Goal: Information Seeking & Learning: Learn about a topic

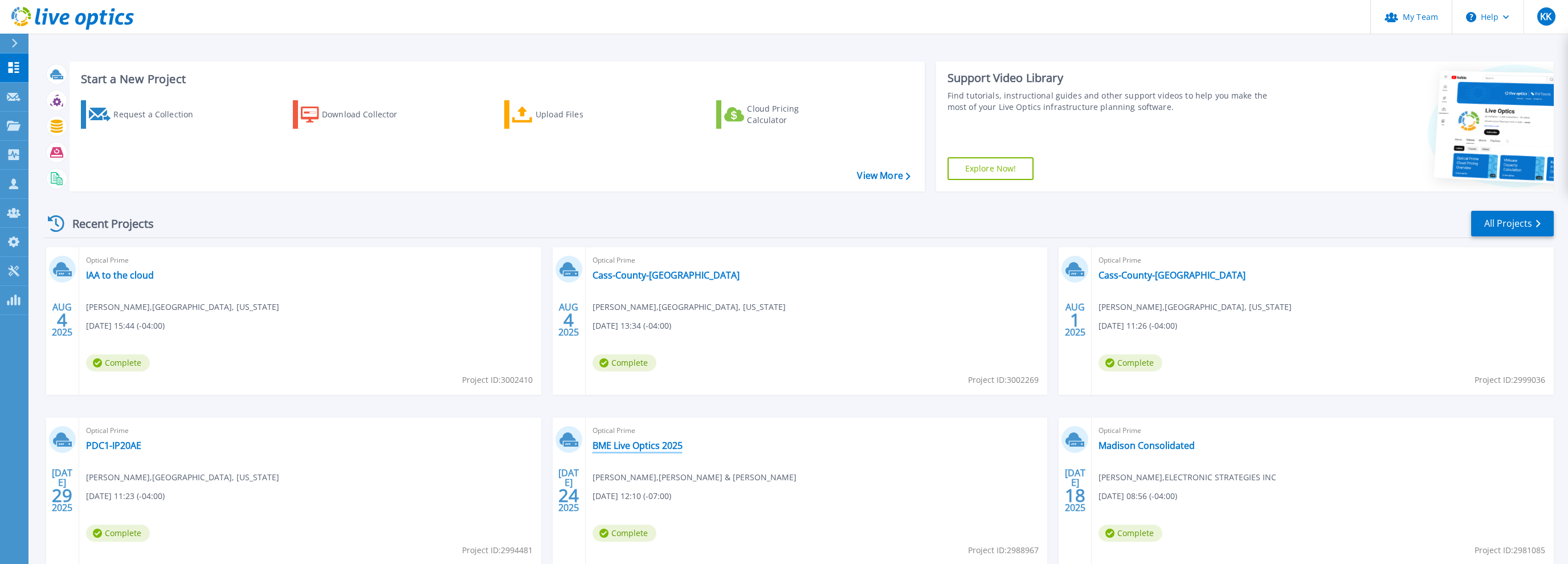
click at [640, 443] on link "BME Live Optics 2025" at bounding box center [638, 445] width 90 height 12
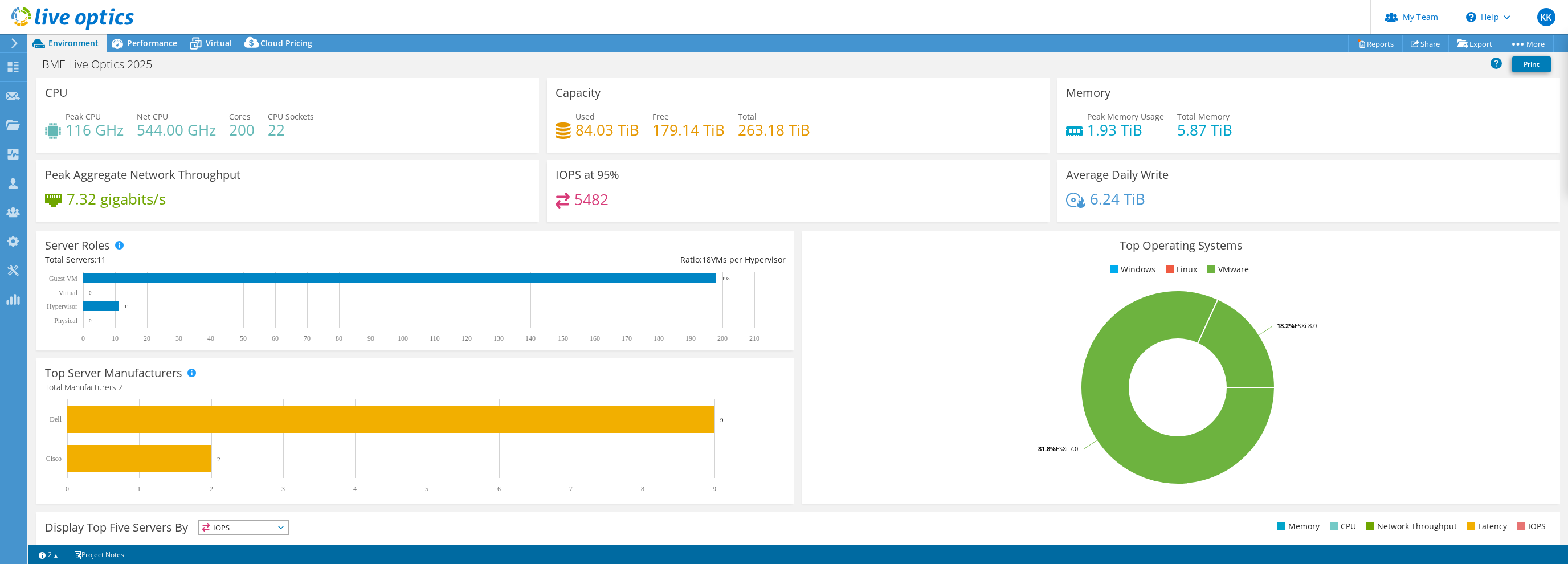
select select "USD"
click at [143, 47] on span "Performance" at bounding box center [151, 43] width 50 height 11
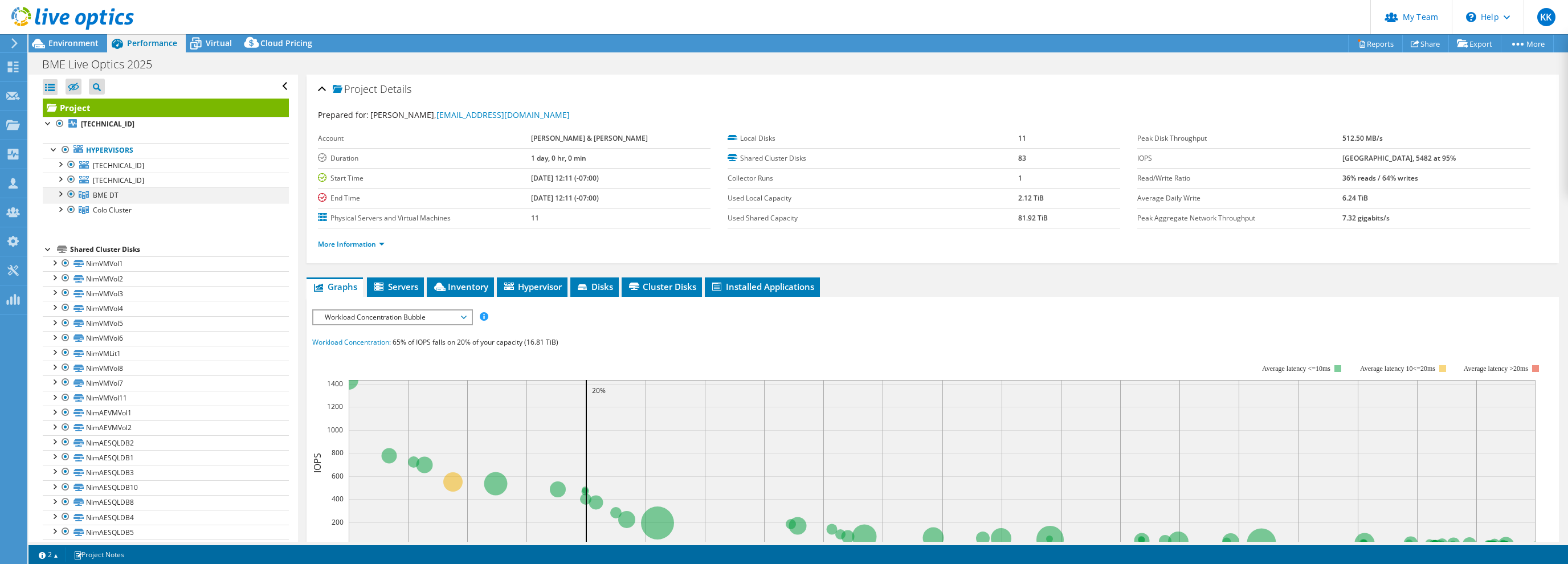
click at [60, 196] on div at bounding box center [60, 193] width 12 height 12
click at [64, 314] on div at bounding box center [60, 313] width 12 height 12
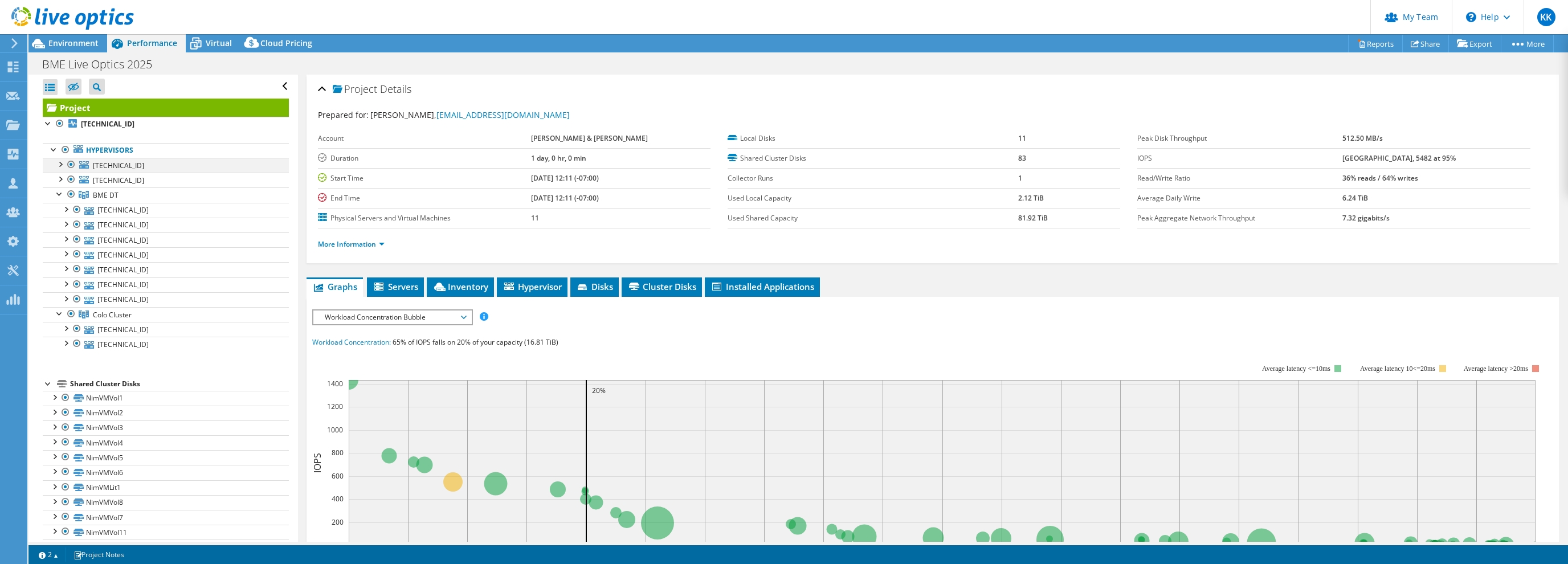
click at [61, 166] on div at bounding box center [60, 164] width 12 height 12
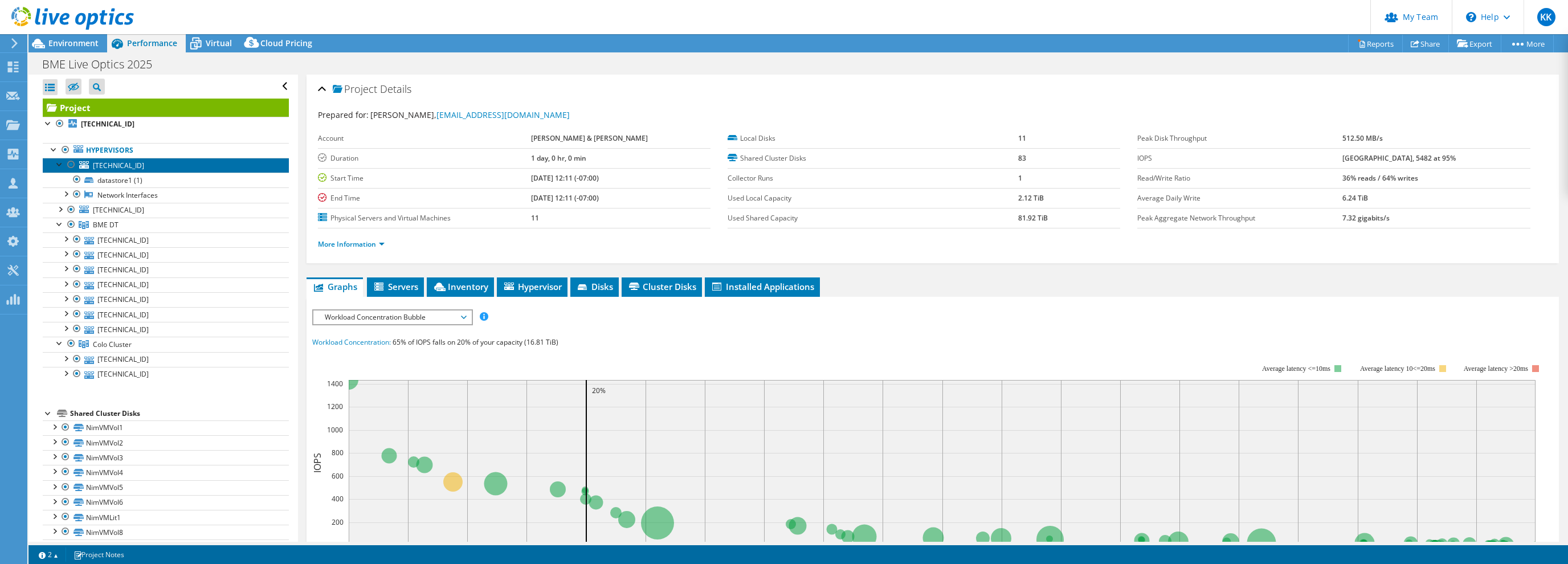
click at [90, 164] on link "10.1.2.121" at bounding box center [166, 165] width 246 height 15
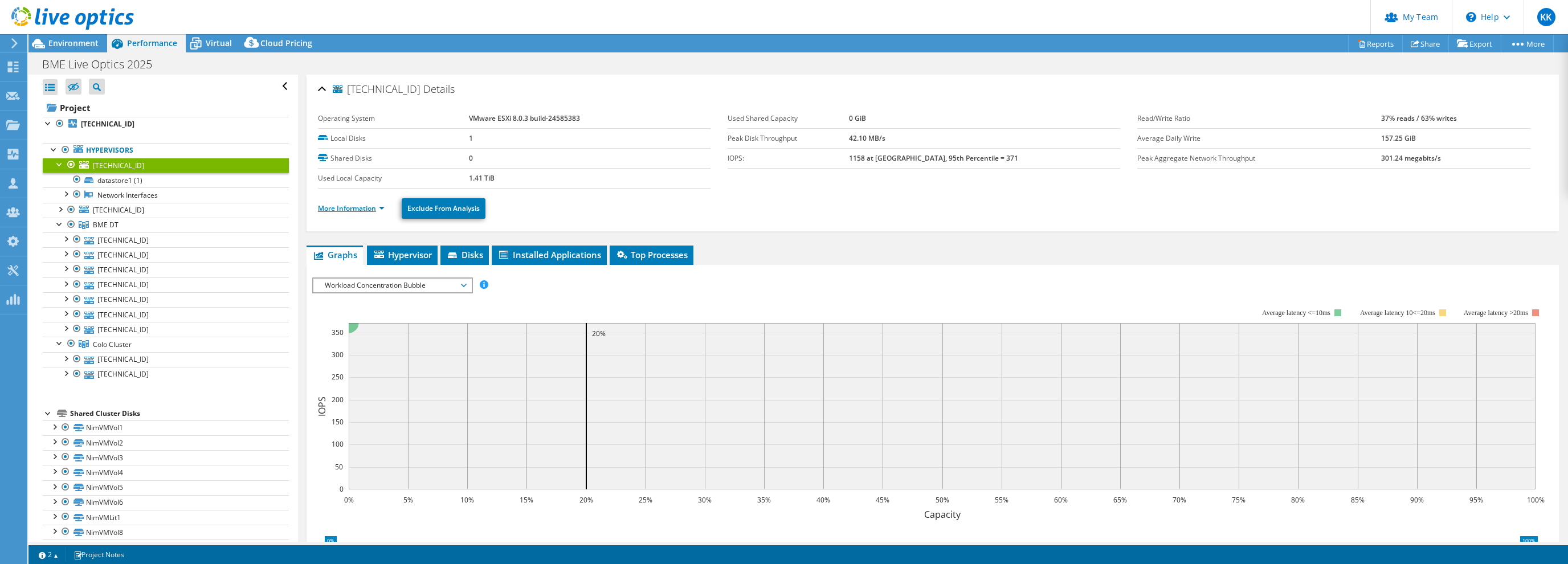
click at [384, 206] on link "More Information" at bounding box center [352, 207] width 67 height 9
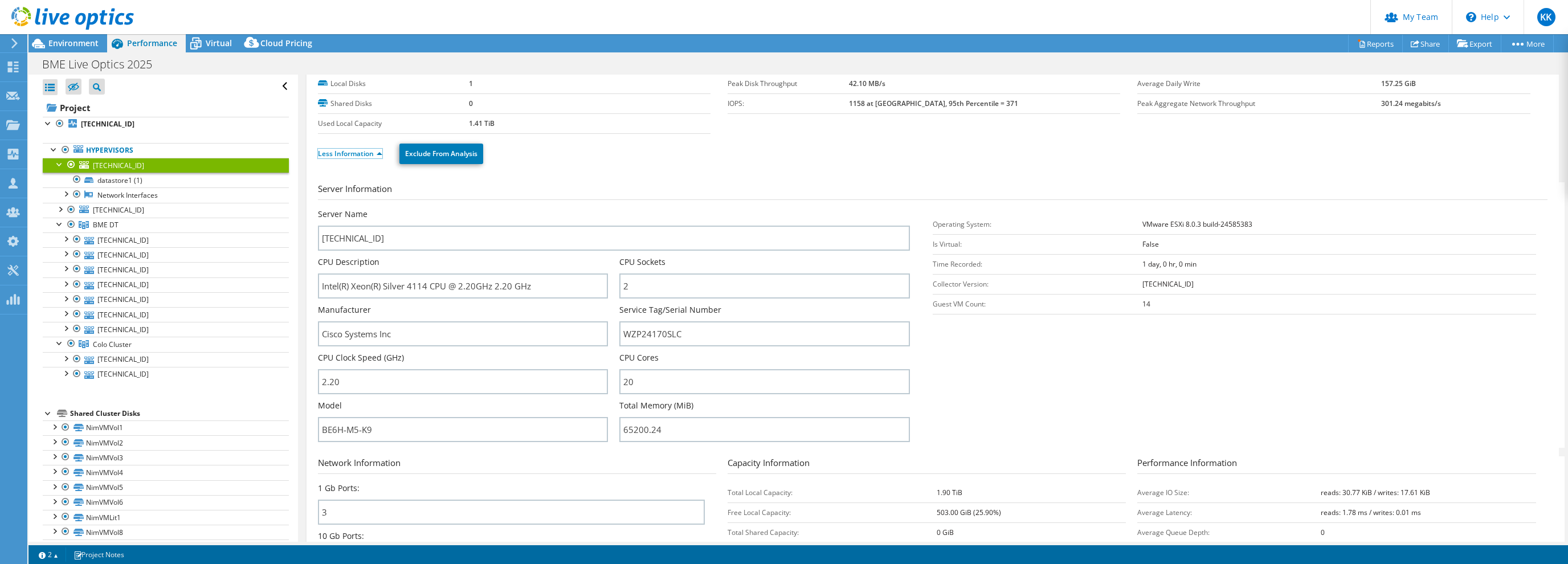
scroll to position [109, 0]
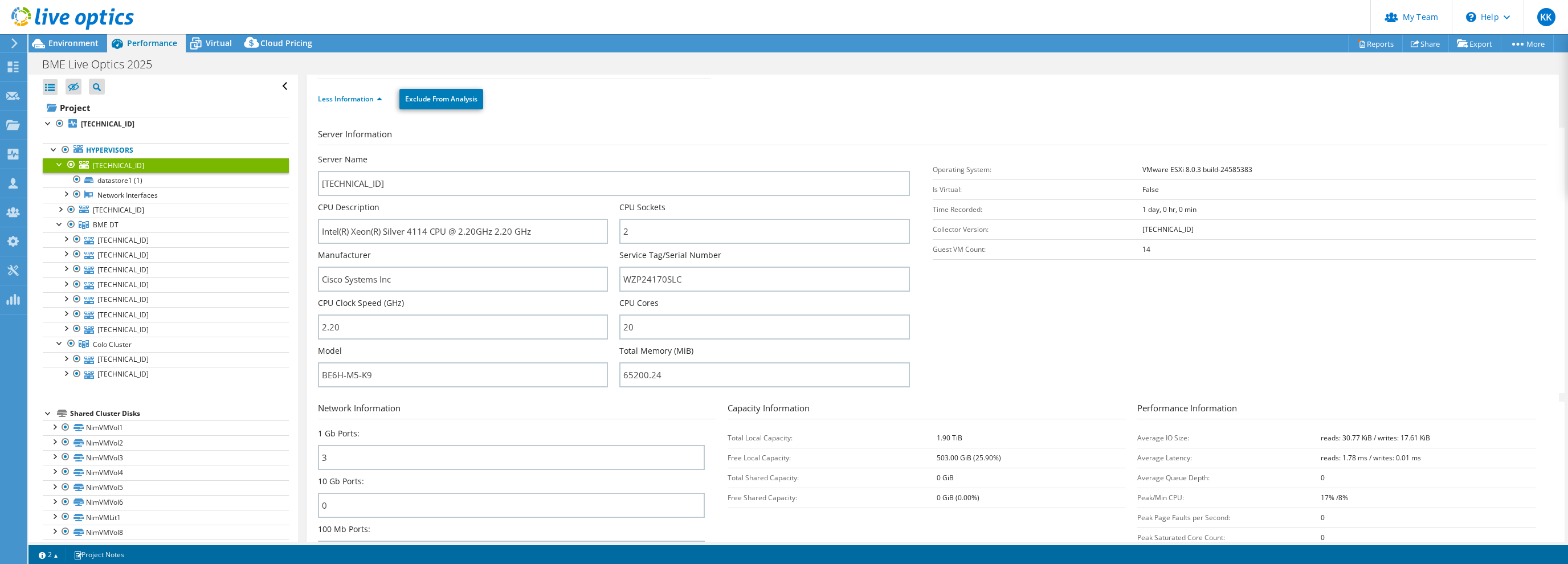
click at [60, 163] on div at bounding box center [60, 164] width 12 height 12
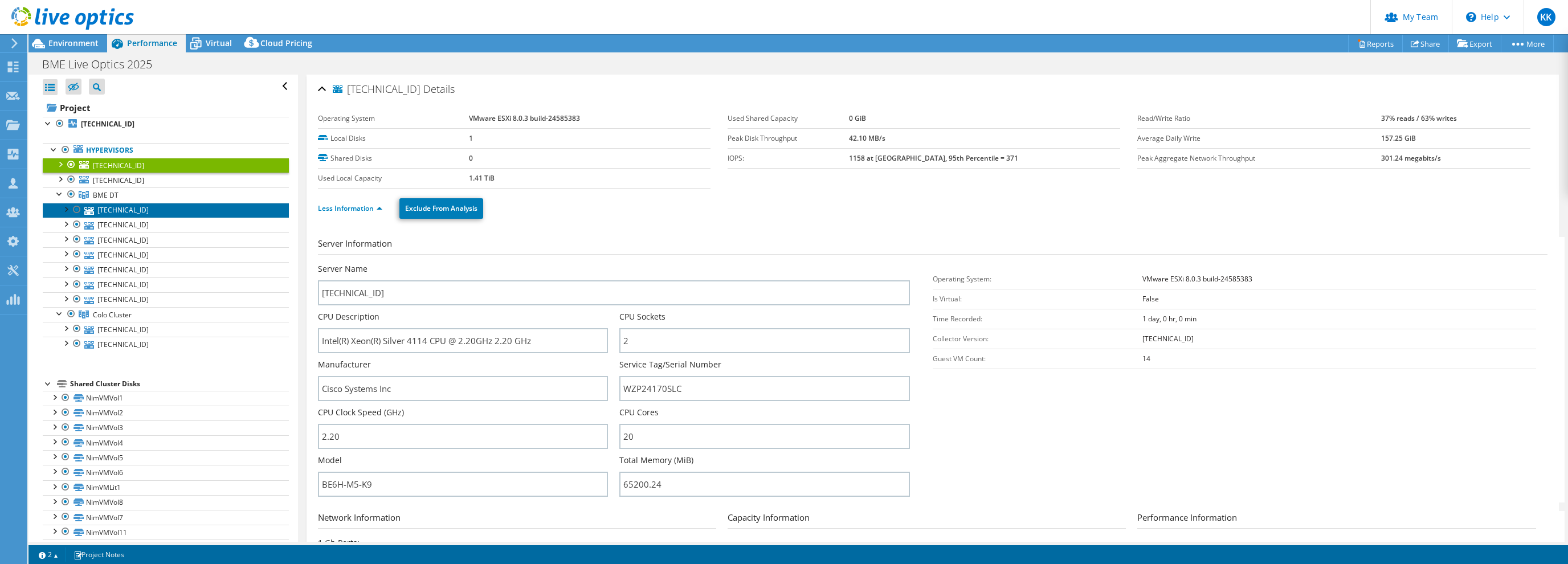
click at [123, 215] on link "10.1.2.163" at bounding box center [166, 210] width 246 height 15
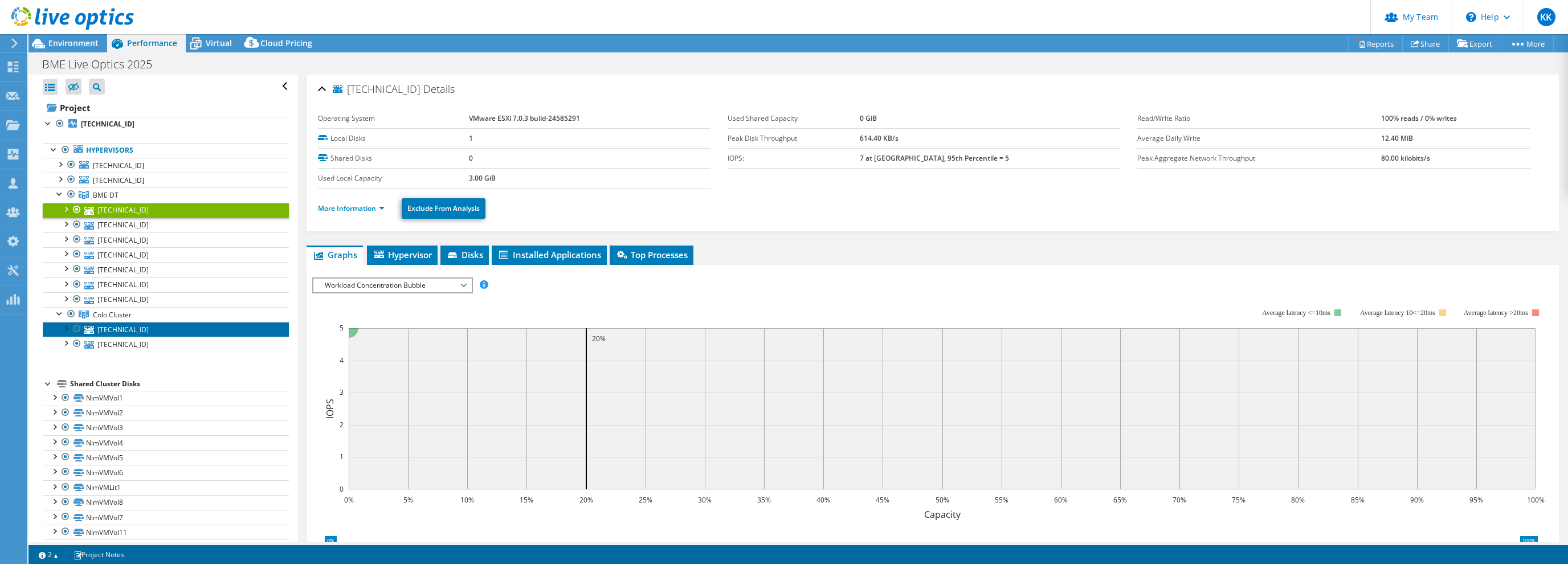
click at [117, 324] on link "10.200.1.23" at bounding box center [166, 329] width 246 height 15
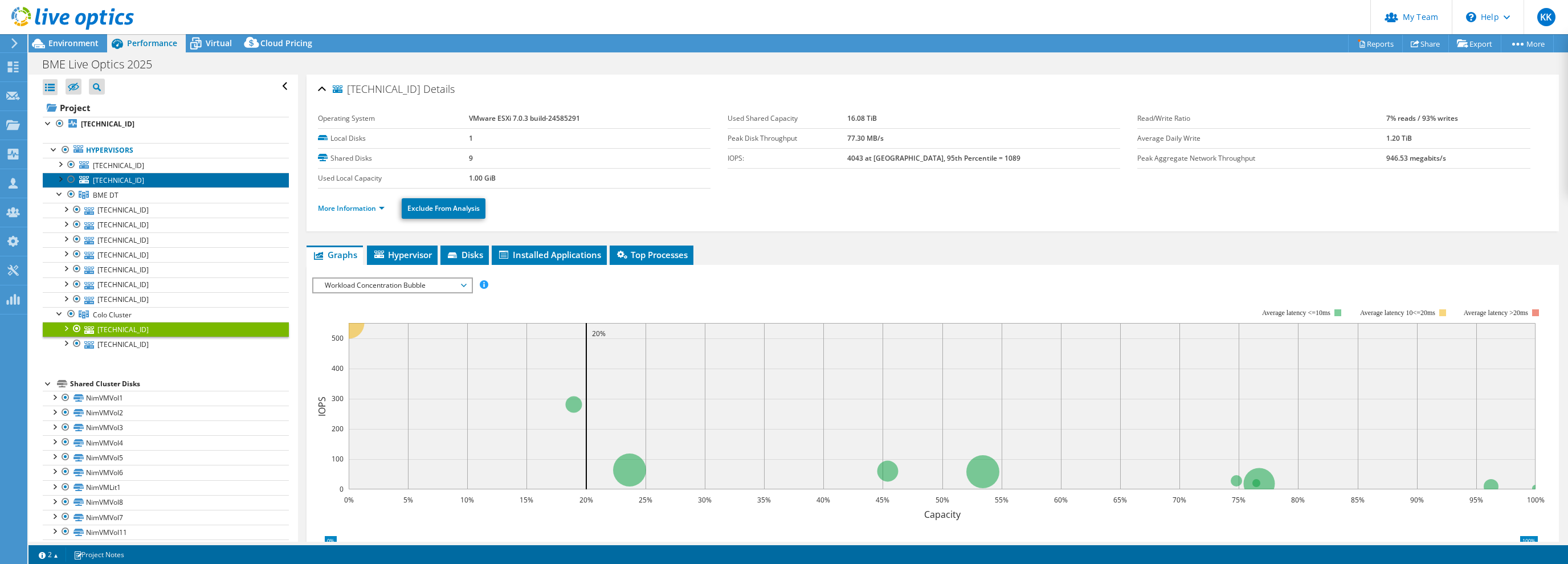
click at [114, 176] on span "10.200.1.121" at bounding box center [119, 180] width 51 height 9
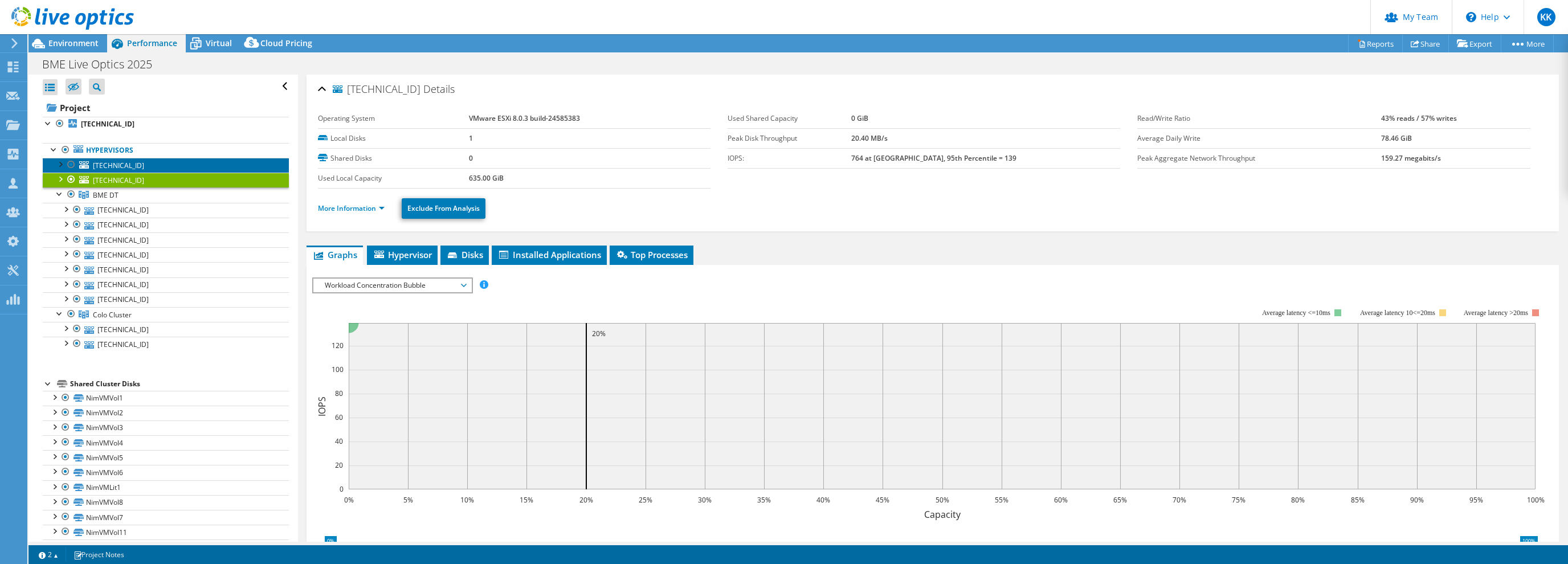
click at [114, 167] on span "10.1.2.121" at bounding box center [119, 165] width 51 height 9
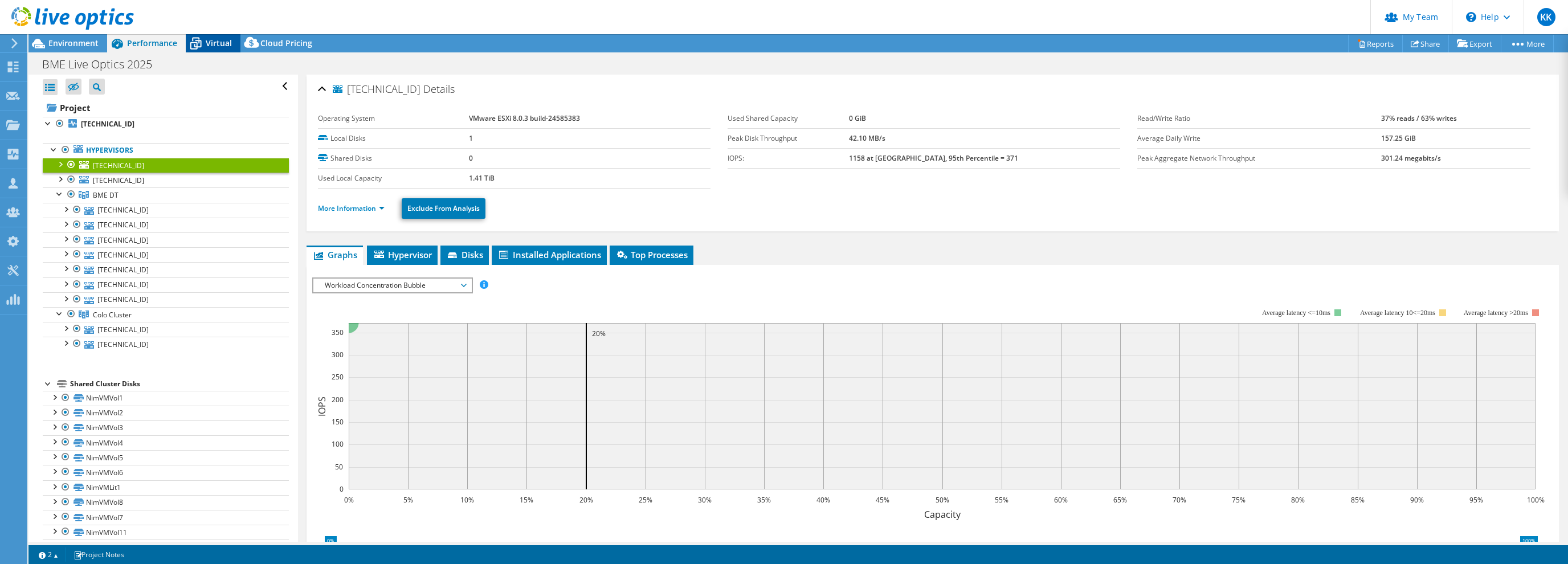
click at [216, 37] on div "Virtual" at bounding box center [213, 43] width 55 height 18
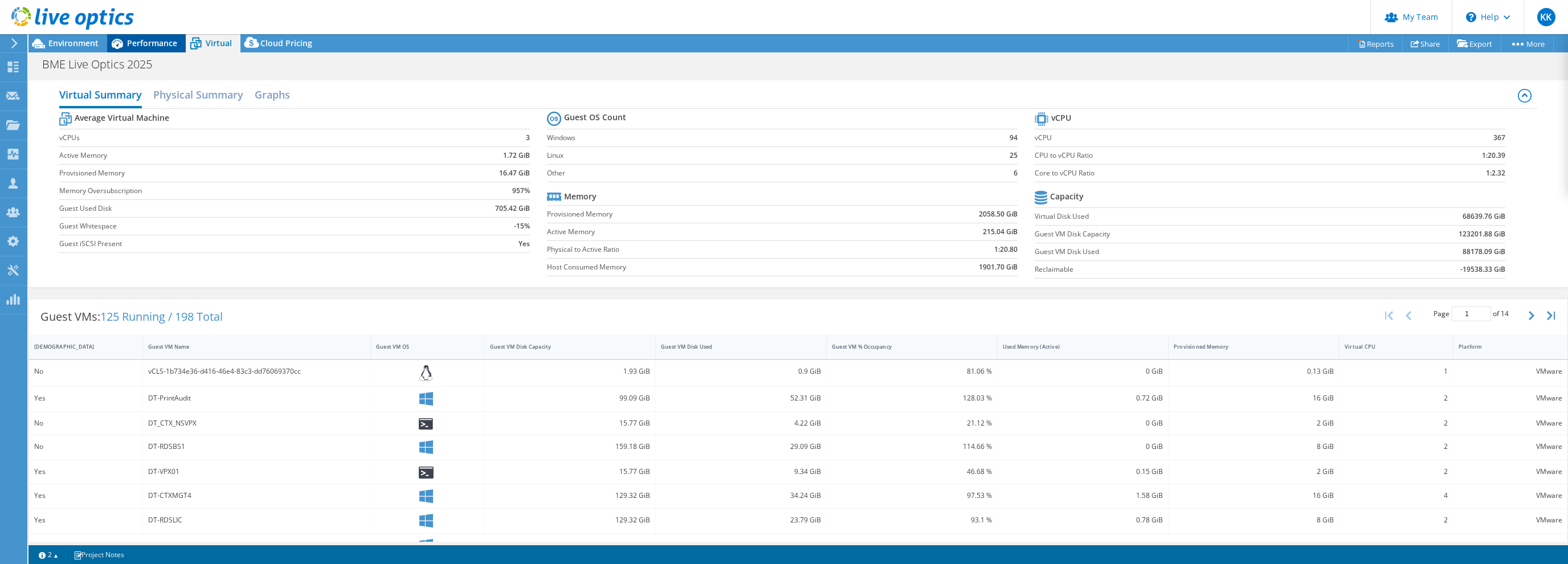
click at [141, 45] on span "Performance" at bounding box center [151, 43] width 50 height 11
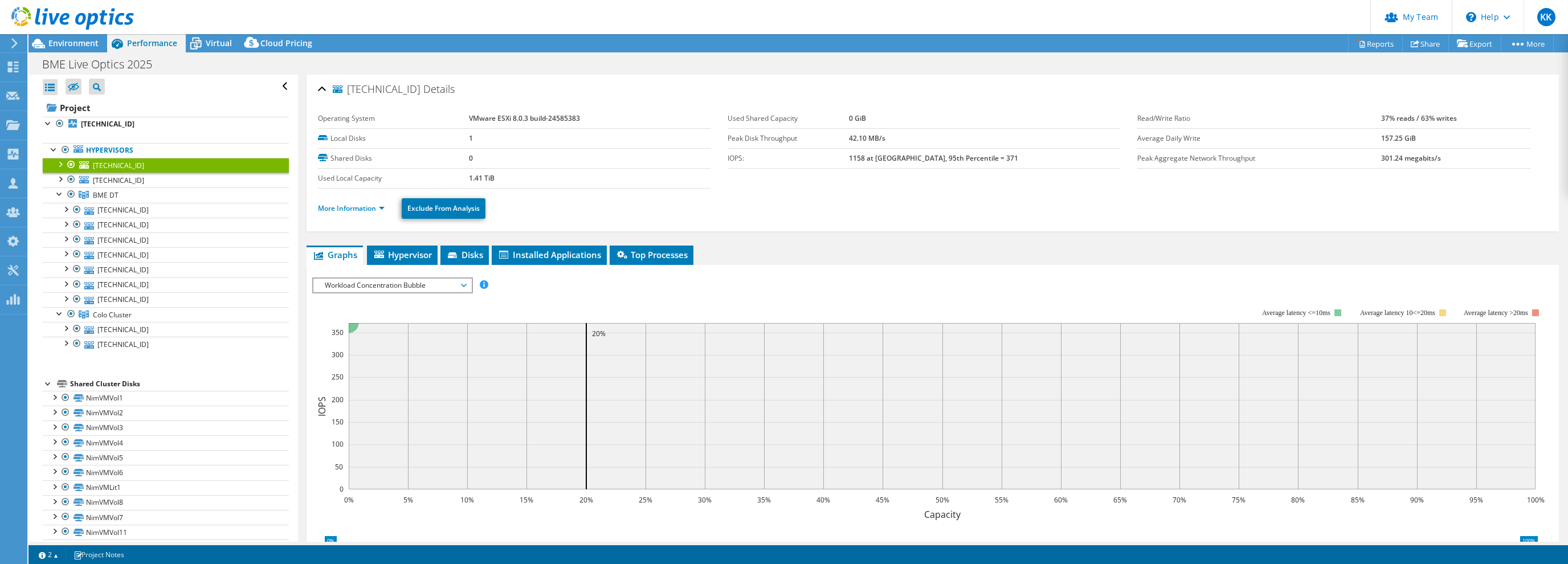
click at [60, 162] on div at bounding box center [60, 164] width 12 height 12
click at [405, 250] on span "Hypervisor" at bounding box center [402, 255] width 59 height 12
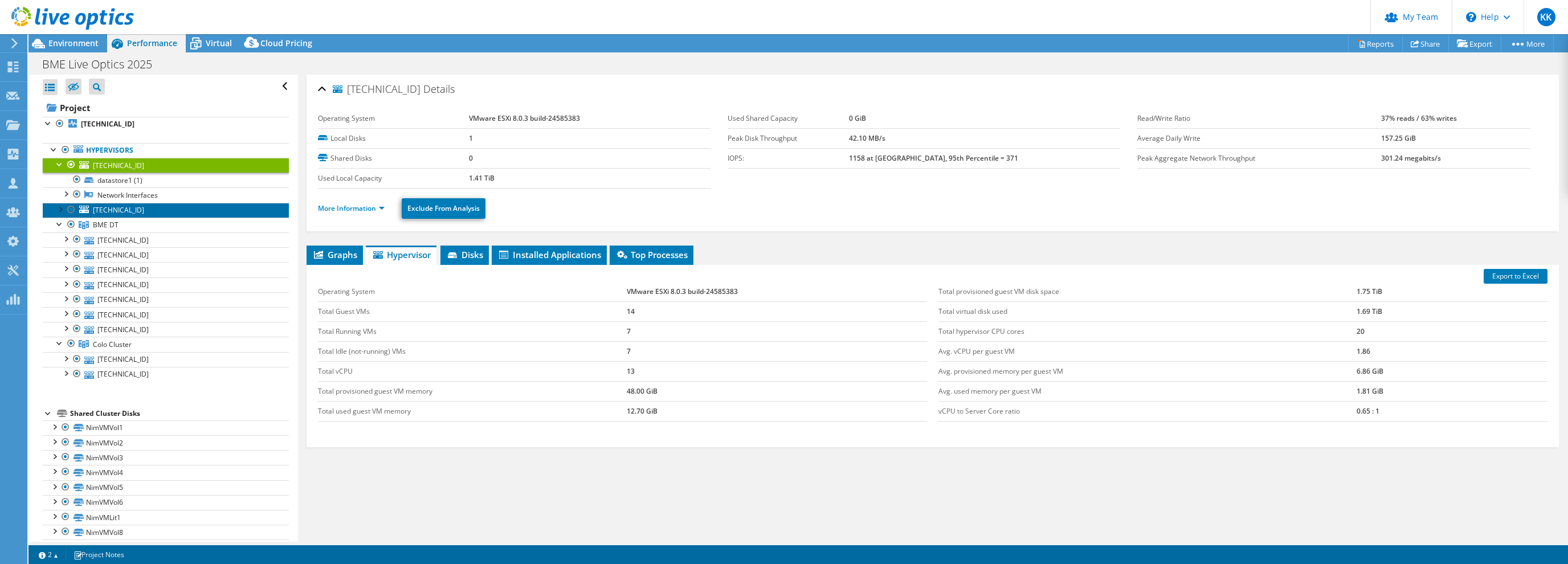
click at [125, 208] on span "10.200.1.121" at bounding box center [119, 210] width 51 height 9
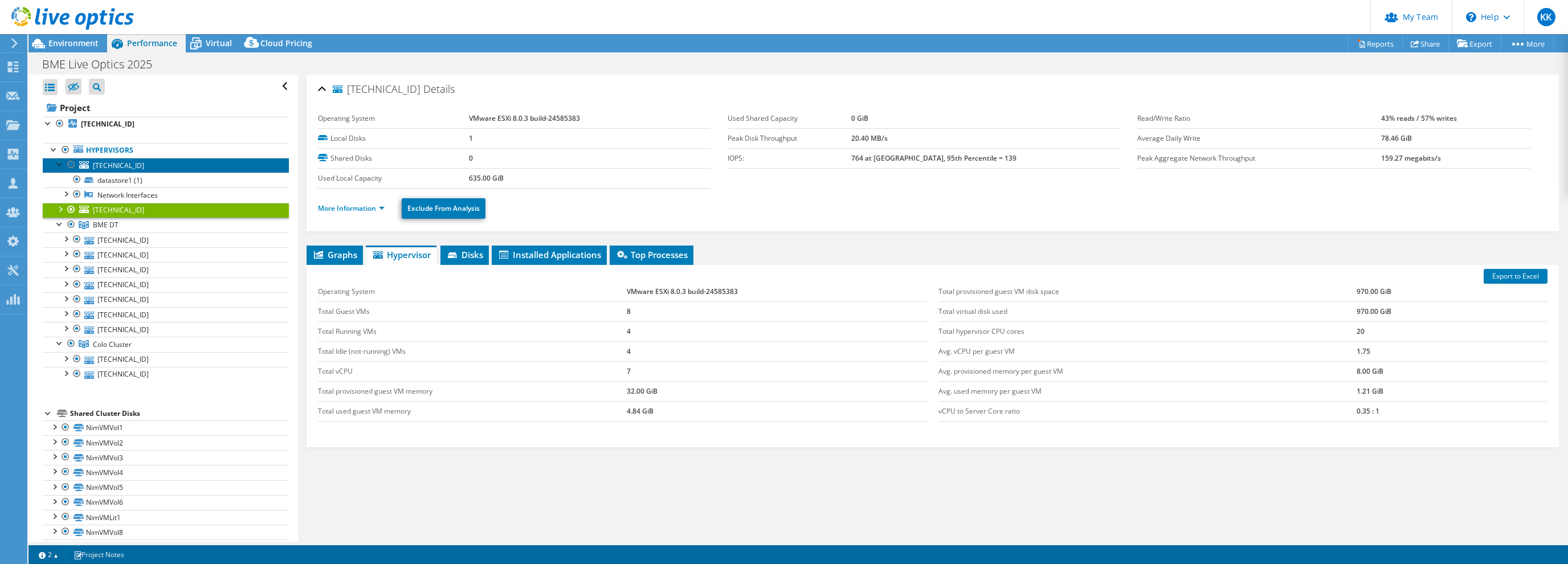
click at [117, 169] on span "10.1.2.121" at bounding box center [119, 165] width 51 height 9
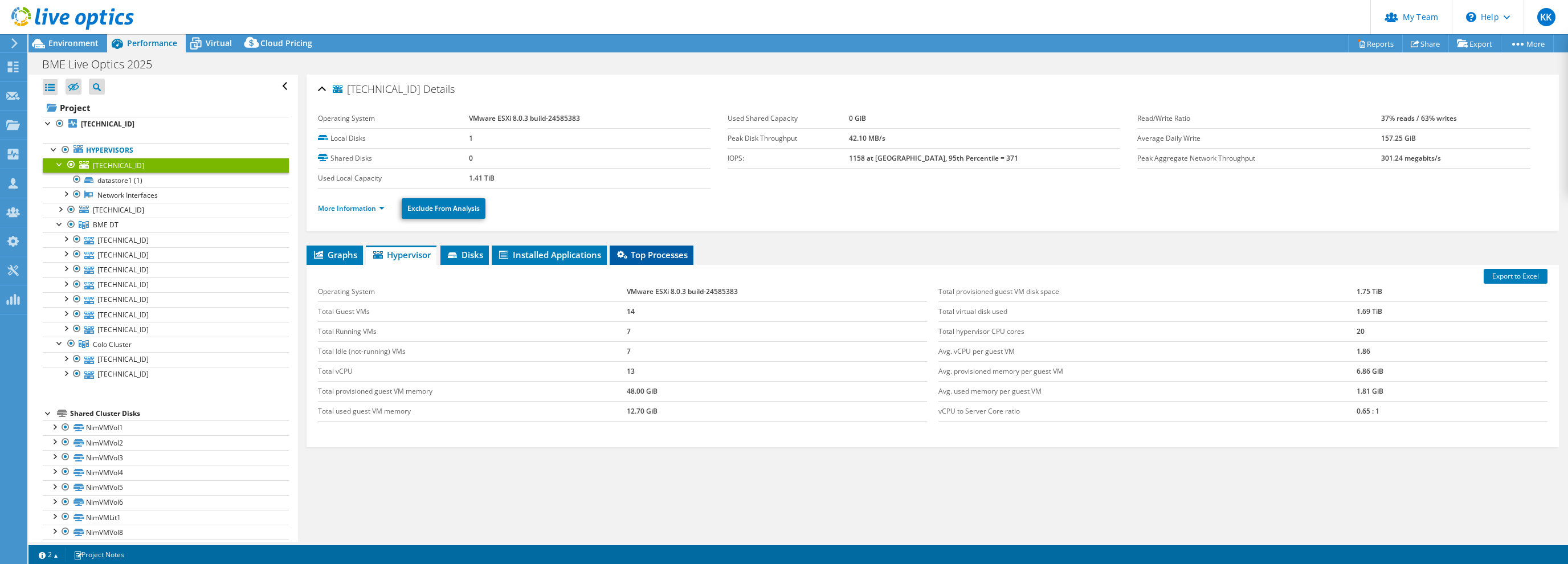
drag, startPoint x: 655, startPoint y: 250, endPoint x: 626, endPoint y: 253, distance: 29.2
click at [655, 250] on span "Top Processes" at bounding box center [651, 255] width 72 height 12
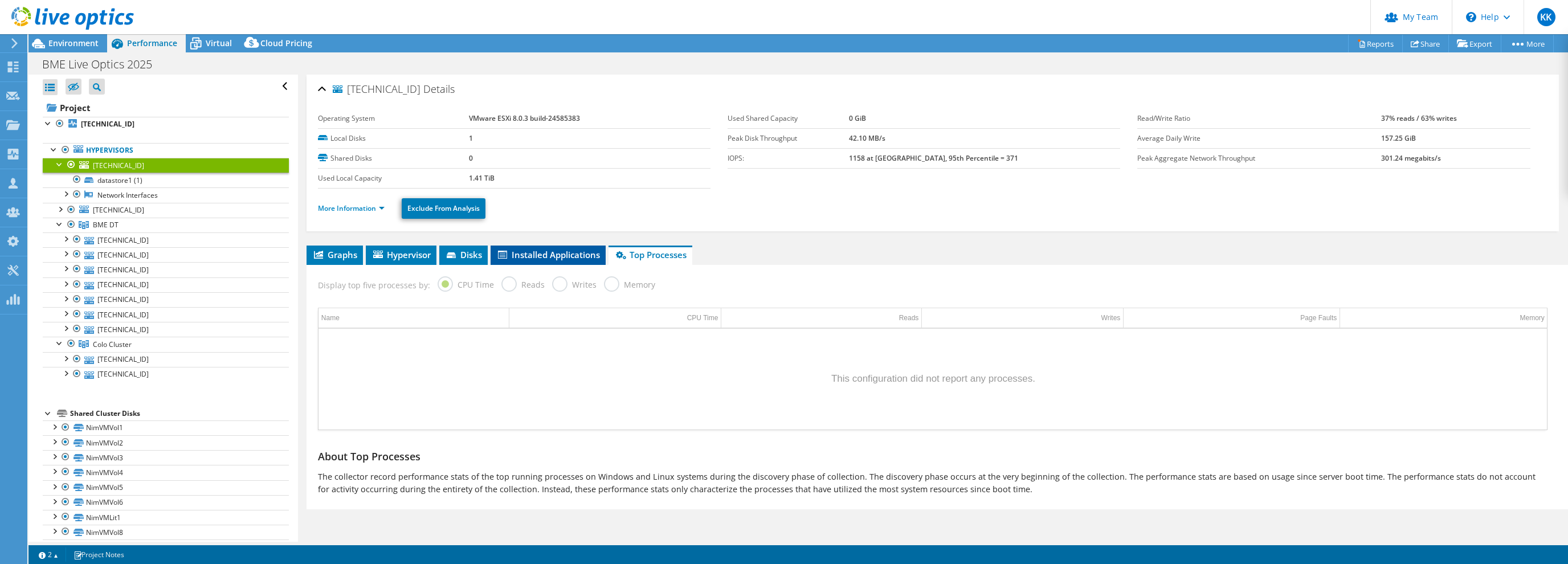
click at [572, 258] on span "Installed Applications" at bounding box center [548, 255] width 103 height 12
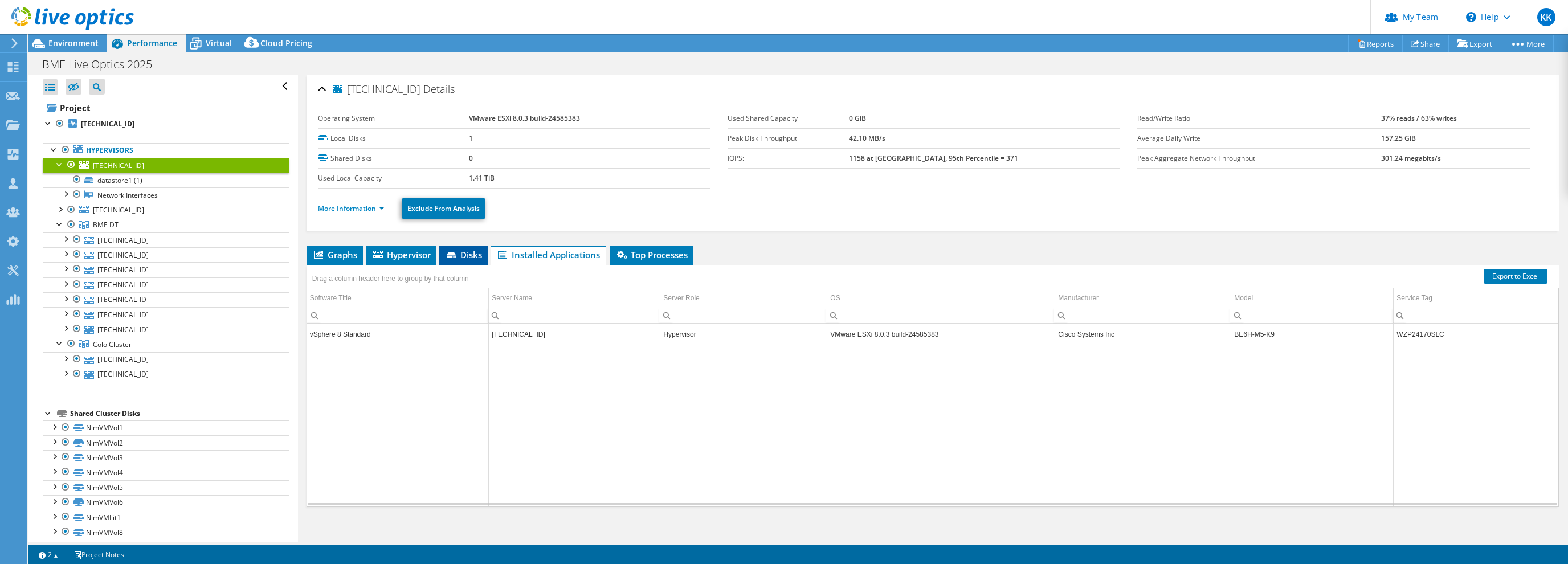
click at [467, 255] on span "Disks" at bounding box center [463, 255] width 37 height 12
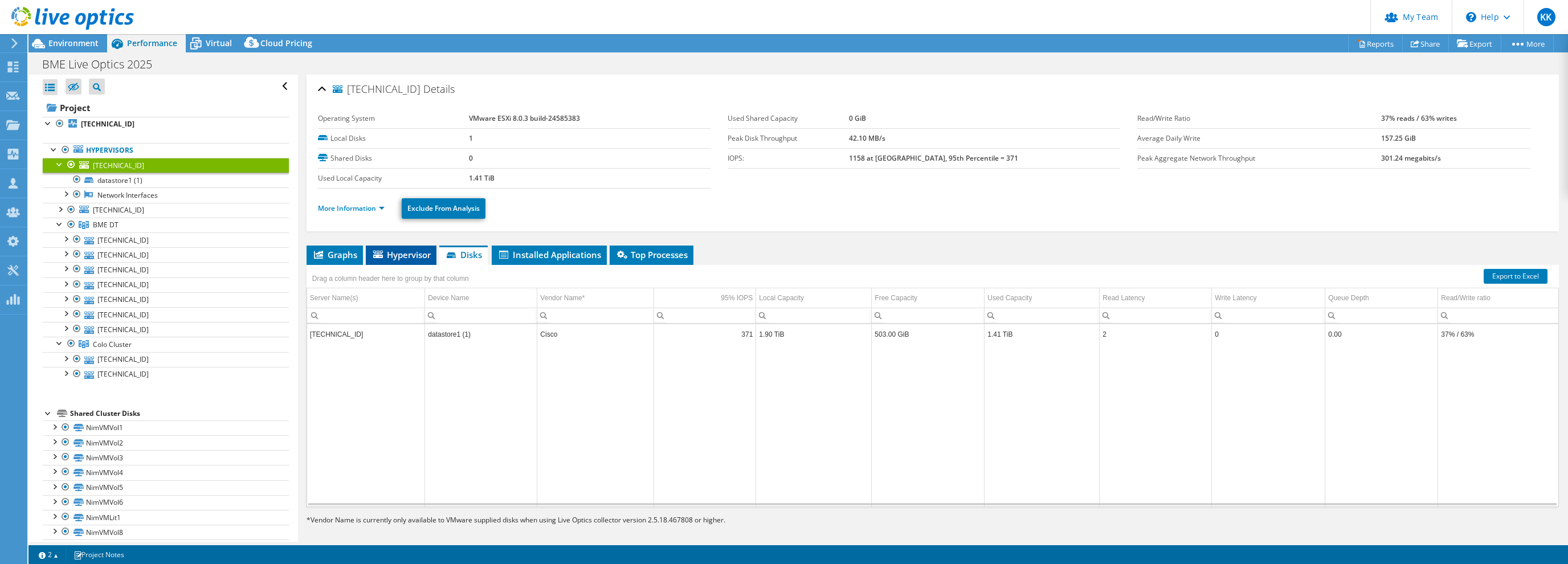
click at [398, 257] on span "Hypervisor" at bounding box center [401, 255] width 59 height 12
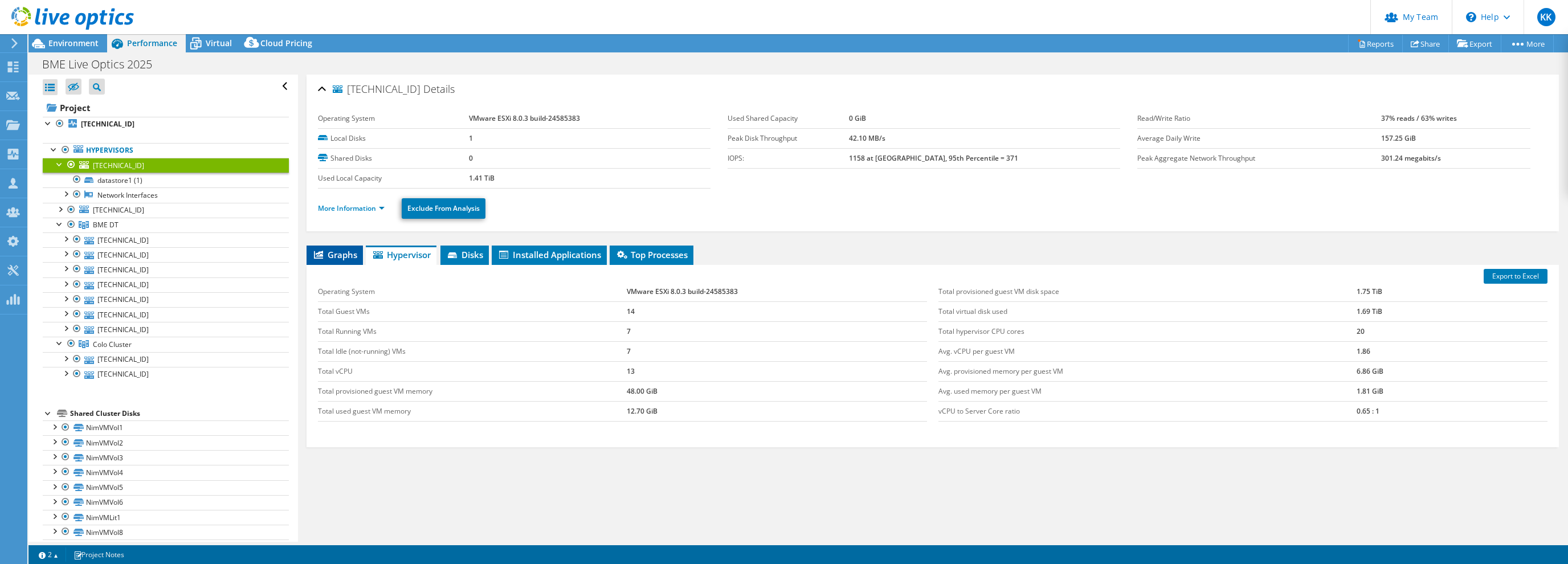
click at [336, 255] on span "Graphs" at bounding box center [335, 255] width 45 height 12
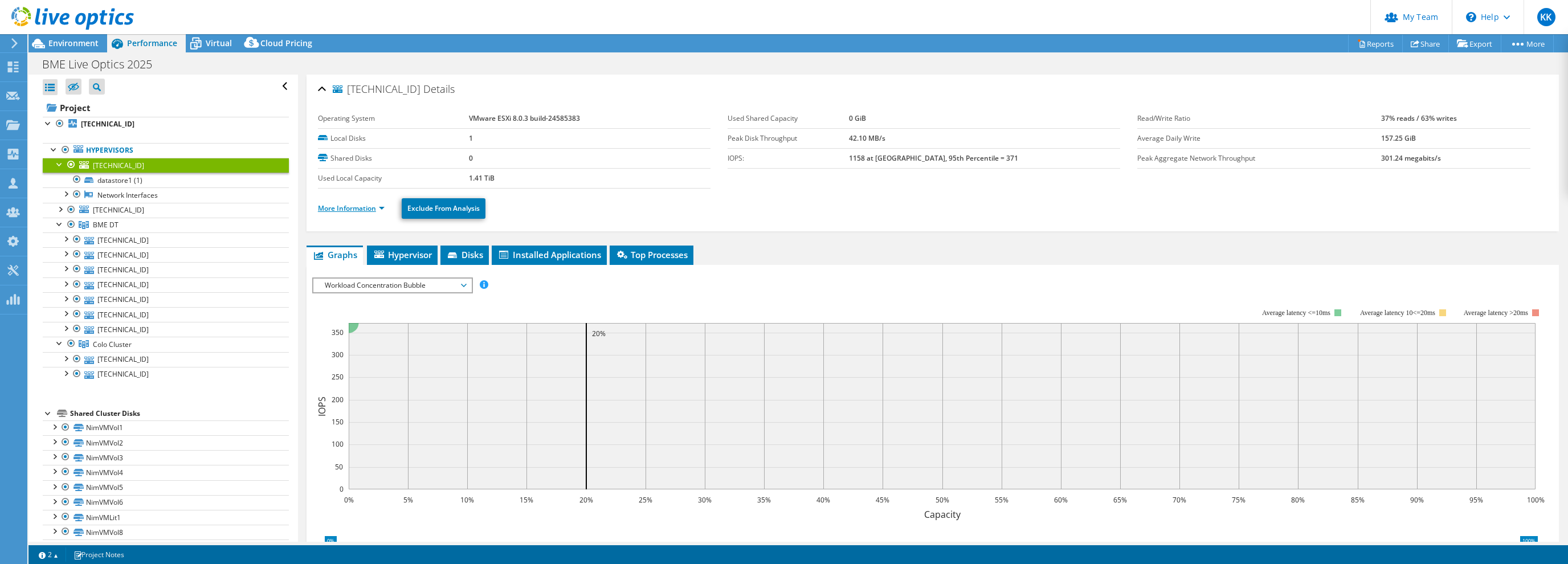
click at [382, 206] on link "More Information" at bounding box center [352, 207] width 67 height 9
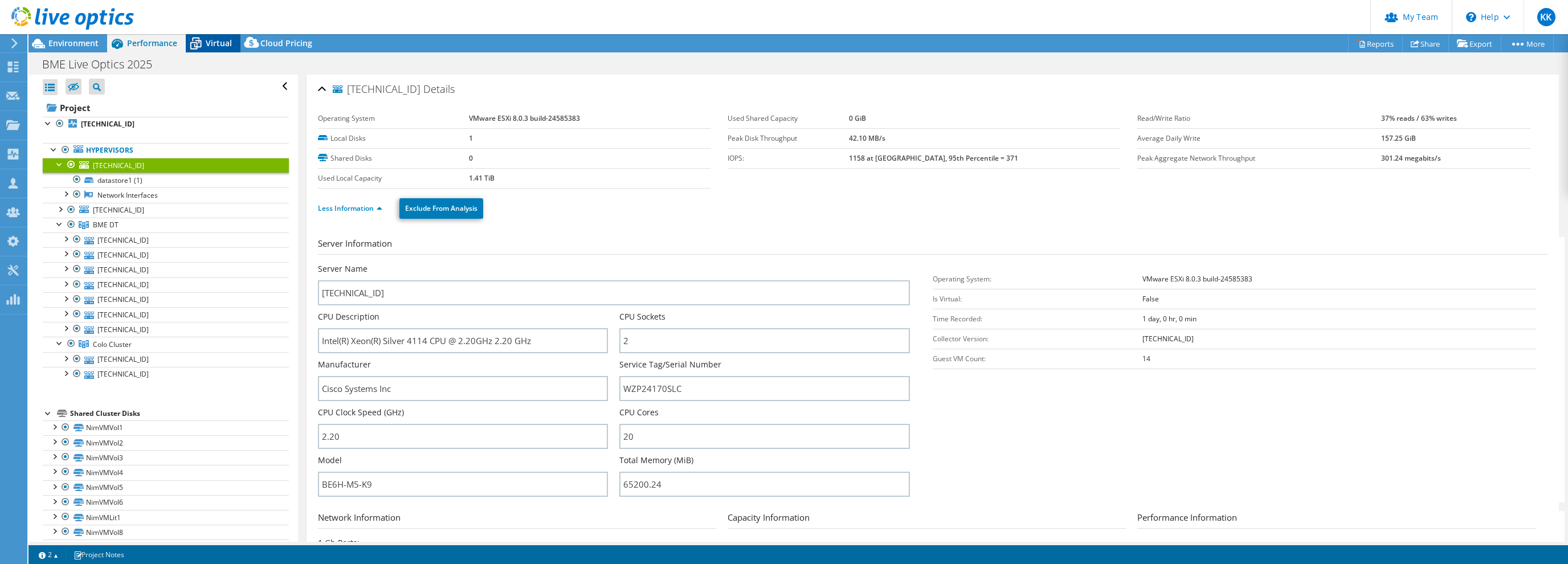
click at [225, 45] on span "Virtual" at bounding box center [218, 43] width 26 height 11
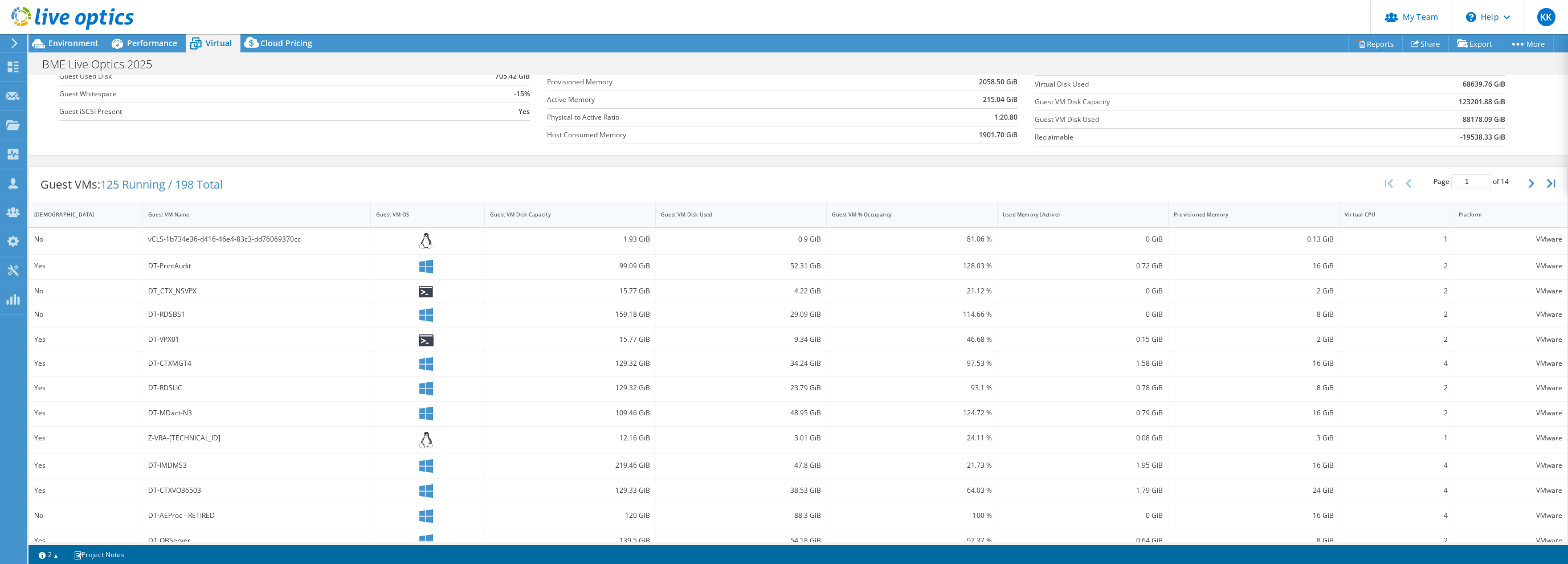
scroll to position [164, 0]
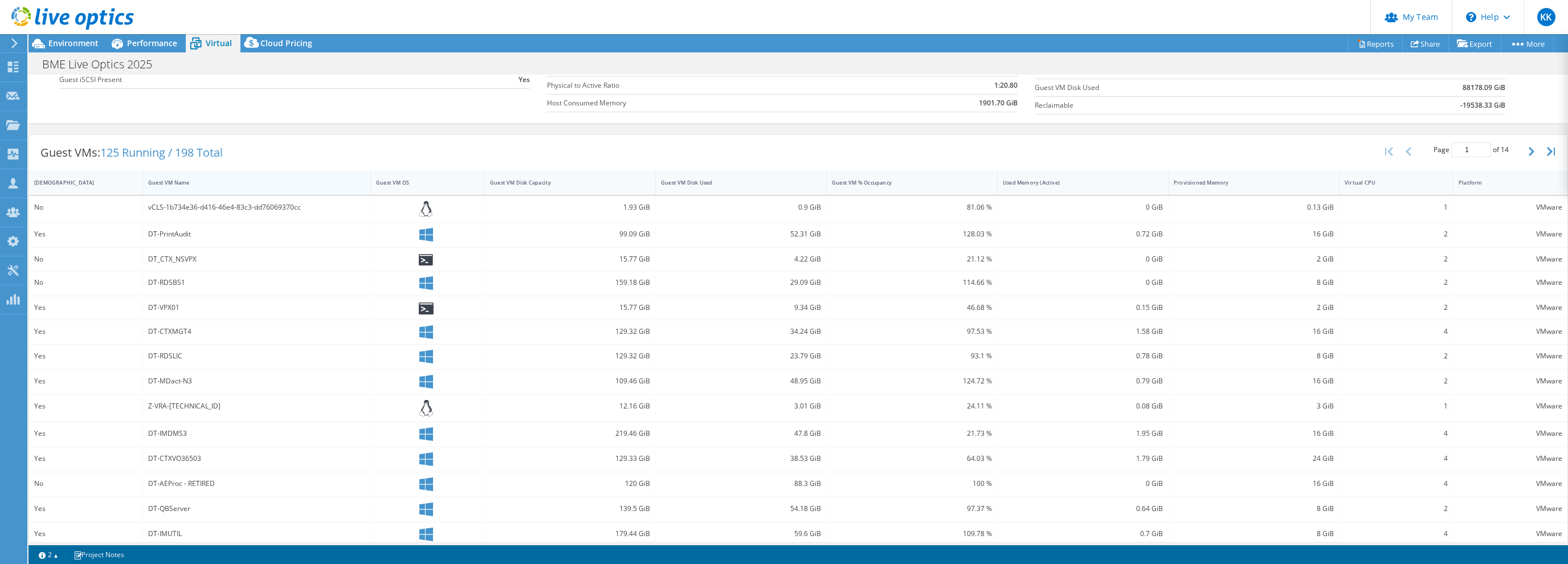
click at [204, 182] on div "Guest VM Name" at bounding box center [249, 183] width 203 height 7
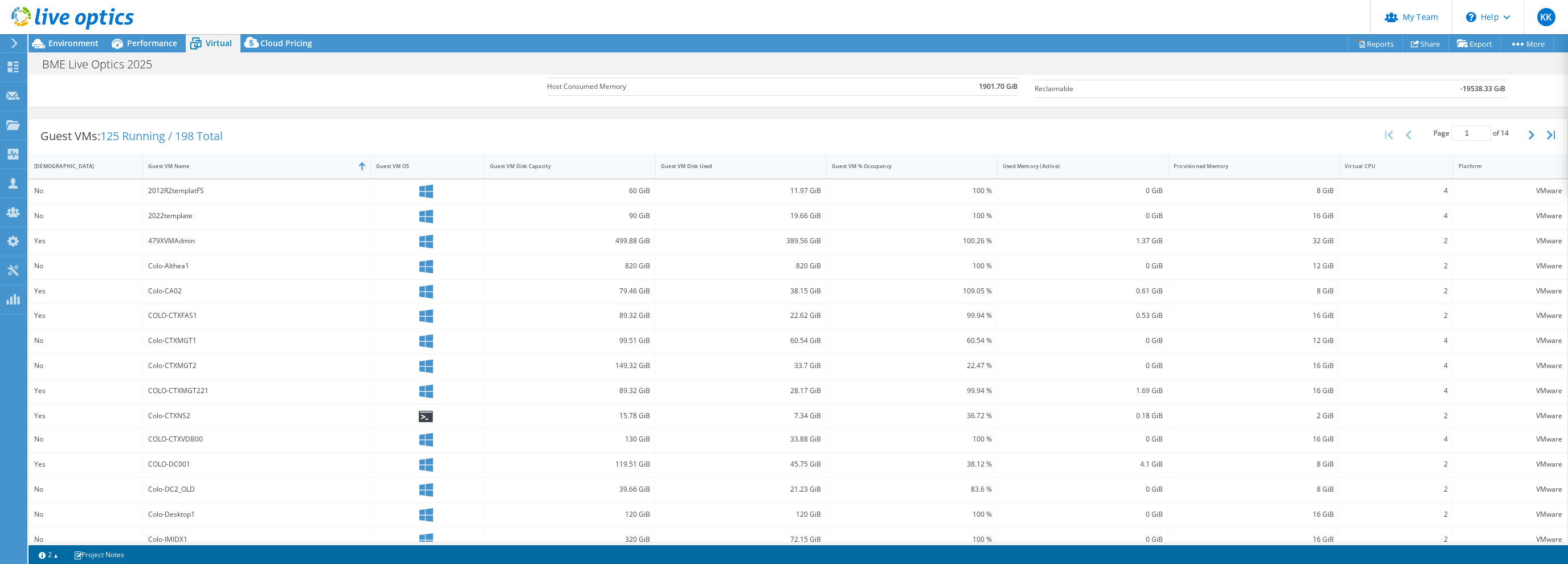
scroll to position [195, 0]
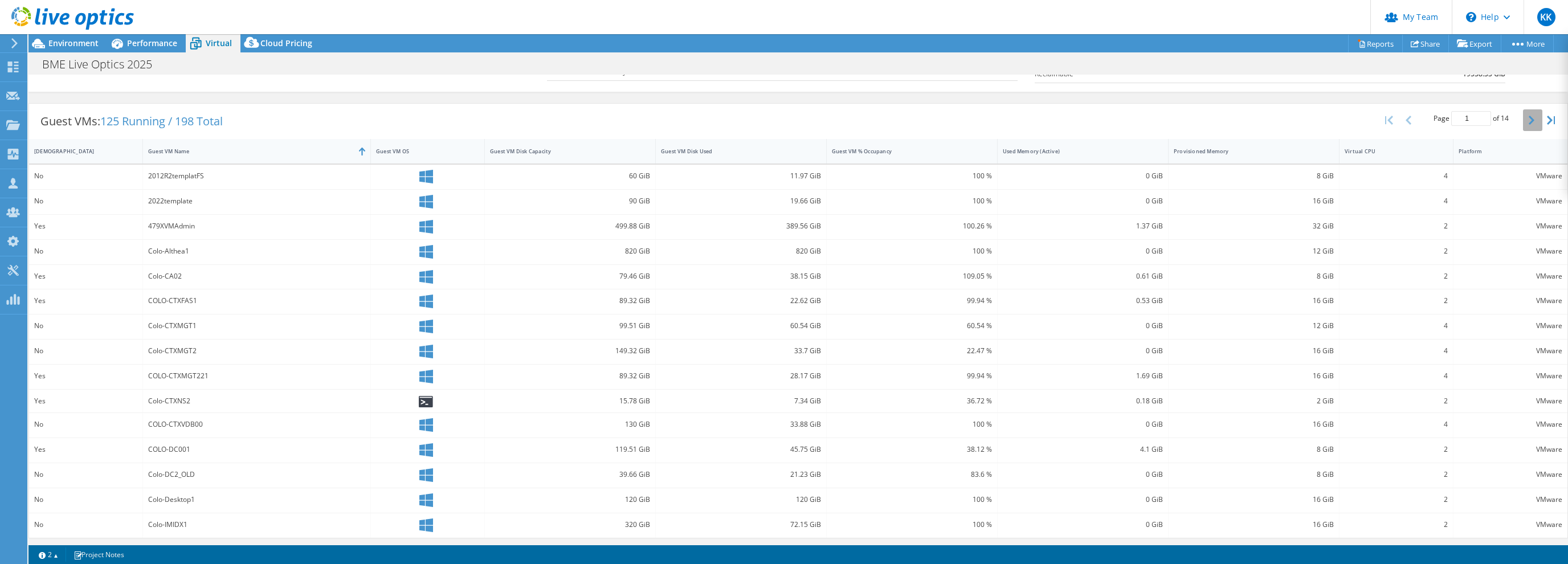
click at [1535, 122] on button "button" at bounding box center [1532, 120] width 20 height 22
type input "2"
click at [196, 255] on div "Colo-UCcuc02" at bounding box center [256, 253] width 228 height 27
click at [188, 254] on div "Colo-UCcuc02" at bounding box center [256, 250] width 217 height 12
click at [178, 247] on div "Colo-UCcuc02" at bounding box center [256, 250] width 217 height 12
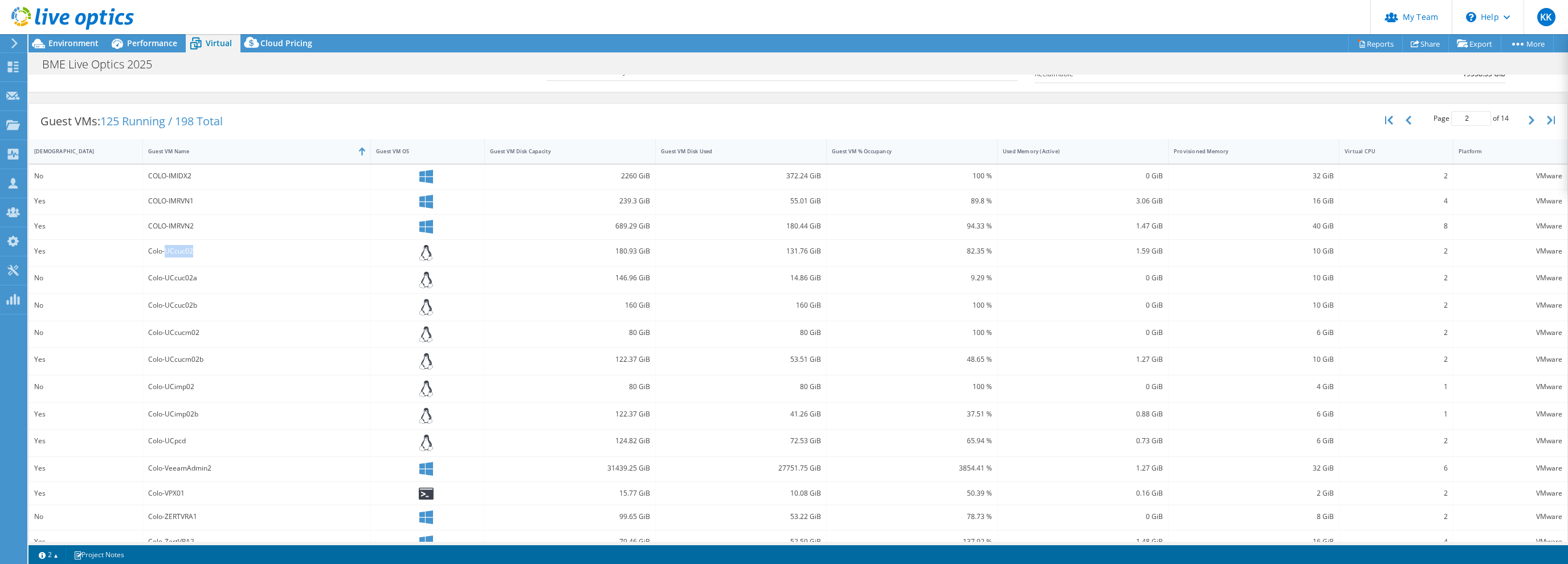
click at [178, 247] on div "Colo-UCcuc02" at bounding box center [256, 250] width 217 height 12
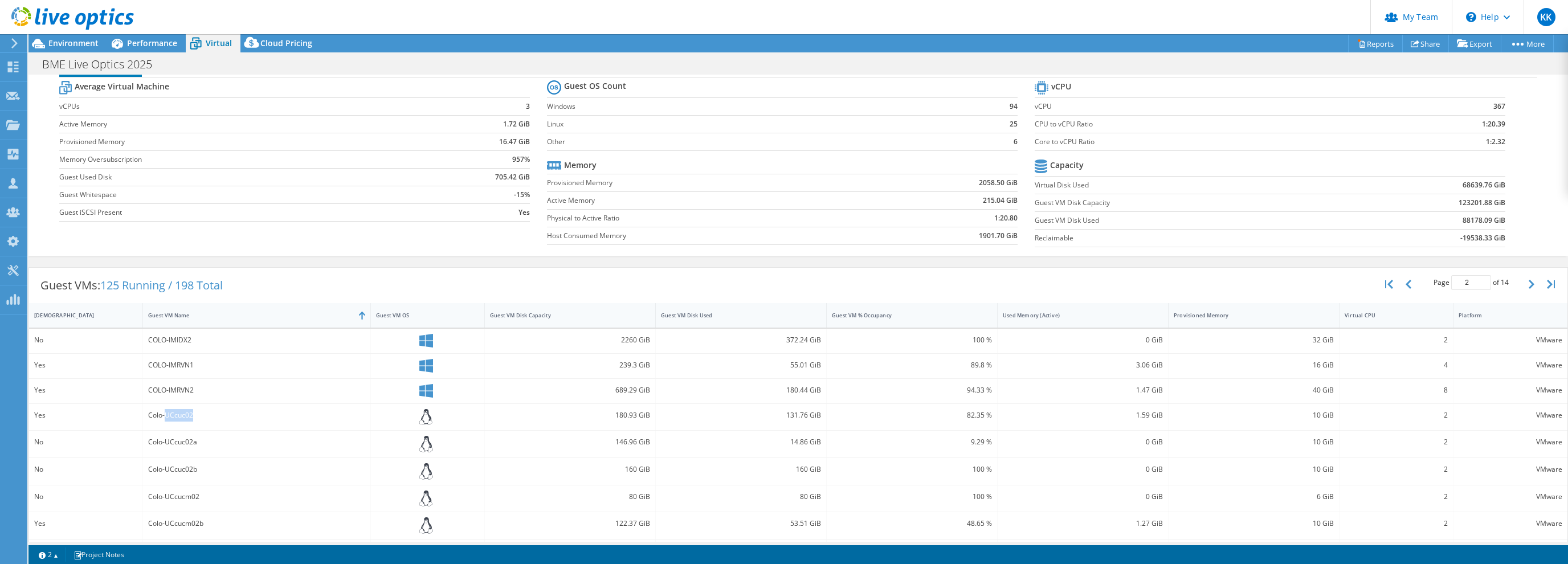
scroll to position [0, 0]
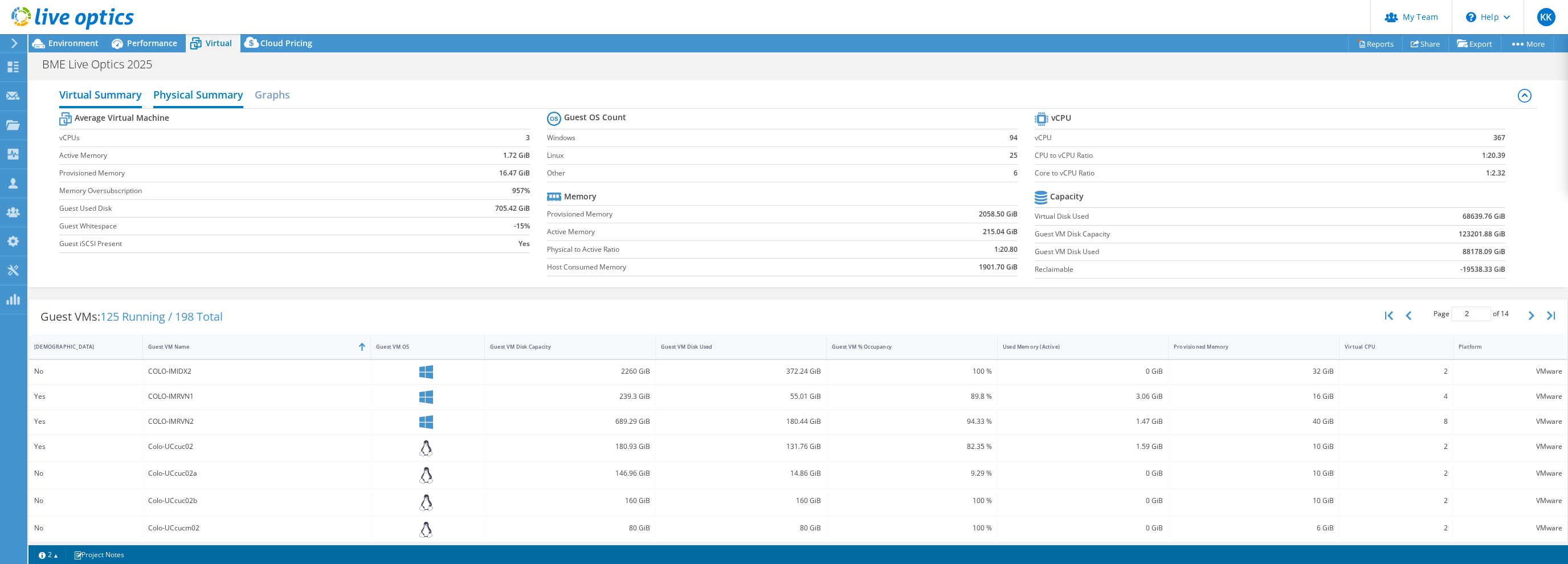
click at [210, 97] on h2 "Physical Summary" at bounding box center [198, 95] width 90 height 25
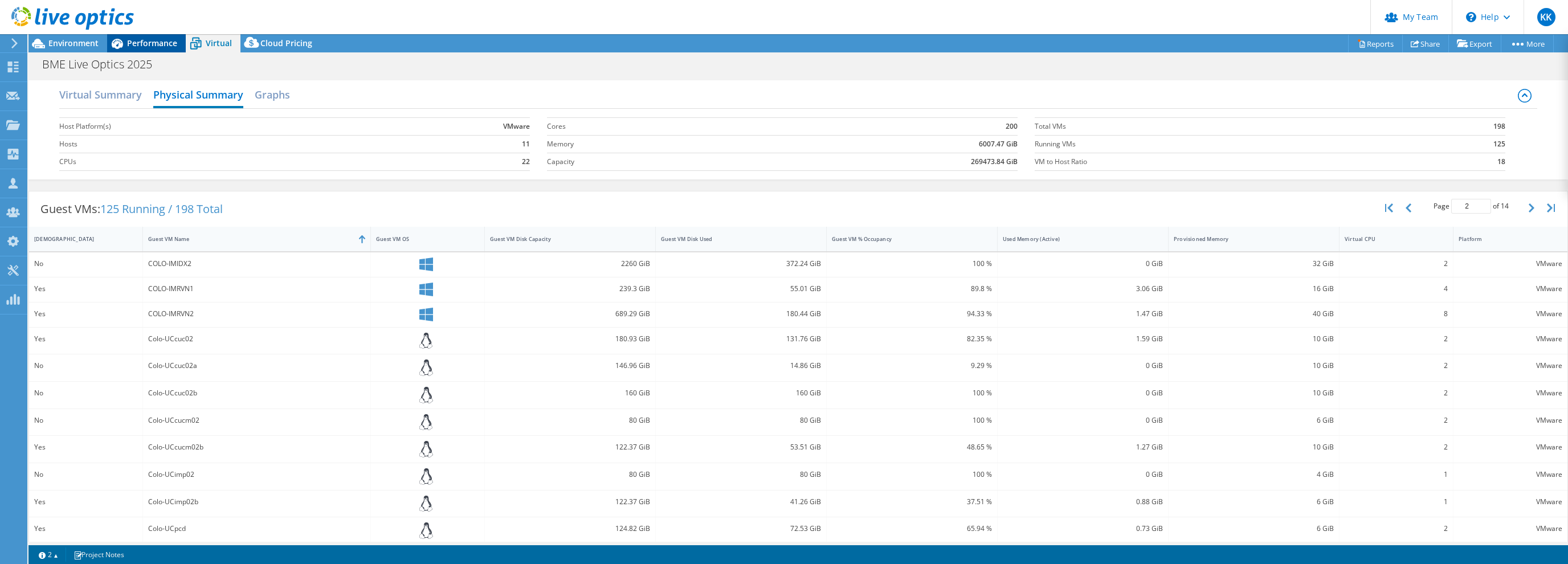
click at [117, 47] on icon at bounding box center [117, 43] width 20 height 20
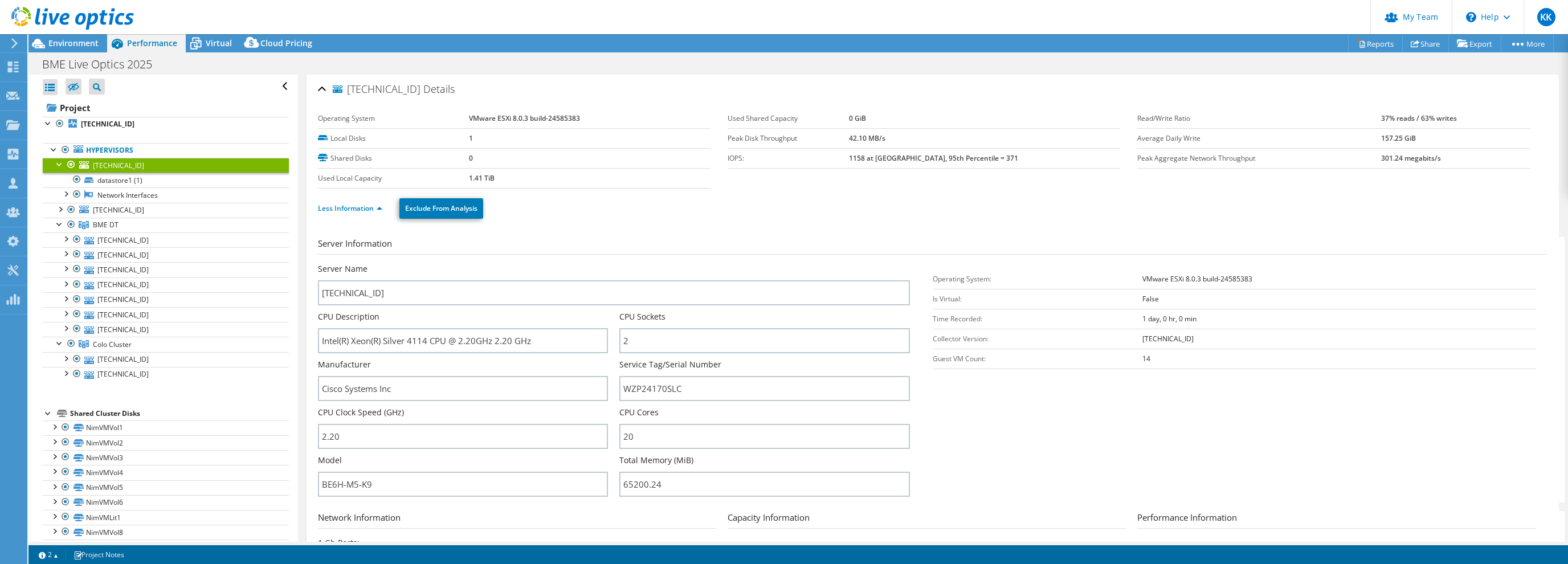
click at [69, 164] on div at bounding box center [71, 164] width 12 height 14
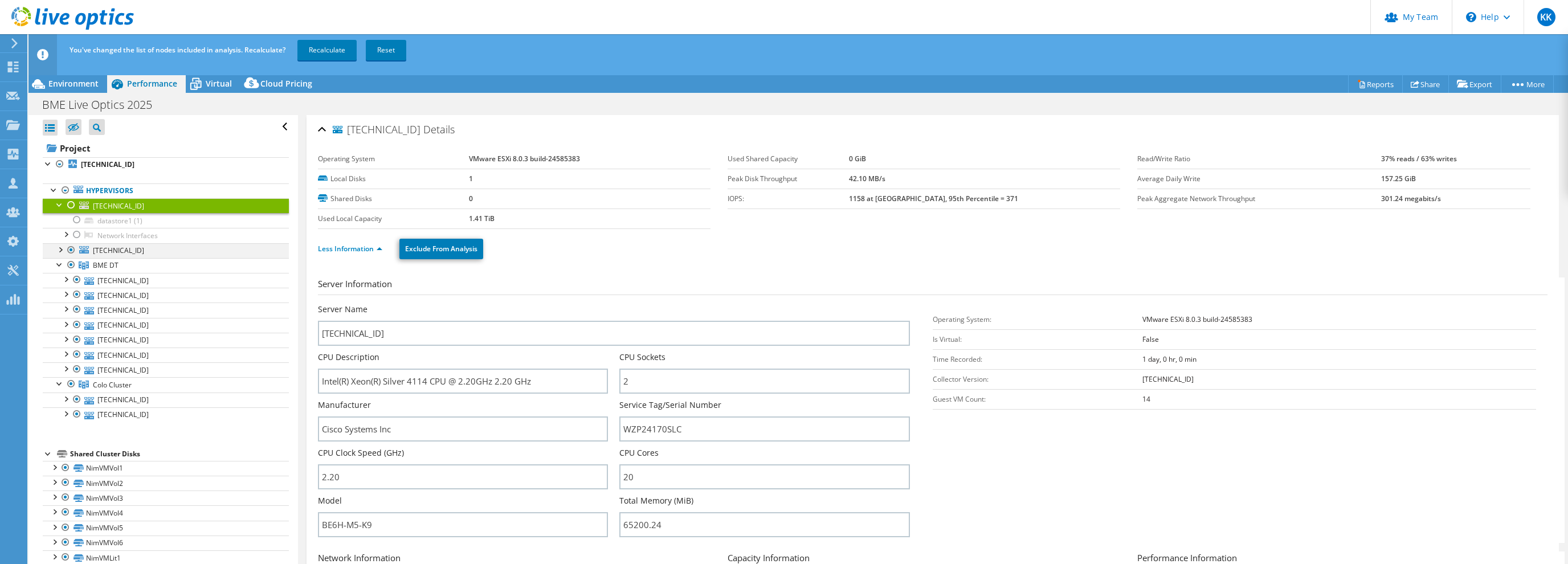
click at [73, 250] on div at bounding box center [71, 250] width 12 height 14
click at [55, 202] on div at bounding box center [60, 204] width 12 height 12
click at [318, 53] on link "Recalculate" at bounding box center [326, 50] width 59 height 20
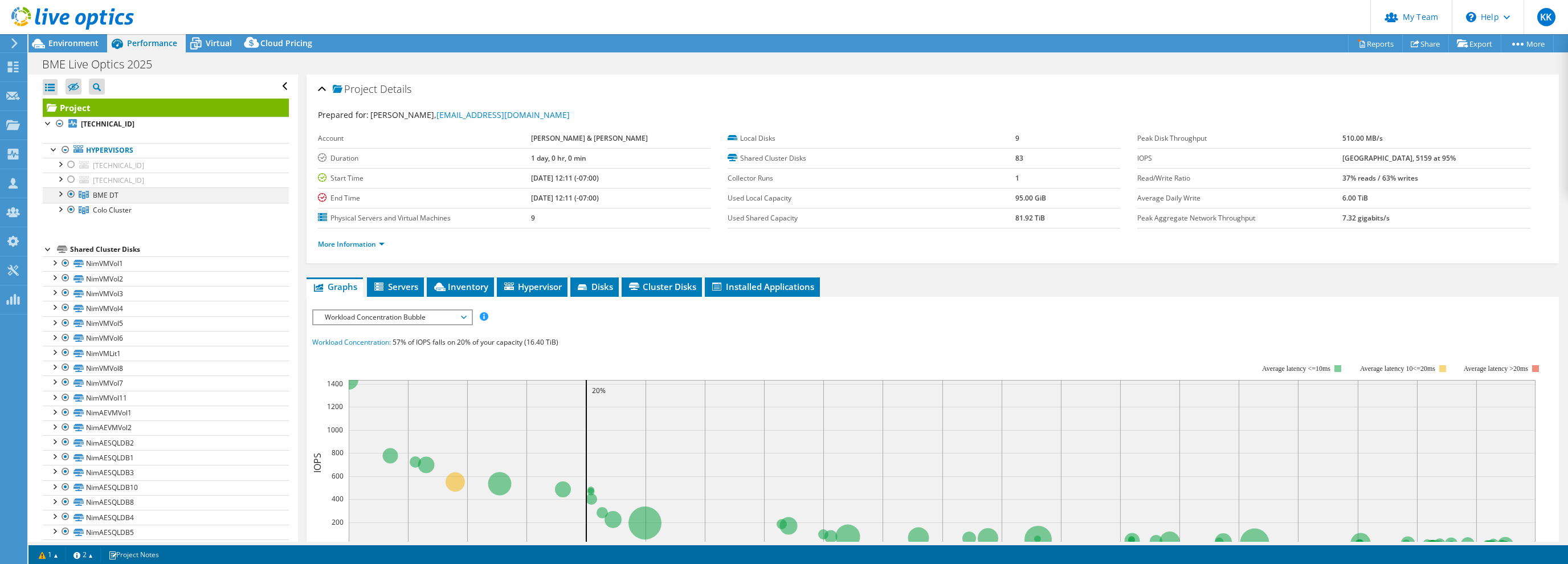
click at [60, 192] on div at bounding box center [60, 193] width 12 height 12
click at [108, 194] on span "BME DT" at bounding box center [106, 194] width 25 height 9
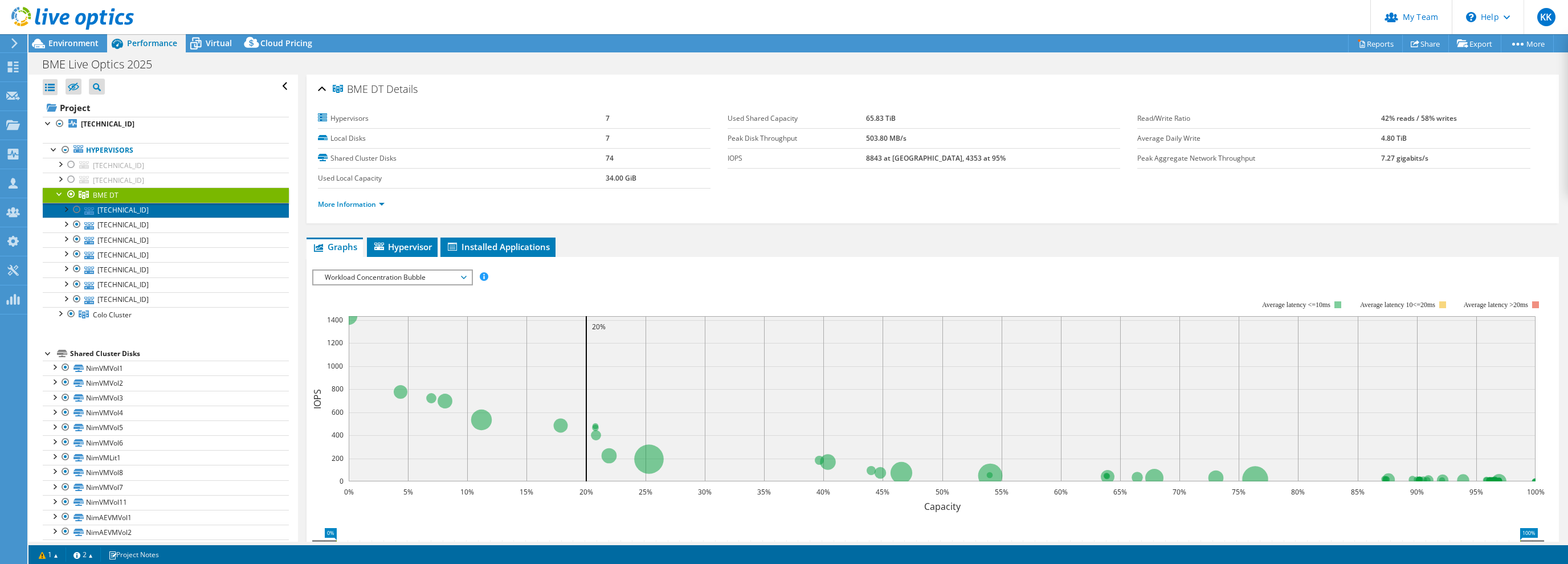
click at [109, 208] on link "10.1.2.163" at bounding box center [166, 210] width 246 height 15
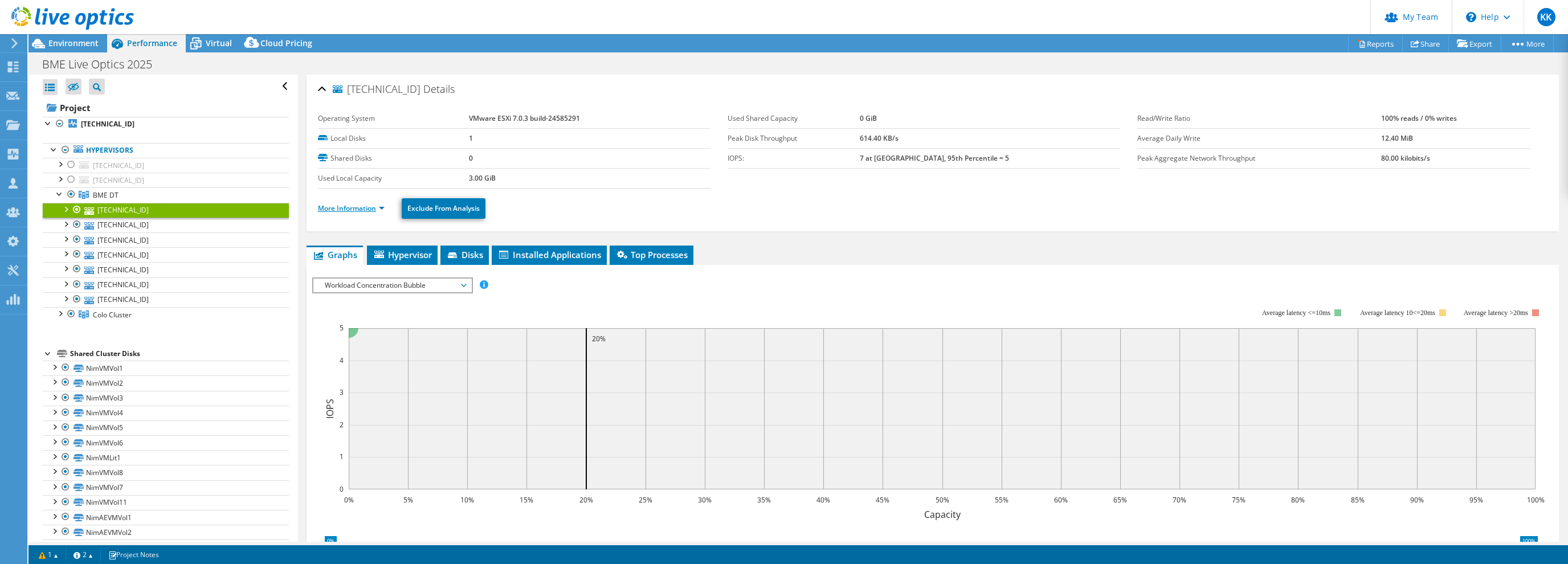
click at [384, 208] on link "More Information" at bounding box center [352, 207] width 67 height 9
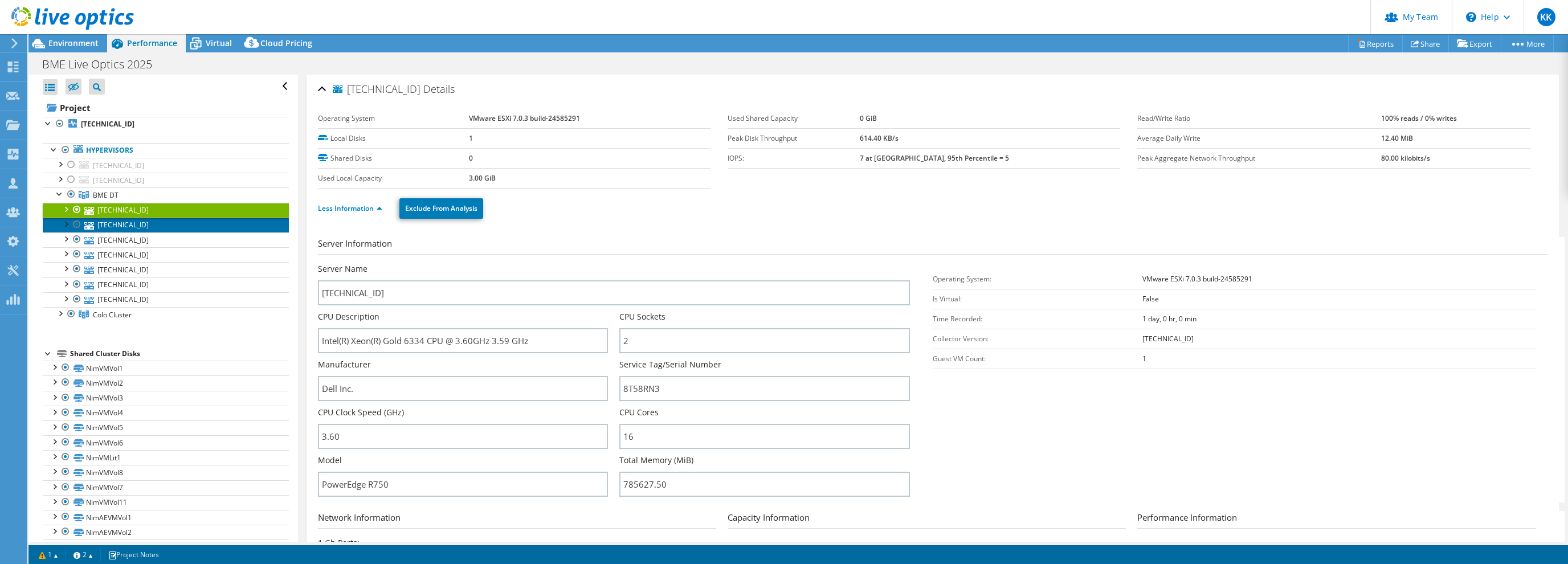
click at [111, 226] on link "10.1.1.118" at bounding box center [166, 225] width 246 height 15
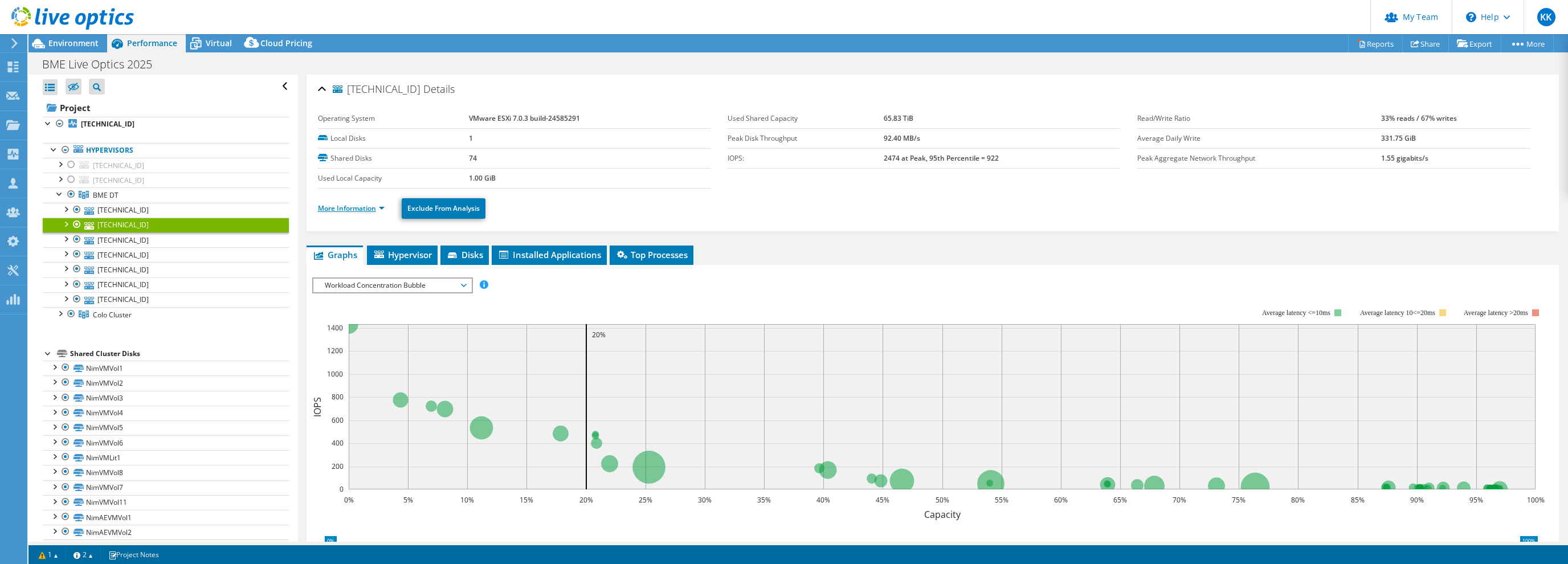
click at [384, 206] on link "More Information" at bounding box center [352, 207] width 67 height 9
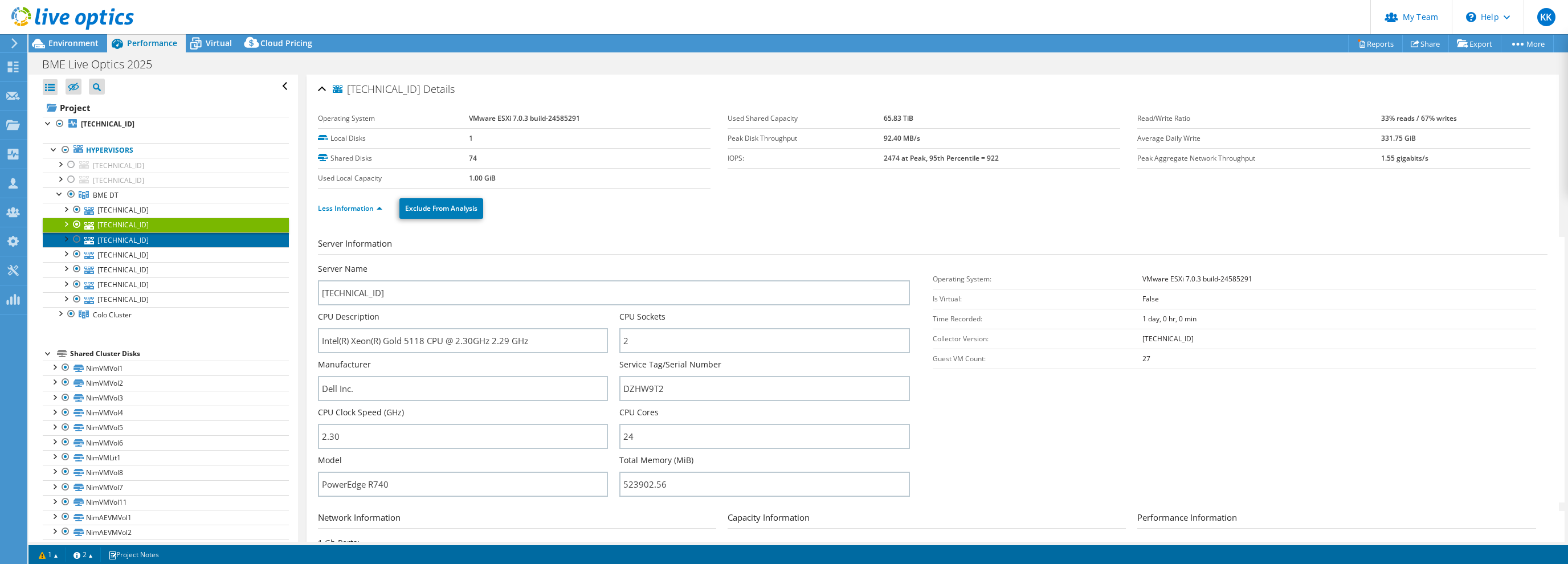
click at [124, 244] on link "10.1.2.161" at bounding box center [166, 239] width 246 height 15
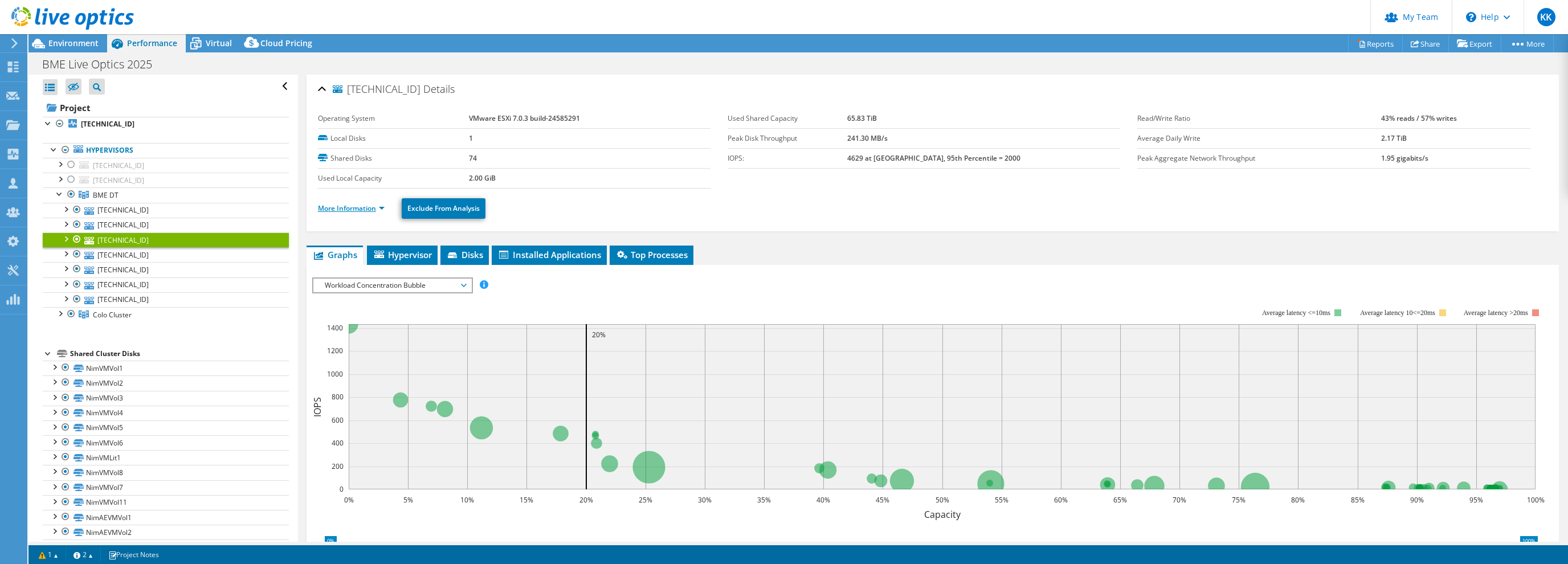
click at [381, 210] on link "More Information" at bounding box center [352, 207] width 67 height 9
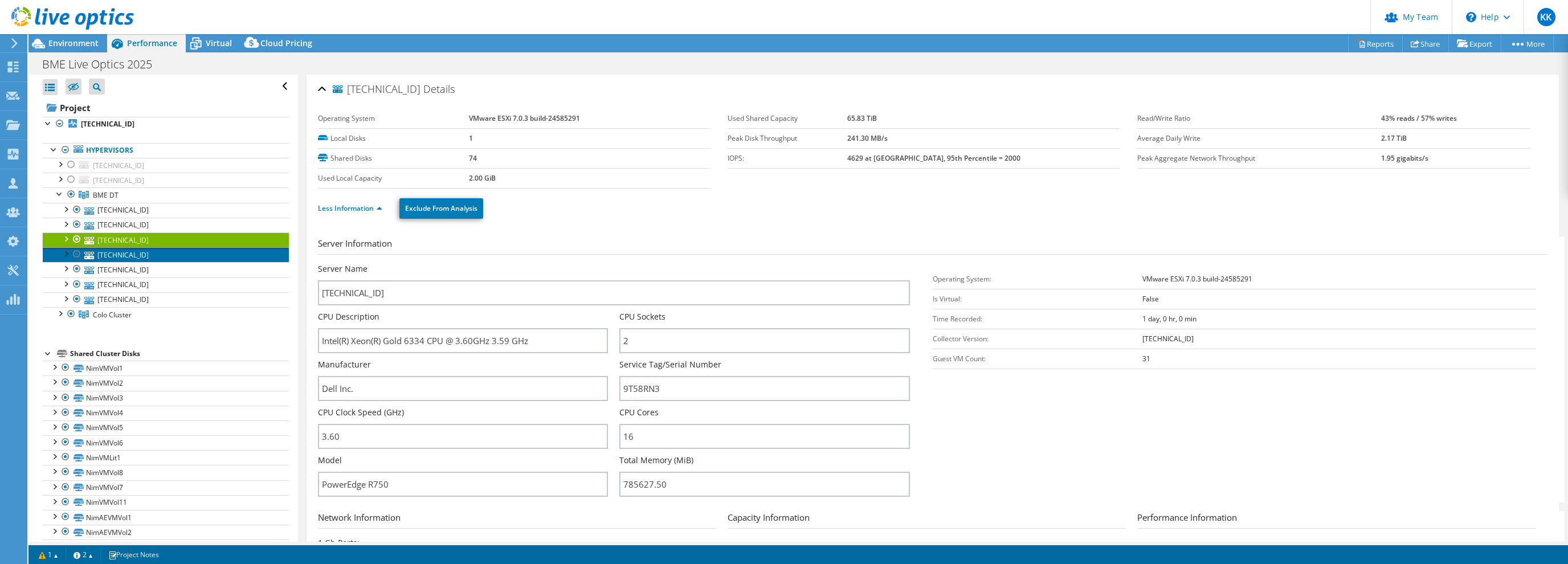
click at [126, 256] on link "10.1.2.75" at bounding box center [166, 255] width 246 height 15
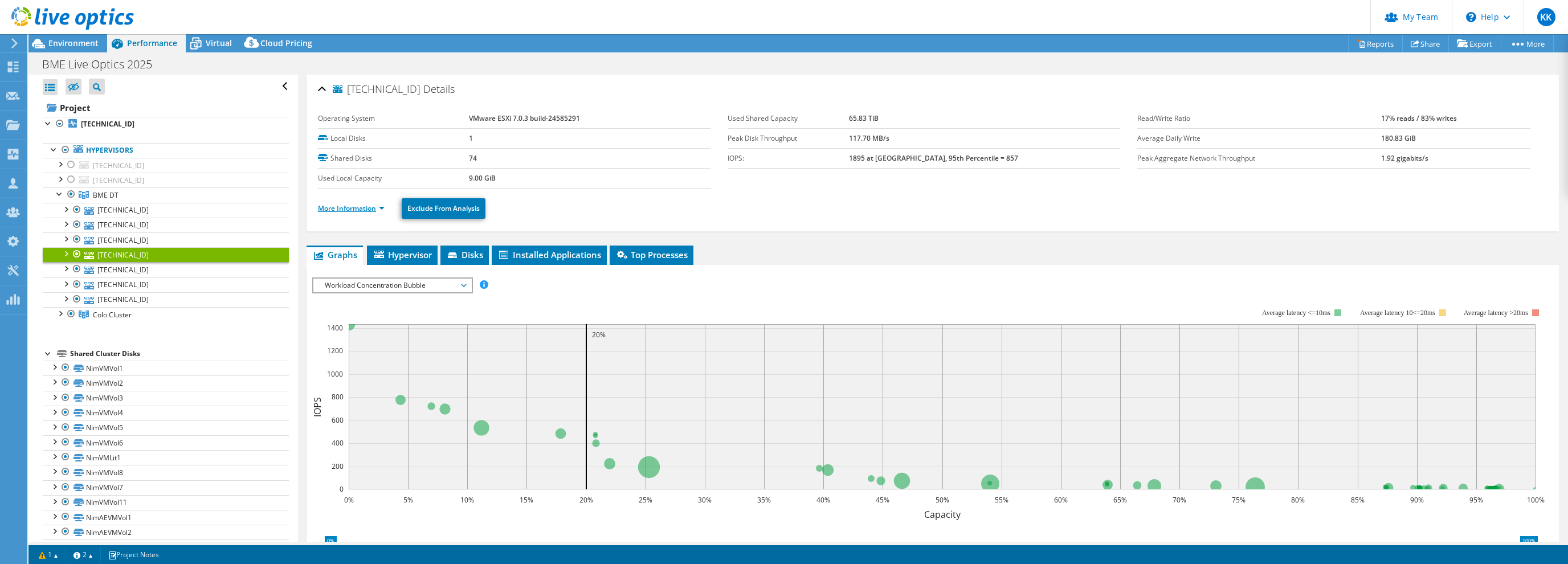
click at [366, 208] on link "More Information" at bounding box center [352, 207] width 67 height 9
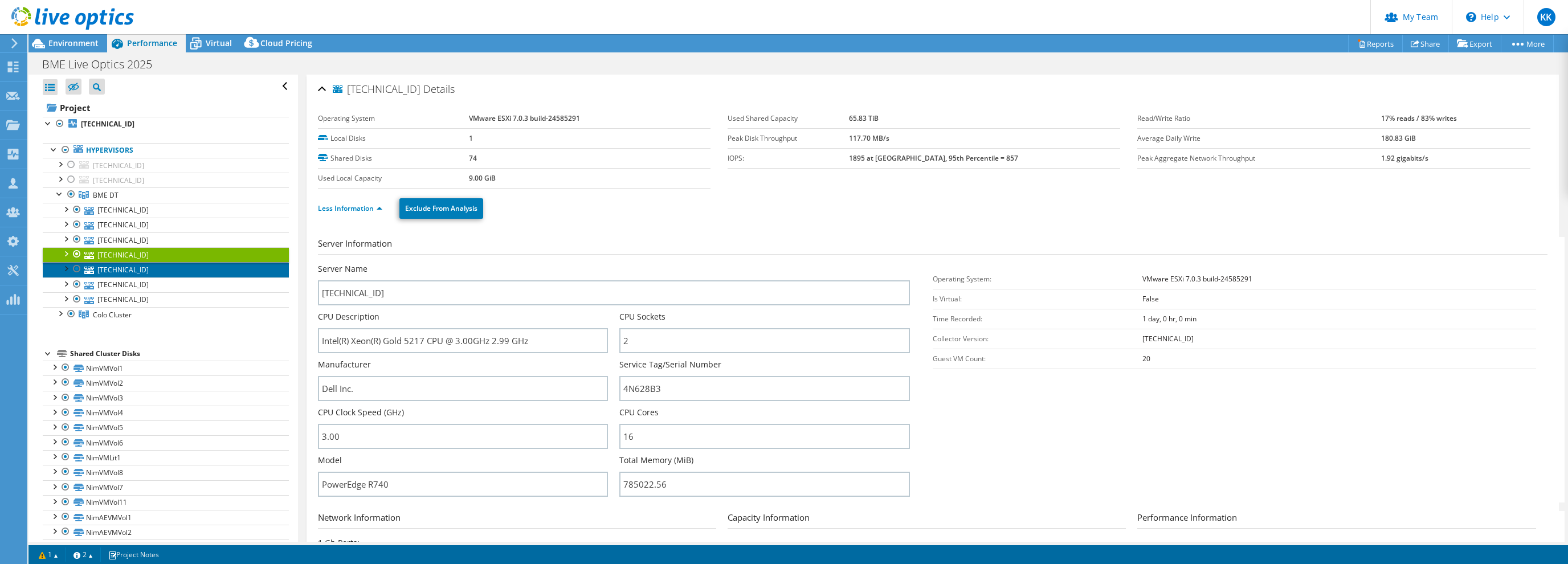
click at [117, 271] on link "10.1.2.73" at bounding box center [166, 269] width 246 height 15
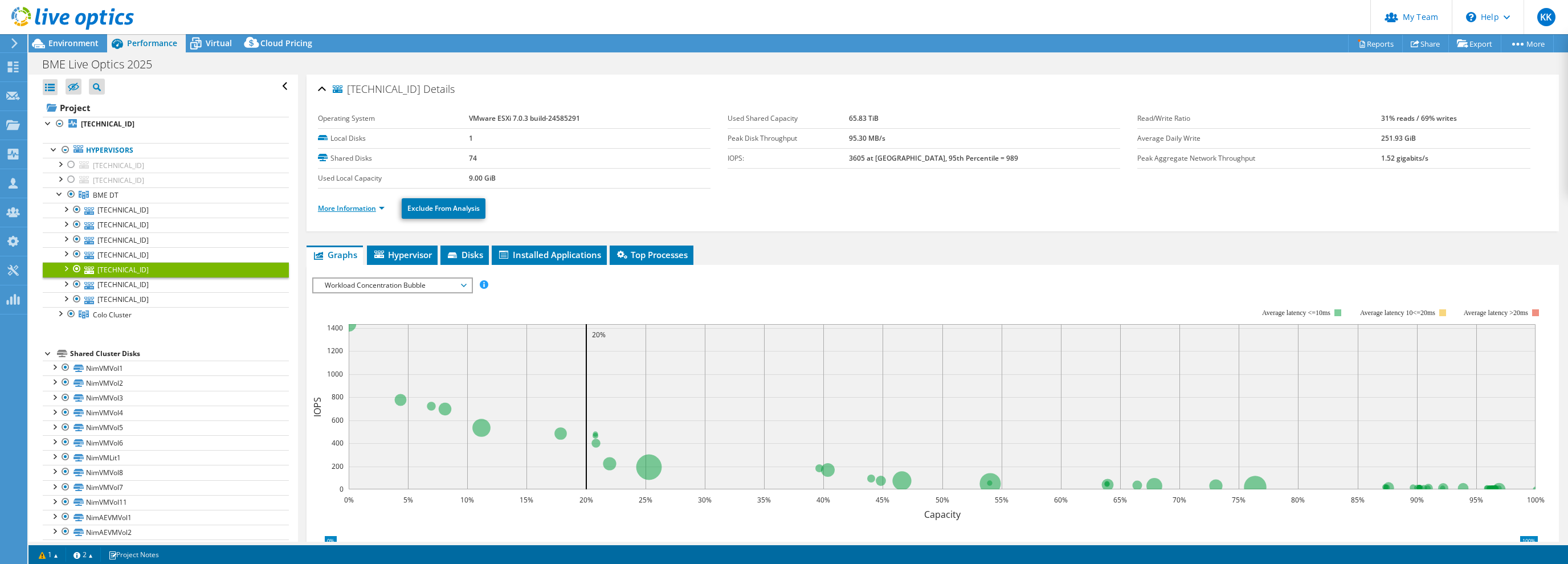
click at [347, 205] on link "More Information" at bounding box center [352, 207] width 67 height 9
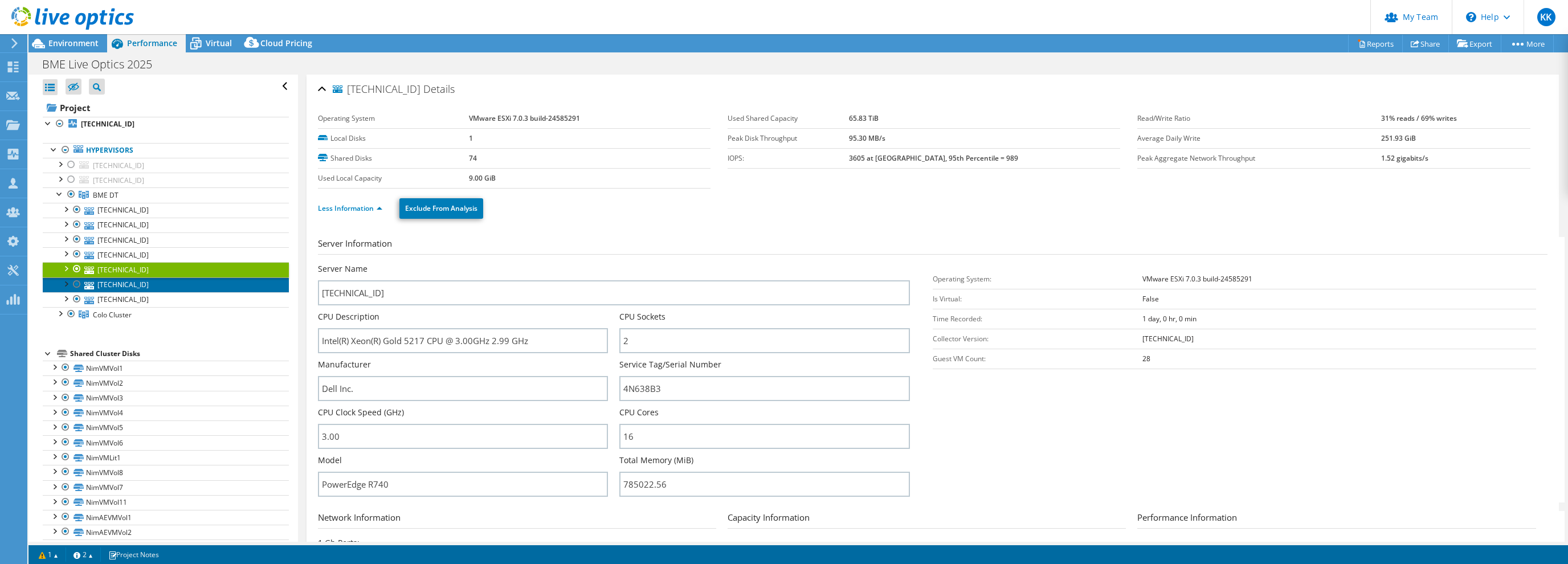
click at [117, 284] on link "10.1.2.30" at bounding box center [166, 285] width 246 height 15
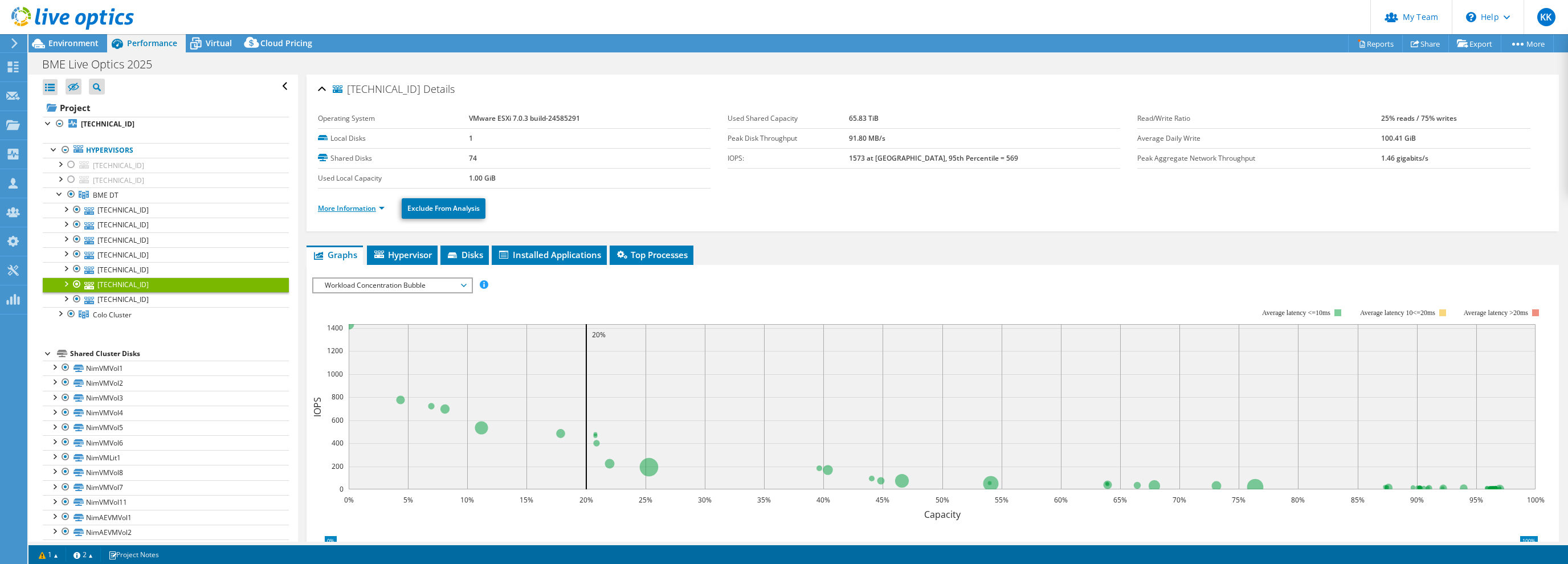
click at [355, 204] on link "More Information" at bounding box center [352, 207] width 67 height 9
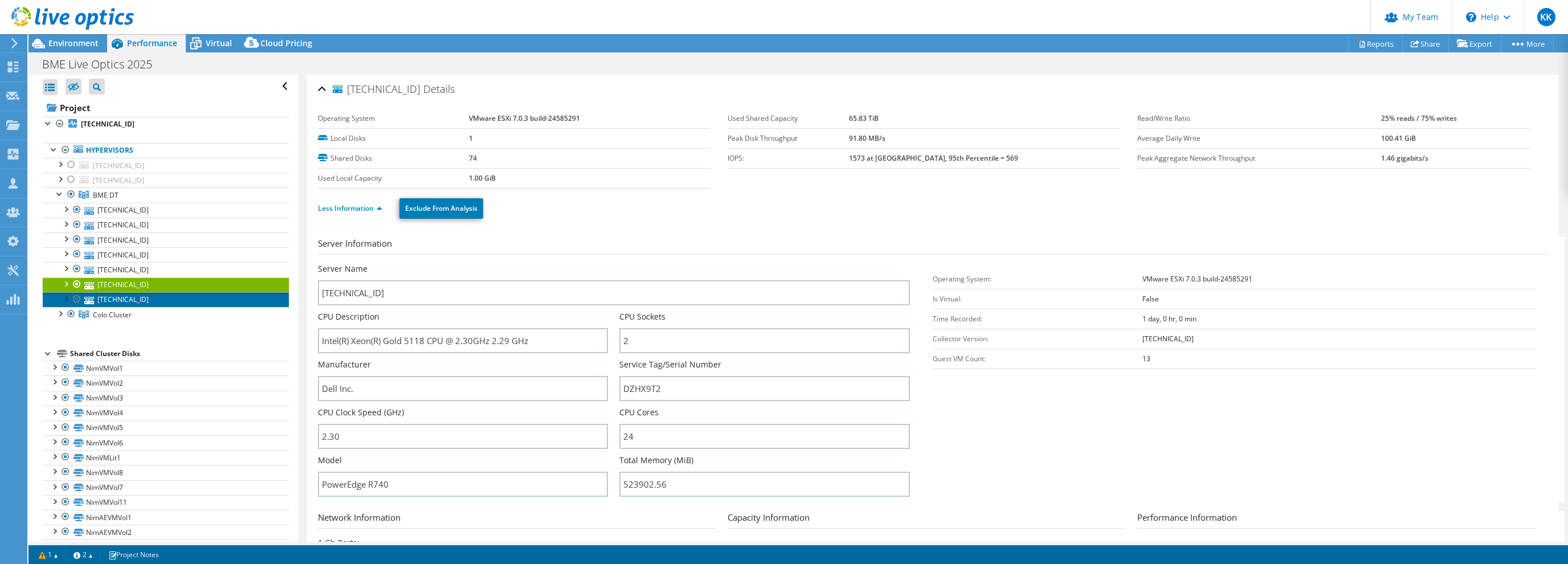
click at [114, 297] on link "10.1.2.74" at bounding box center [166, 299] width 246 height 15
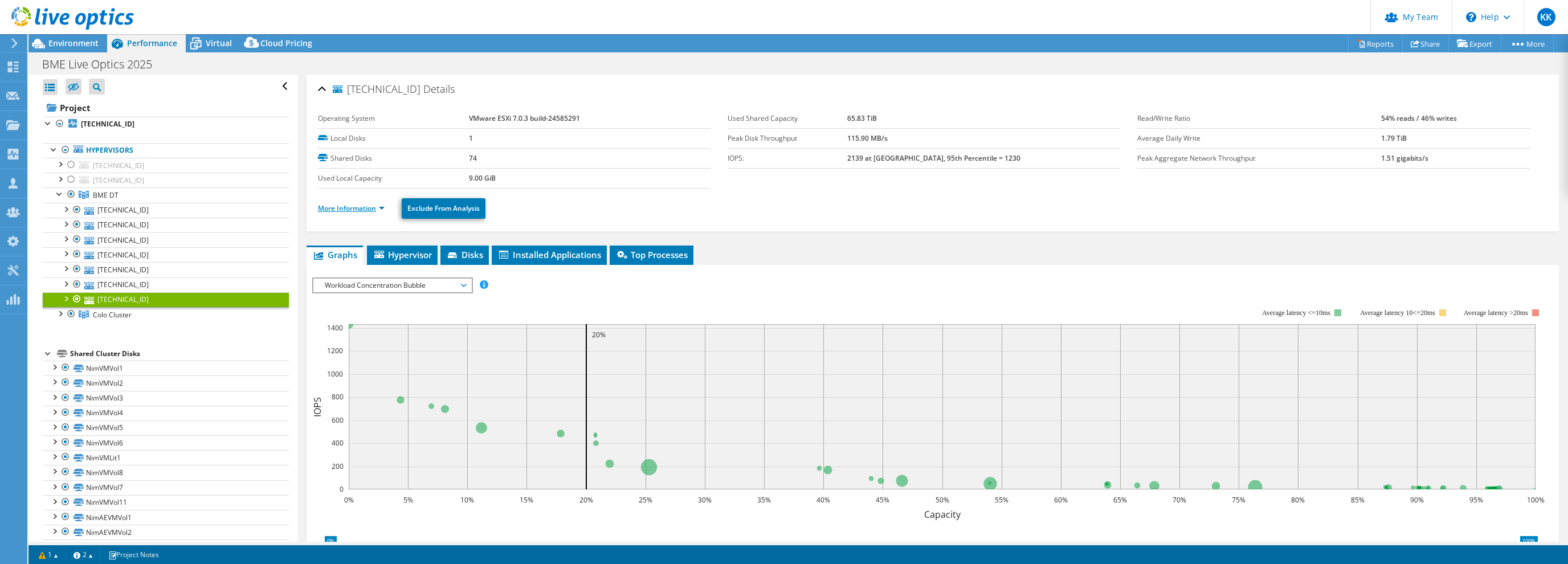
click at [362, 210] on link "More Information" at bounding box center [352, 207] width 67 height 9
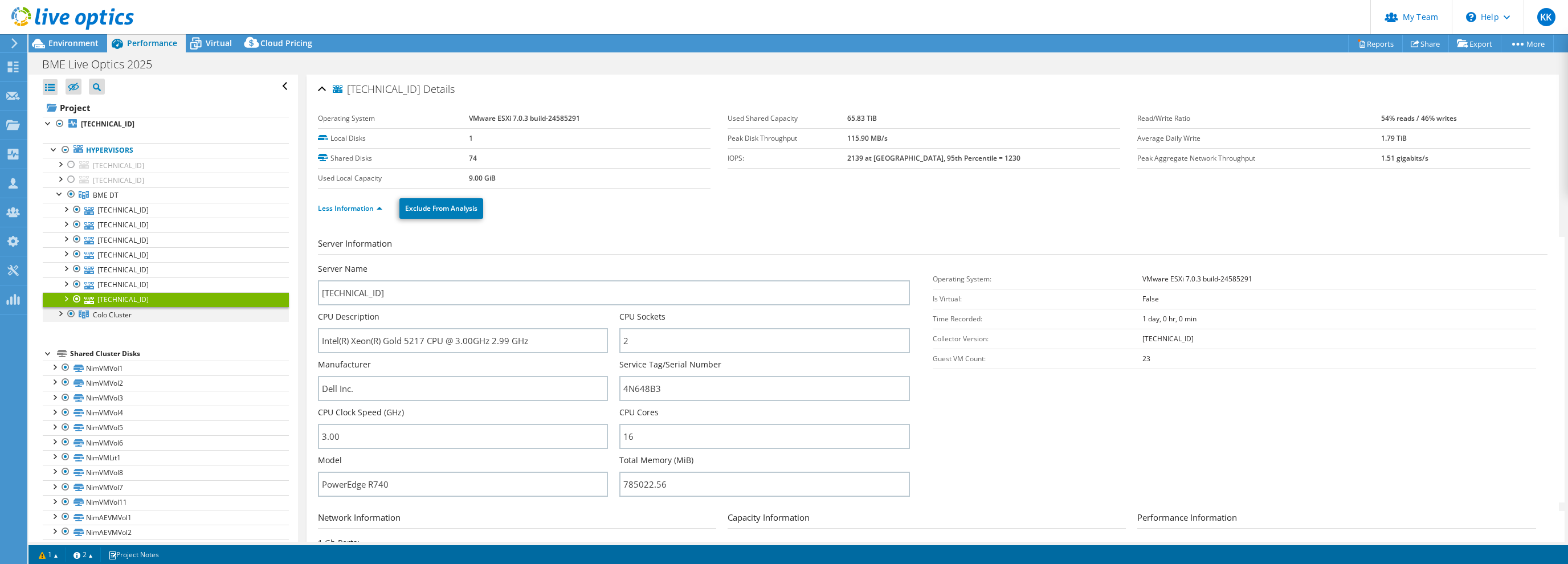
click at [65, 312] on div at bounding box center [60, 313] width 12 height 12
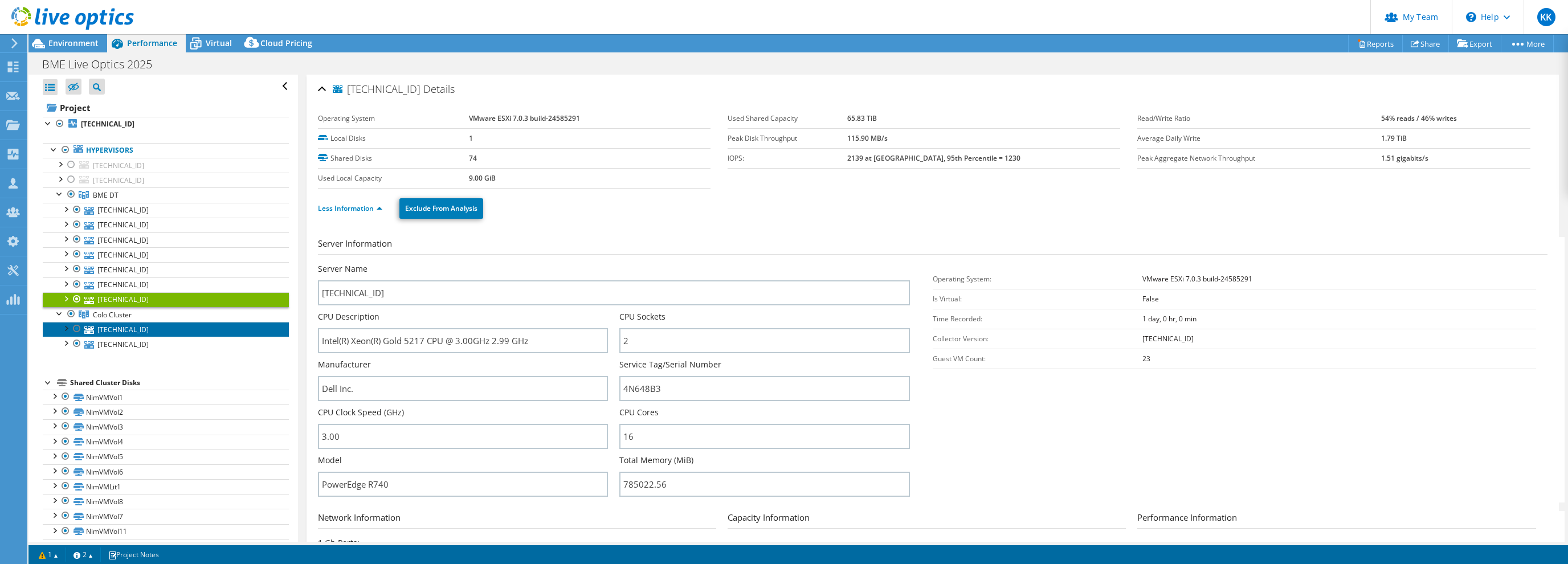
click at [121, 327] on link "10.200.1.23" at bounding box center [166, 329] width 246 height 15
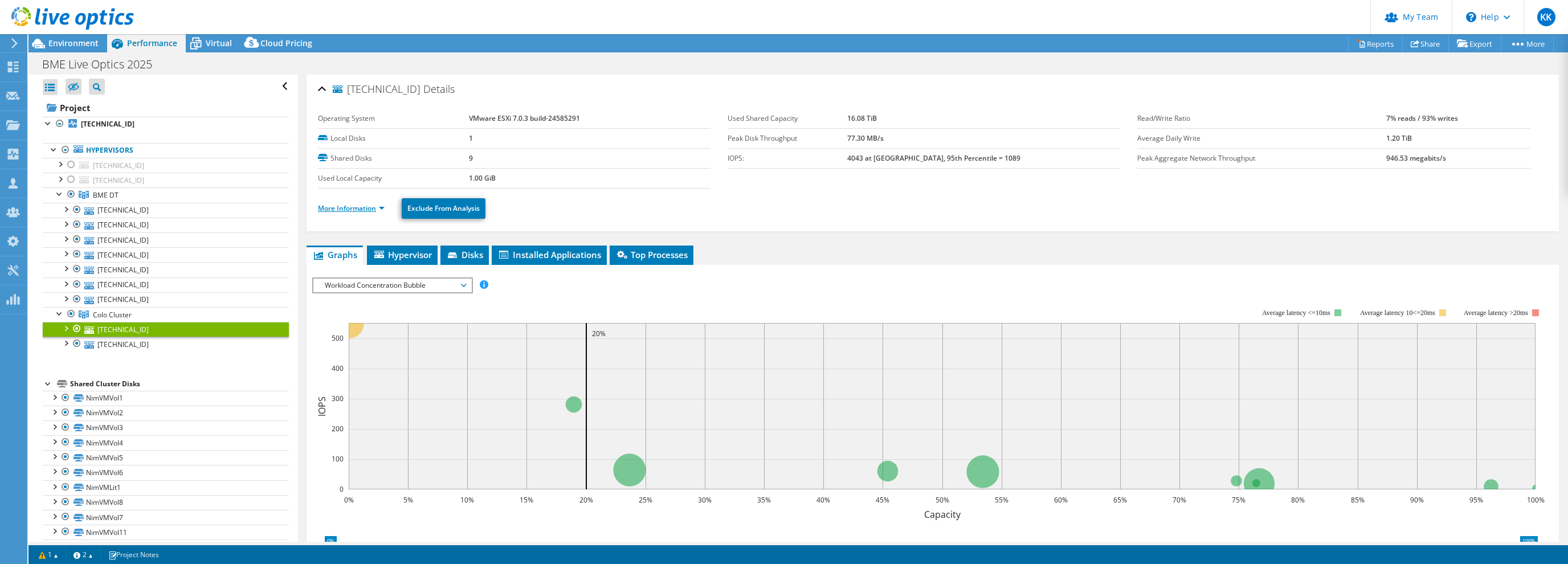
click at [358, 205] on link "More Information" at bounding box center [352, 207] width 67 height 9
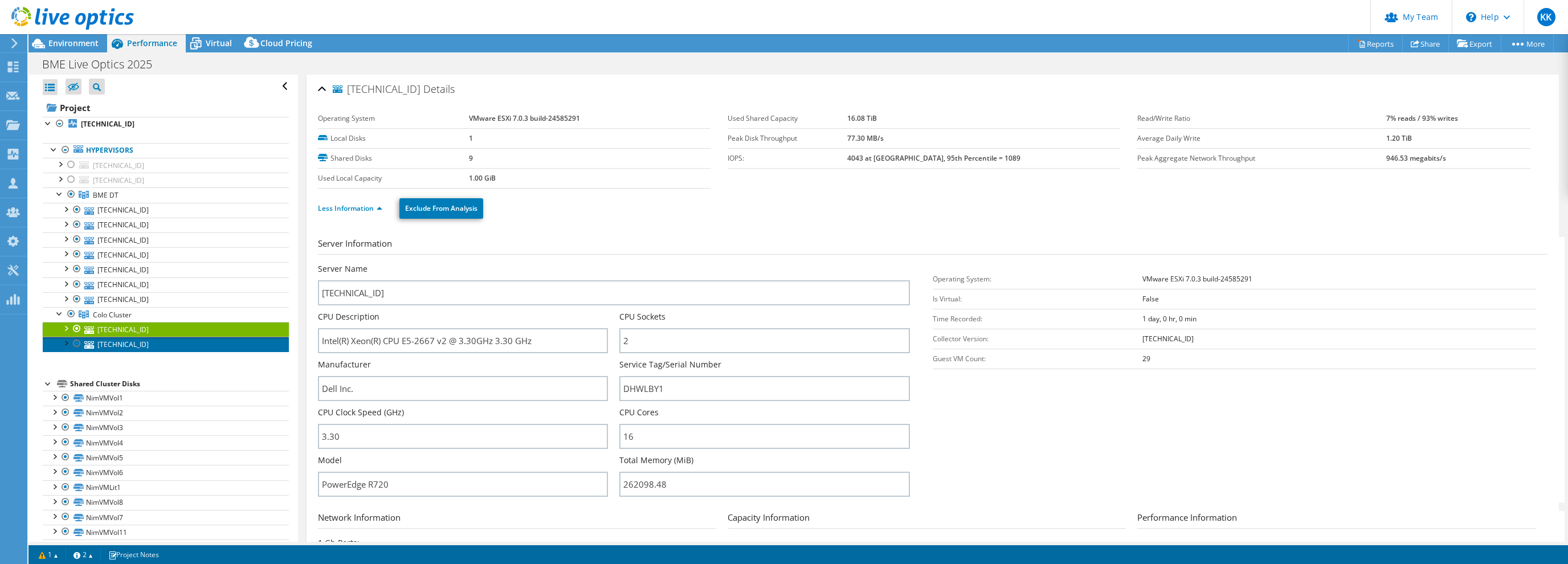
click at [111, 340] on link "10.200.1.32" at bounding box center [166, 343] width 246 height 15
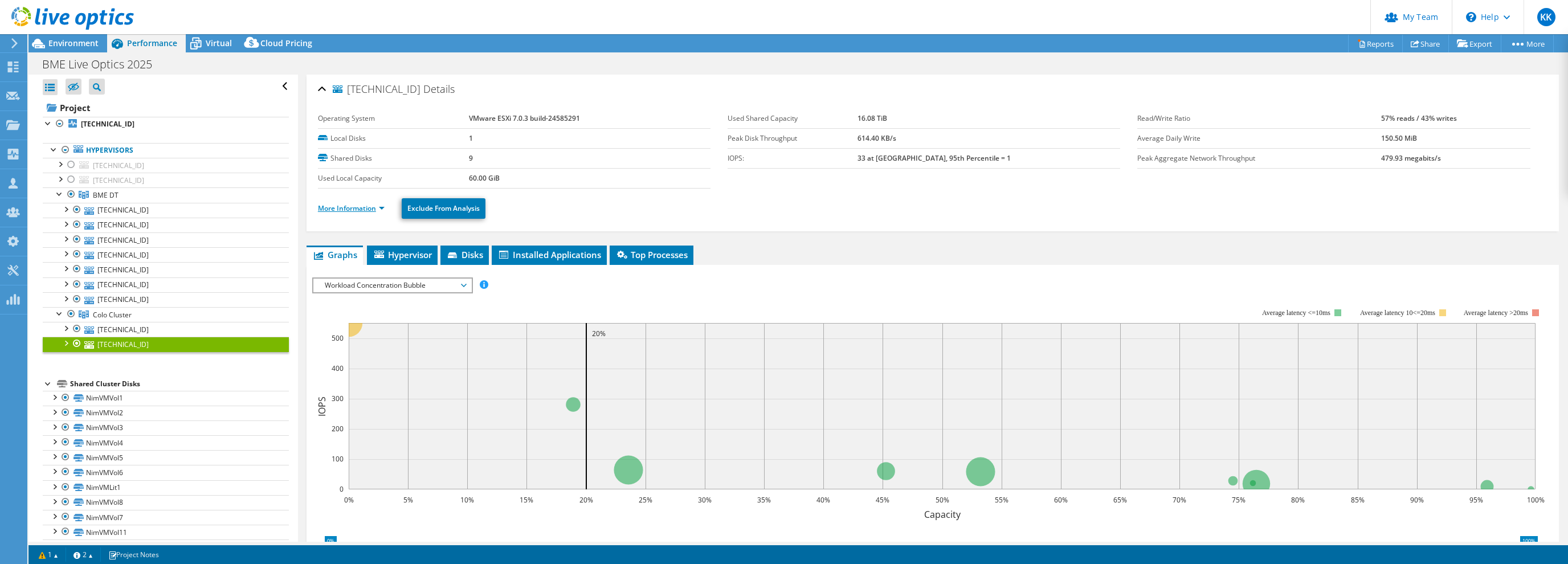
click at [352, 208] on link "More Information" at bounding box center [352, 207] width 67 height 9
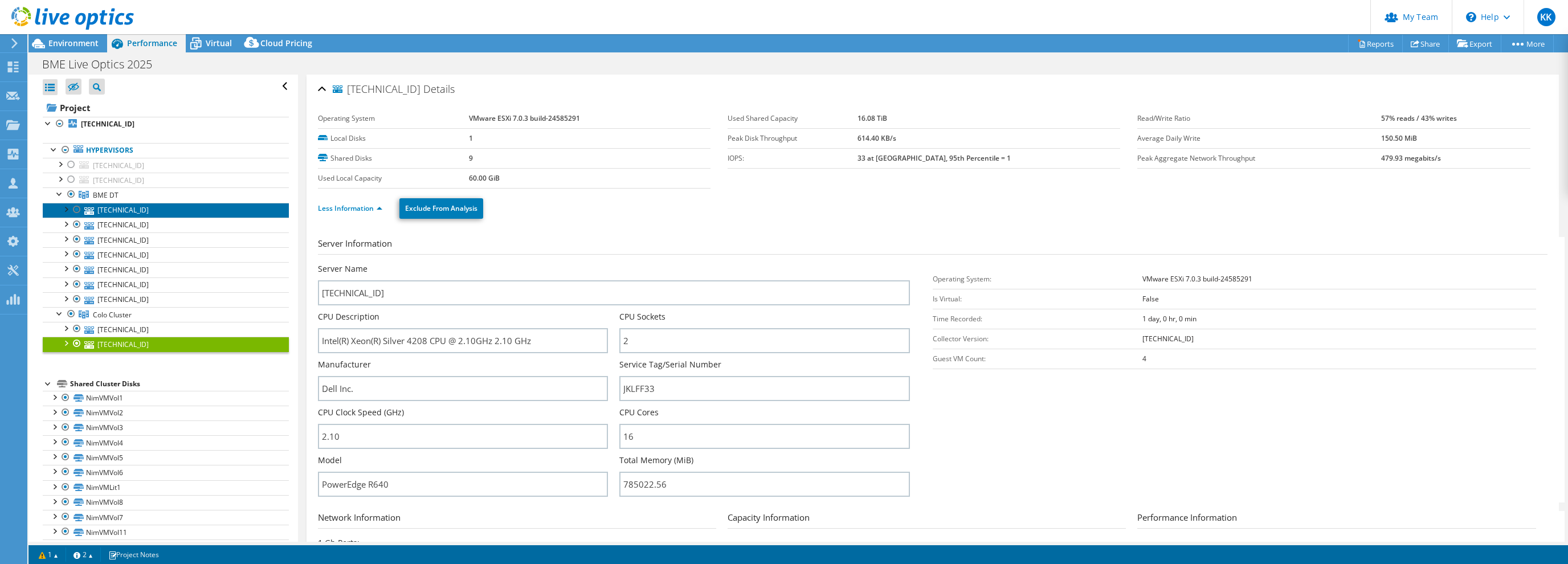
click at [135, 216] on link "10.1.2.163" at bounding box center [166, 210] width 246 height 15
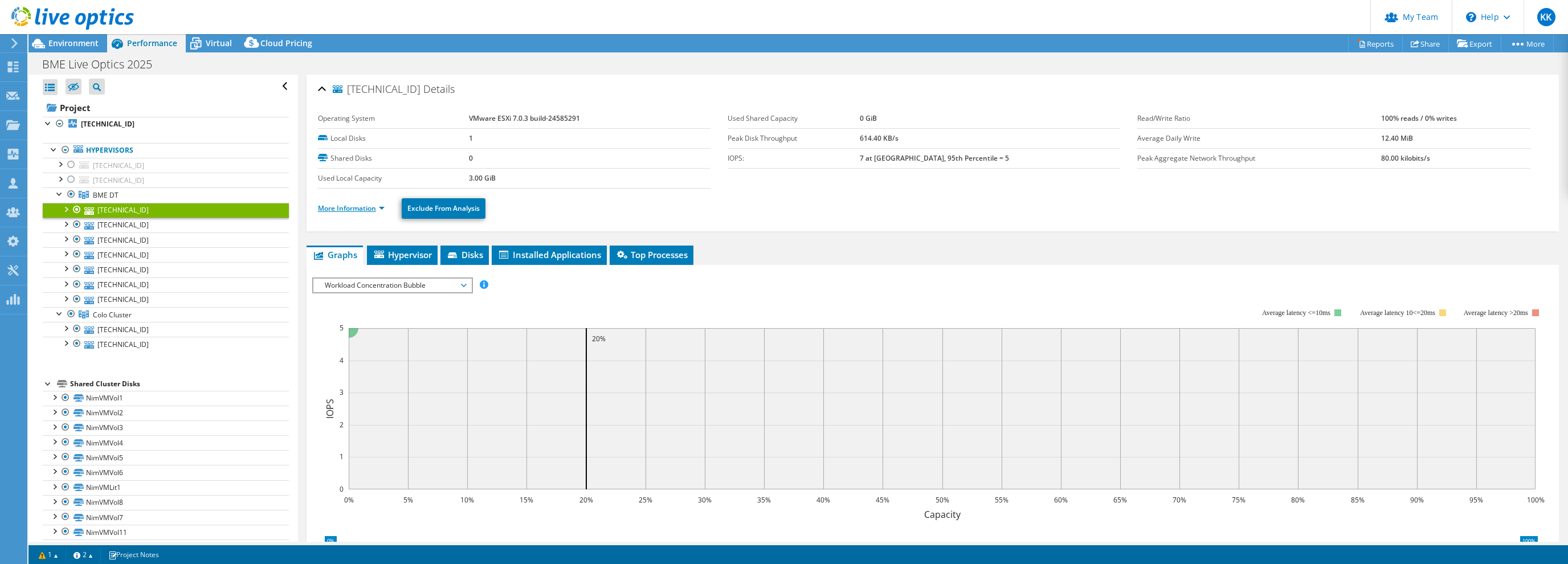
click at [345, 210] on link "More Information" at bounding box center [352, 207] width 67 height 9
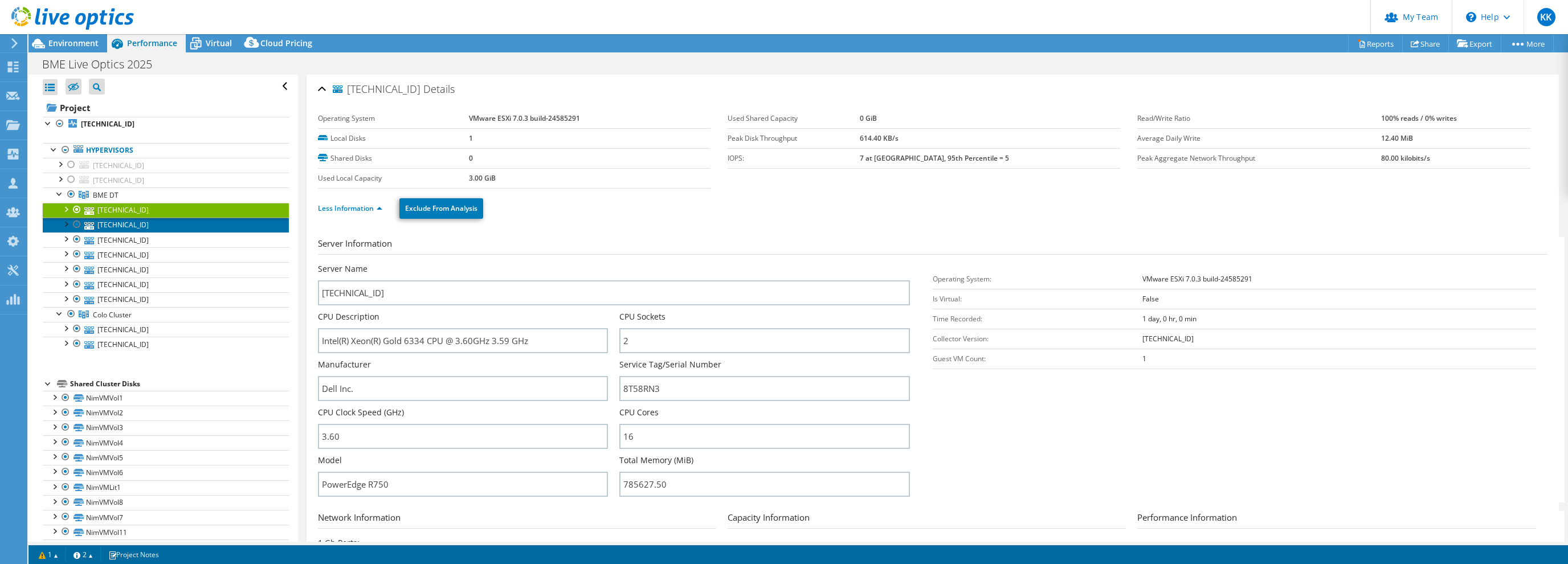
click at [145, 230] on link "10.1.1.118" at bounding box center [166, 225] width 246 height 15
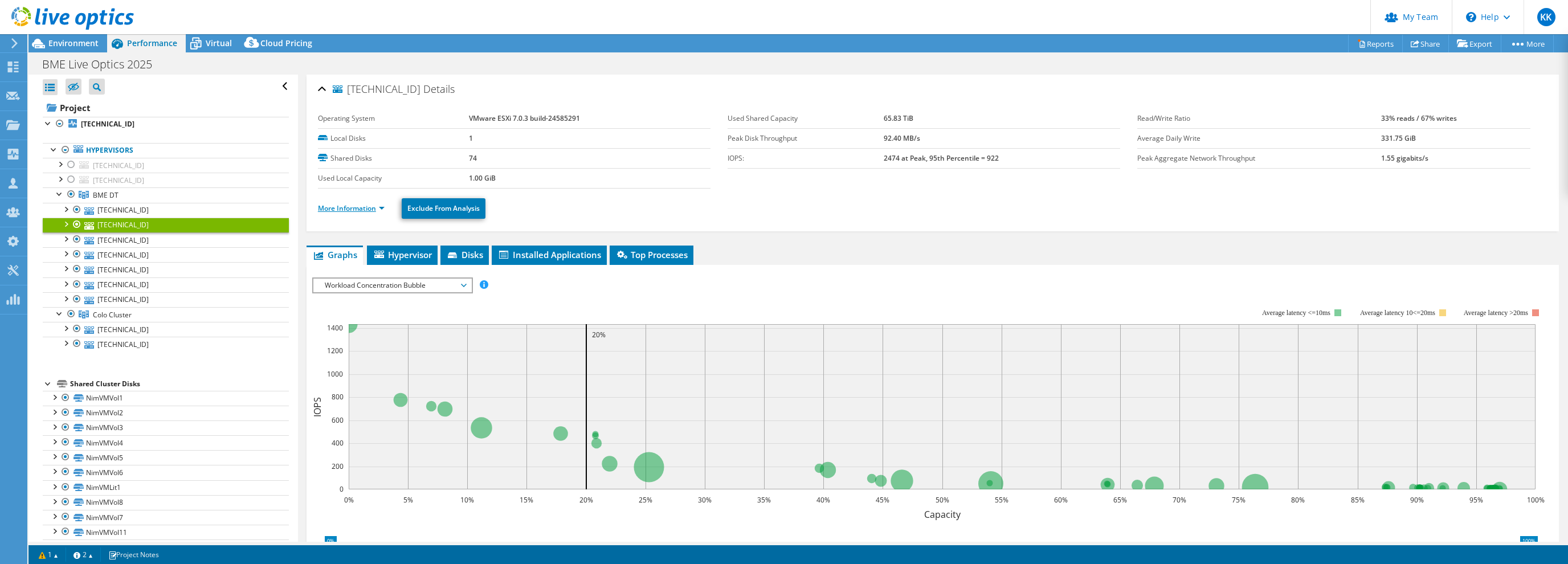
click at [341, 210] on link "More Information" at bounding box center [352, 207] width 67 height 9
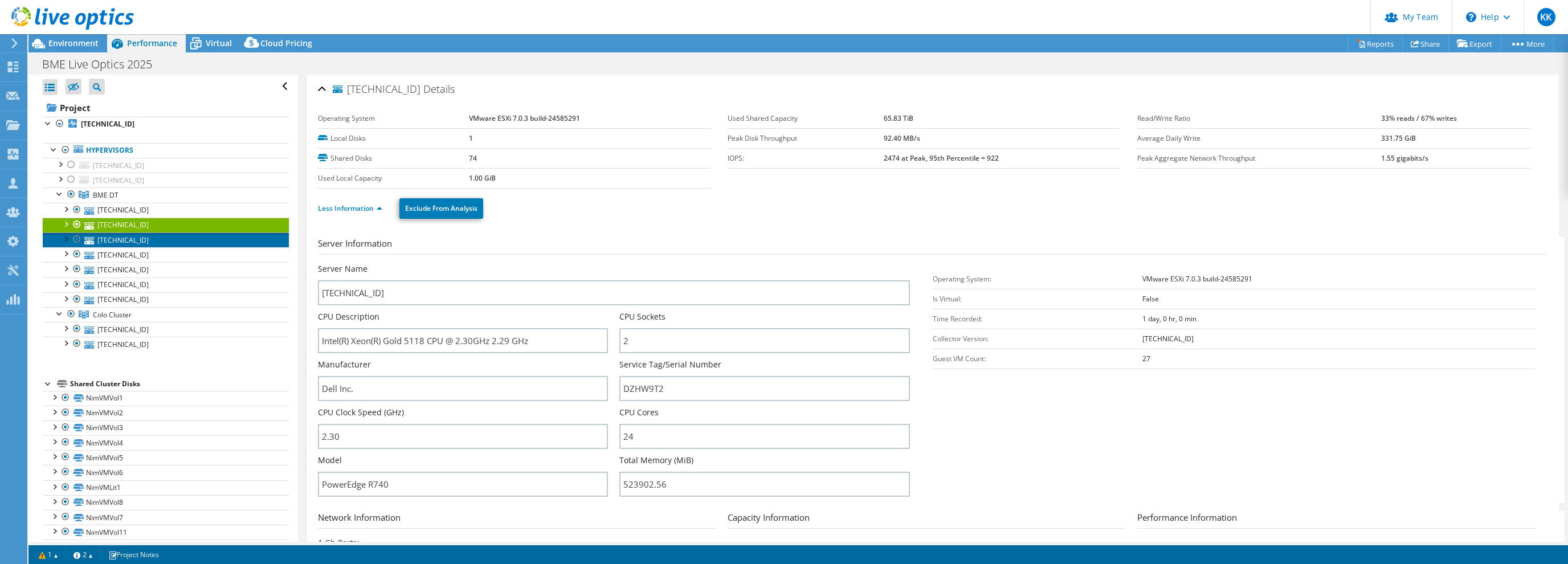
click at [138, 239] on link "10.1.2.161" at bounding box center [166, 239] width 246 height 15
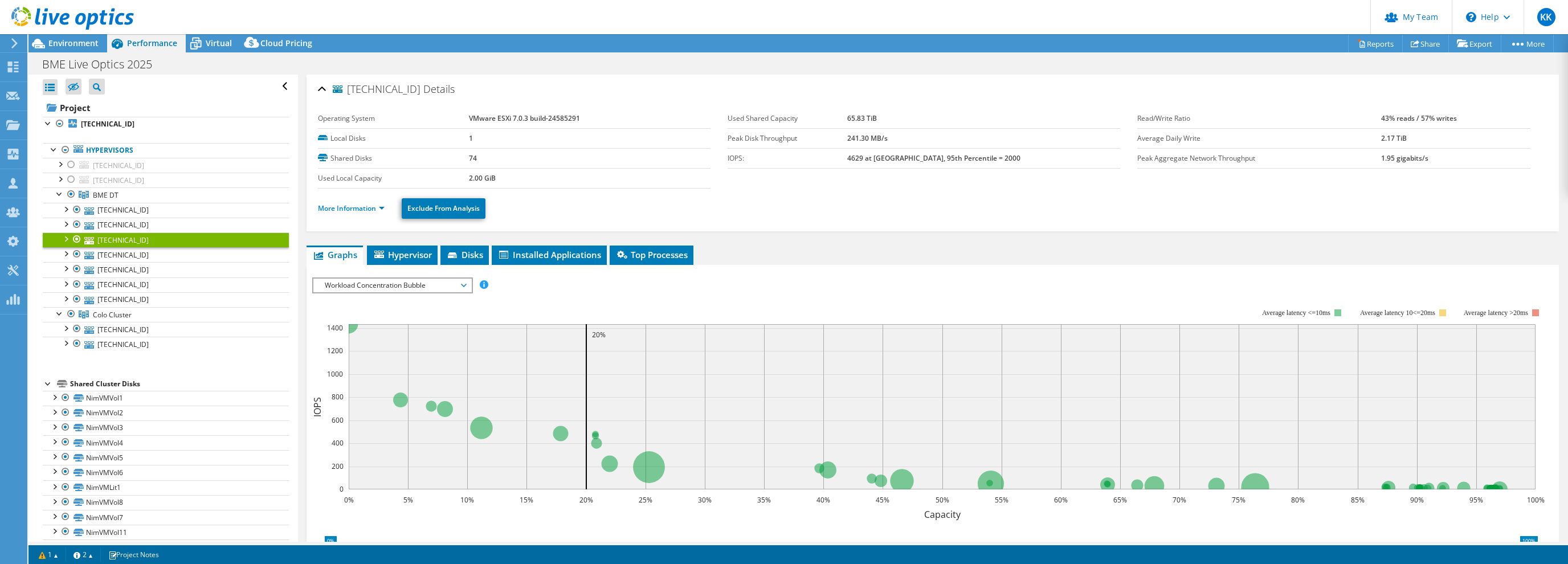
click at [357, 212] on li "More Information" at bounding box center [355, 208] width 74 height 12
click at [357, 210] on link "More Information" at bounding box center [352, 207] width 67 height 9
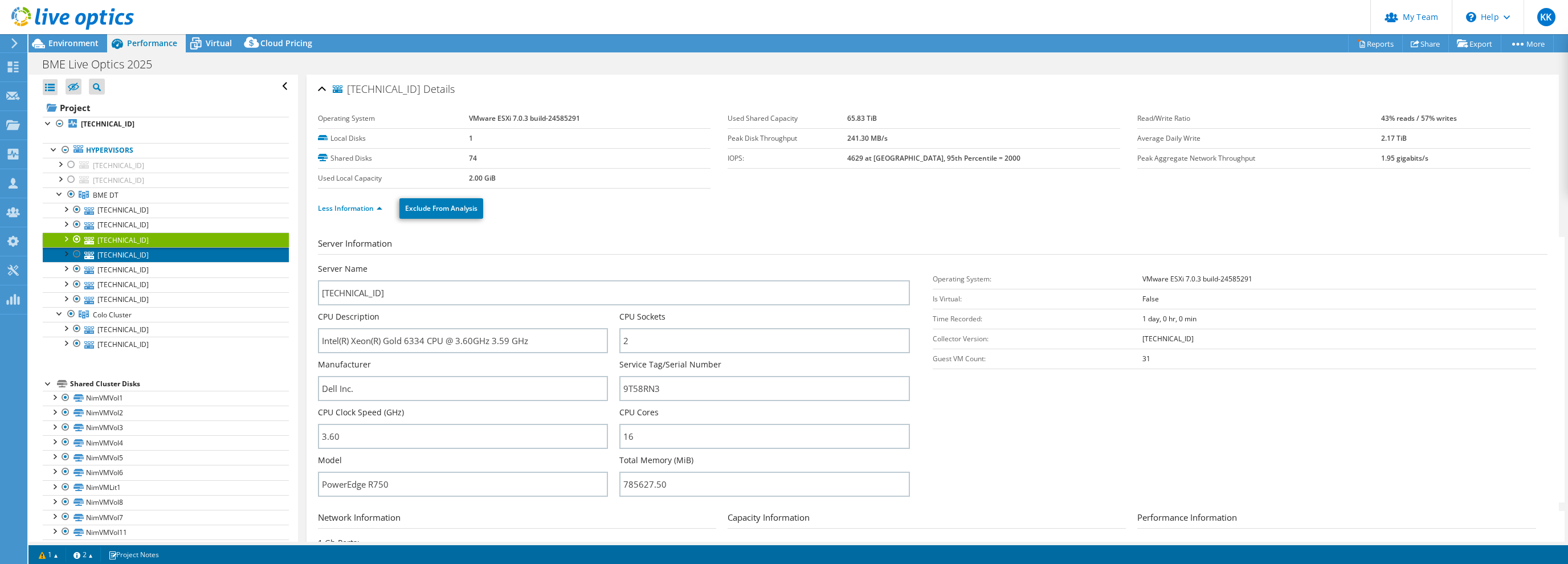
click at [153, 257] on link "10.1.2.75" at bounding box center [166, 255] width 246 height 15
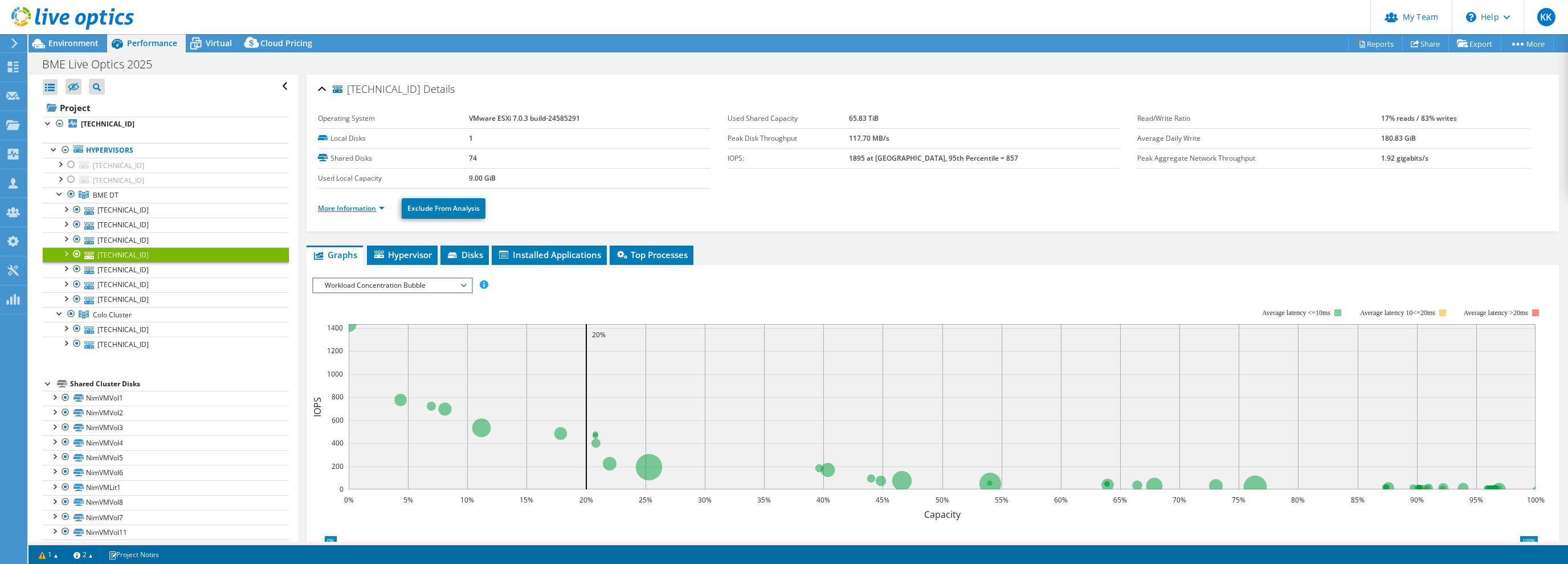
click at [336, 206] on link "More Information" at bounding box center [352, 207] width 67 height 9
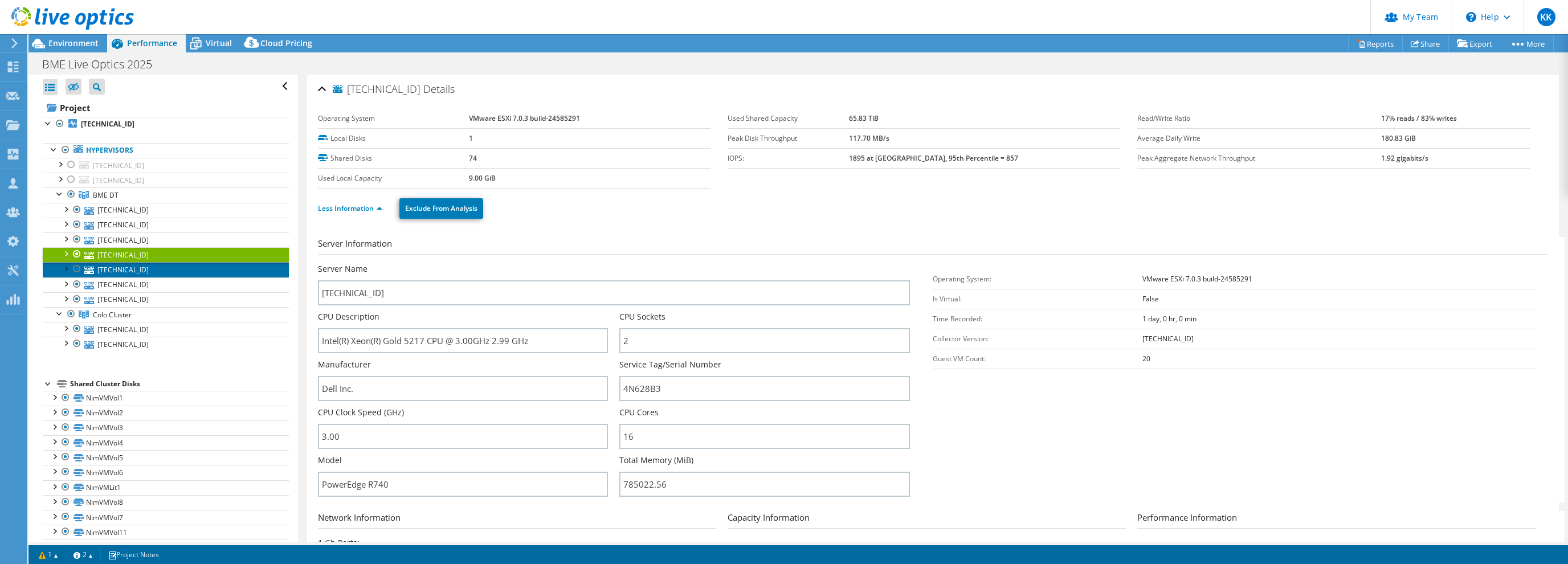
click at [144, 274] on link "10.1.2.73" at bounding box center [166, 269] width 246 height 15
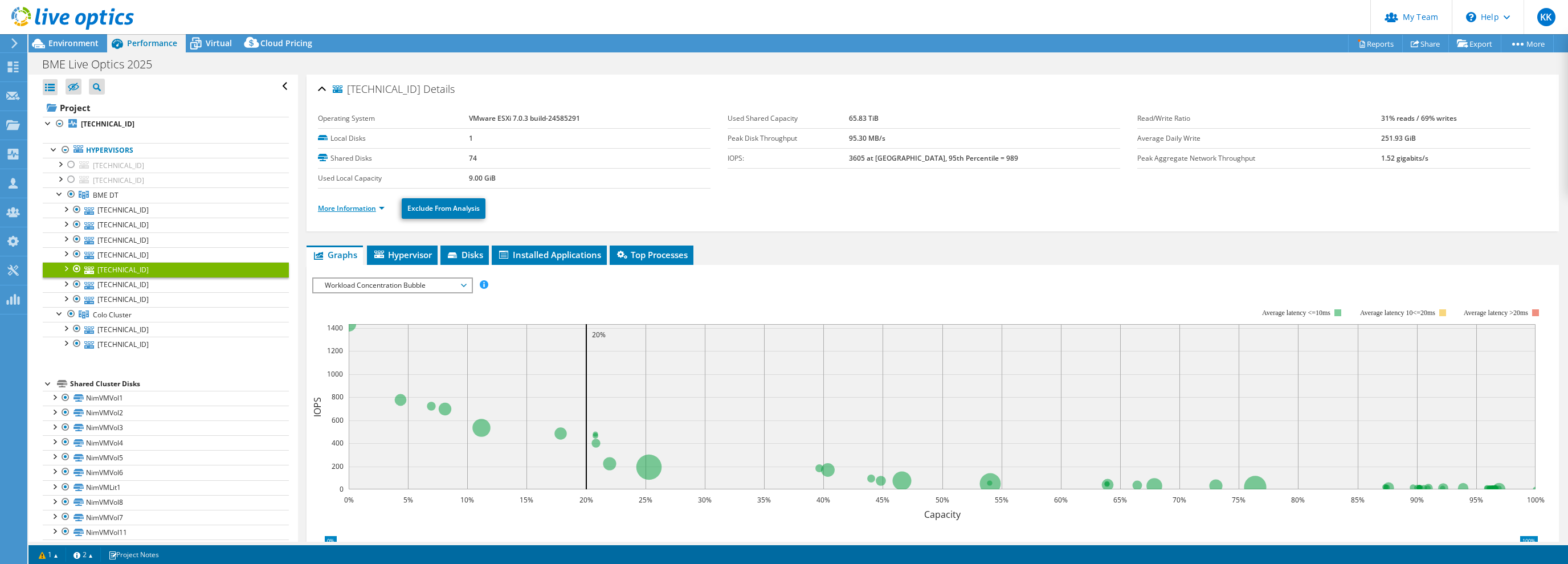
click at [352, 209] on link "More Information" at bounding box center [352, 207] width 67 height 9
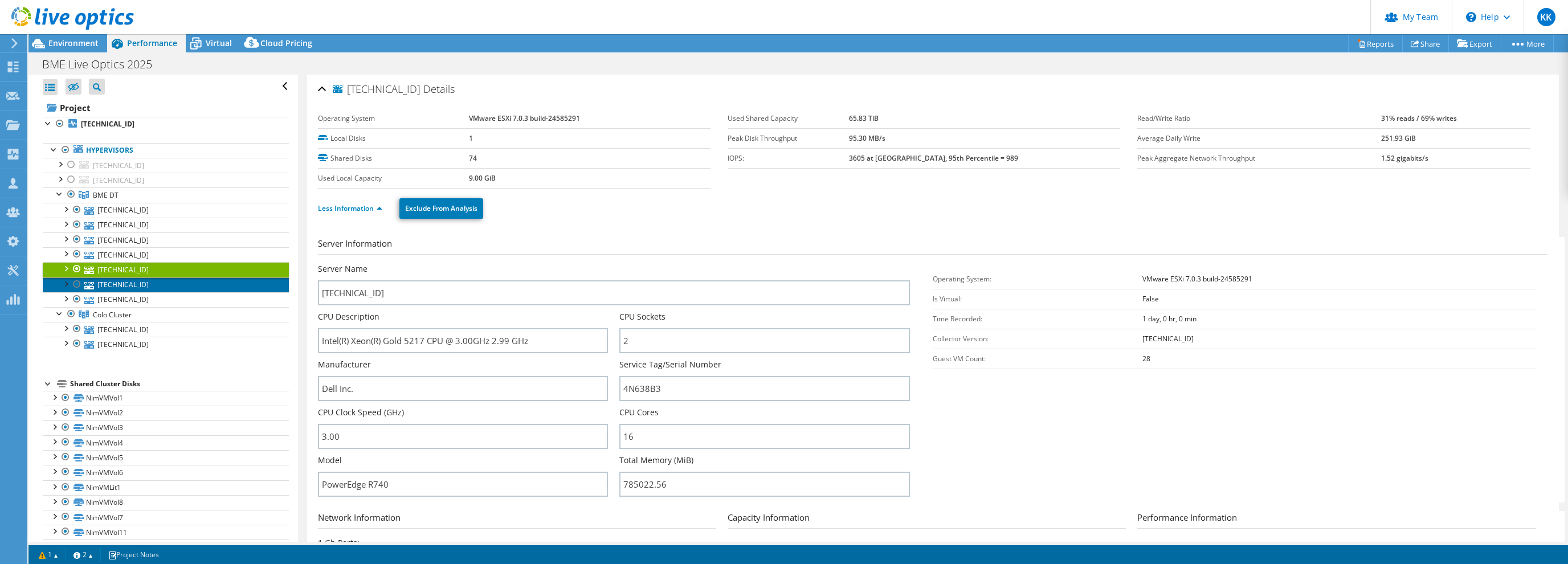
click at [127, 286] on link "10.1.2.30" at bounding box center [166, 285] width 246 height 15
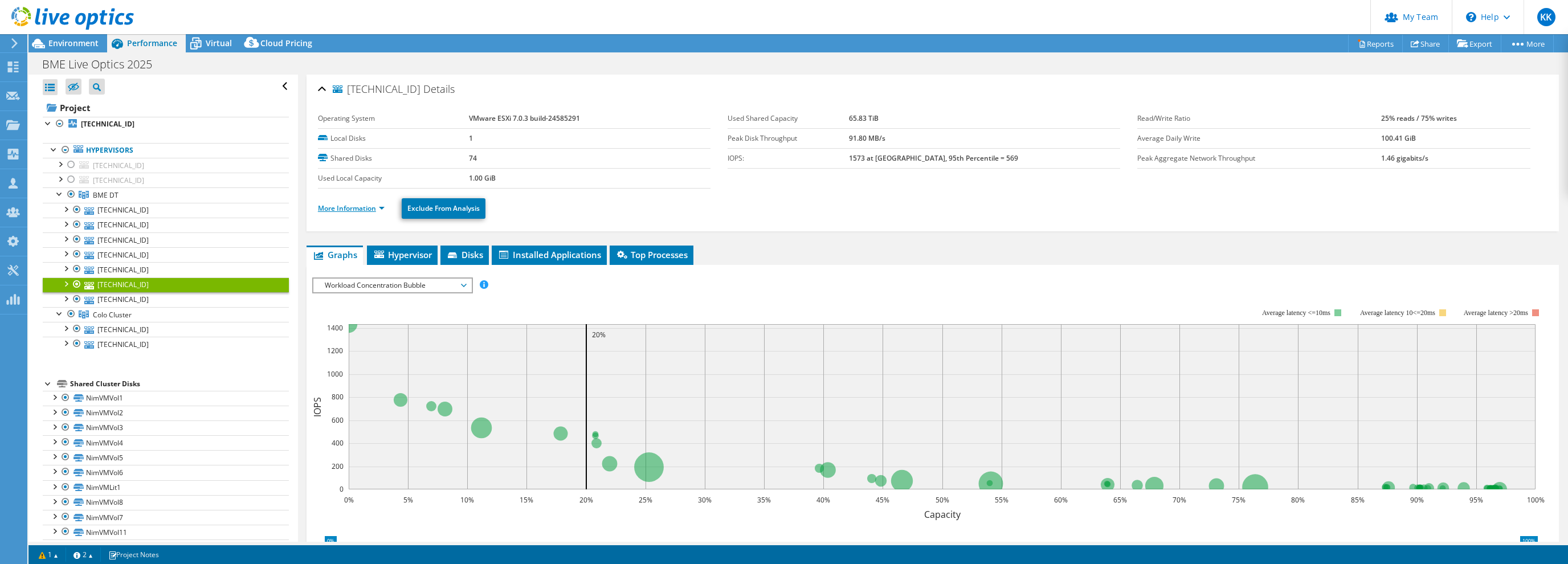
click at [367, 204] on link "More Information" at bounding box center [352, 207] width 67 height 9
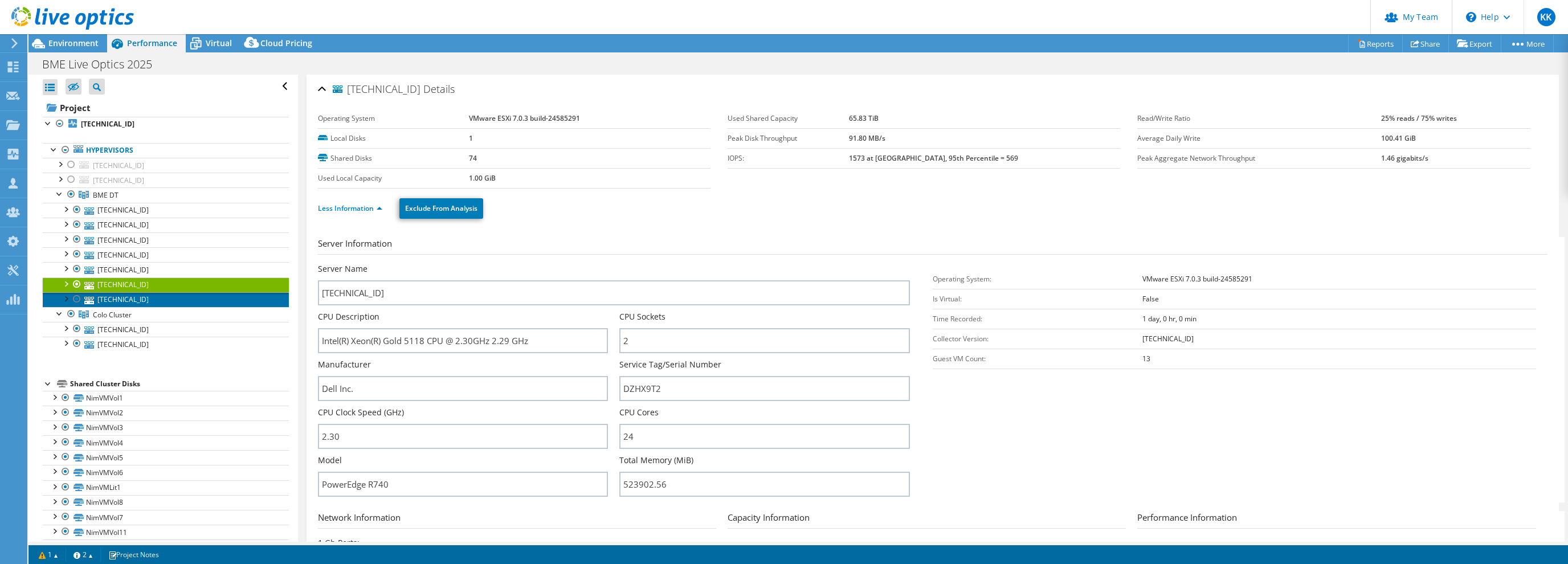
click at [150, 296] on link "10.1.2.74" at bounding box center [166, 299] width 246 height 15
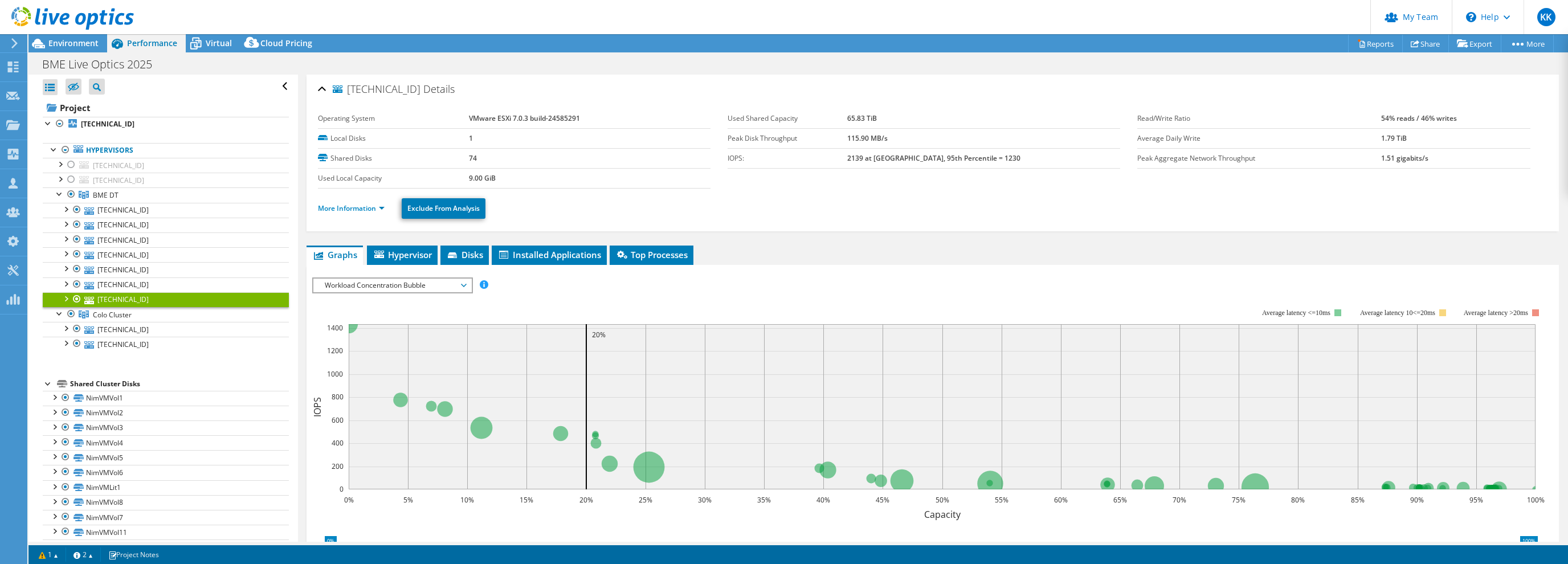
click at [327, 202] on li "More Information" at bounding box center [355, 208] width 74 height 12
click at [327, 205] on link "More Information" at bounding box center [352, 207] width 67 height 9
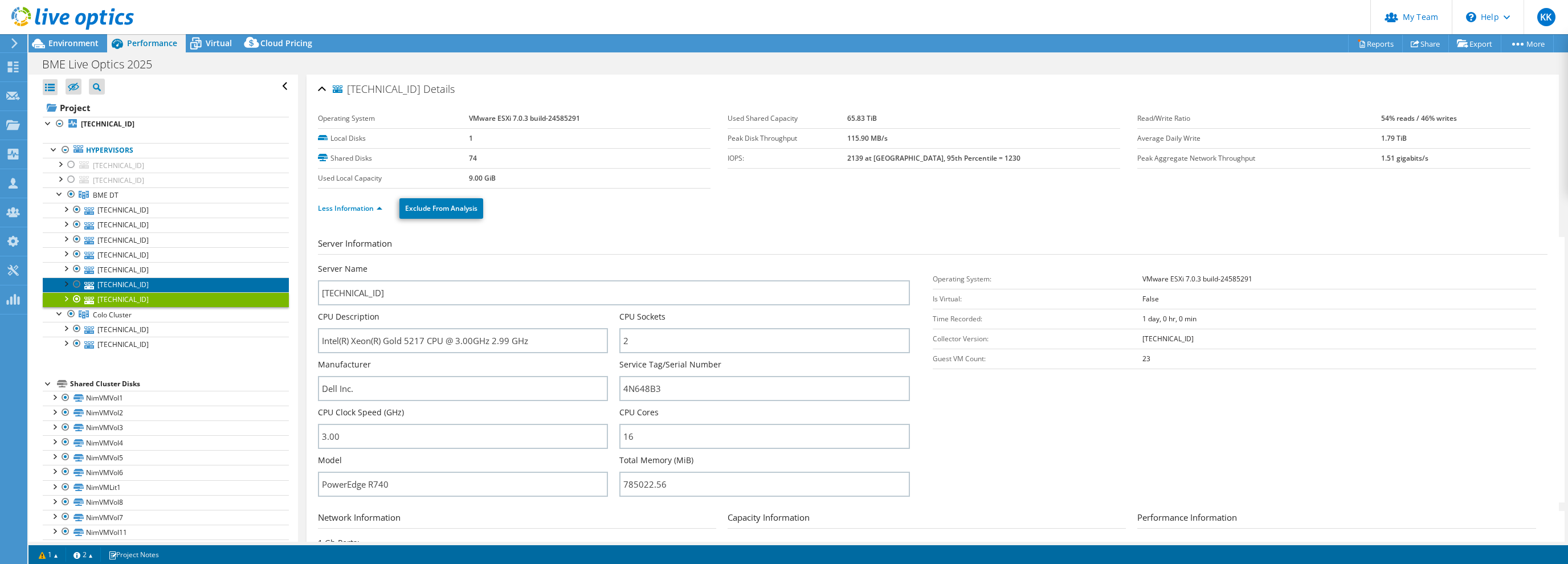
click at [118, 286] on link "10.1.2.30" at bounding box center [166, 285] width 246 height 15
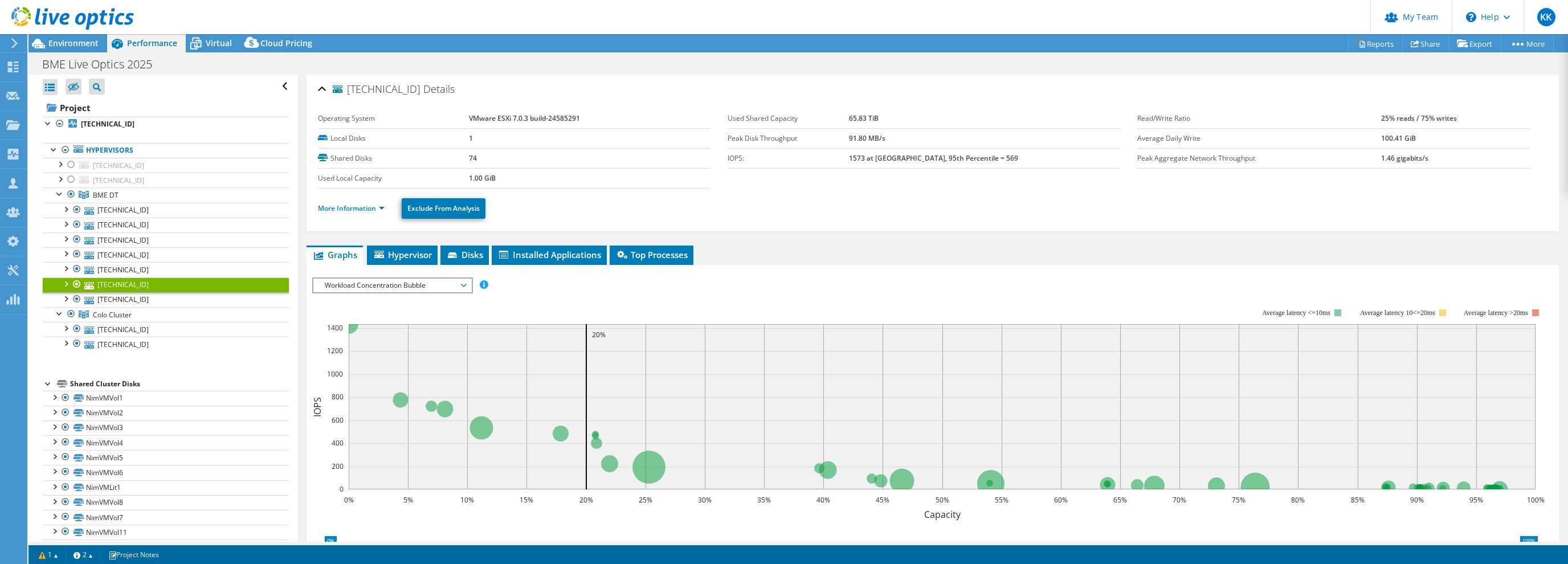
click at [331, 213] on li "More Information" at bounding box center [355, 208] width 74 height 12
click at [333, 204] on link "More Information" at bounding box center [352, 207] width 67 height 9
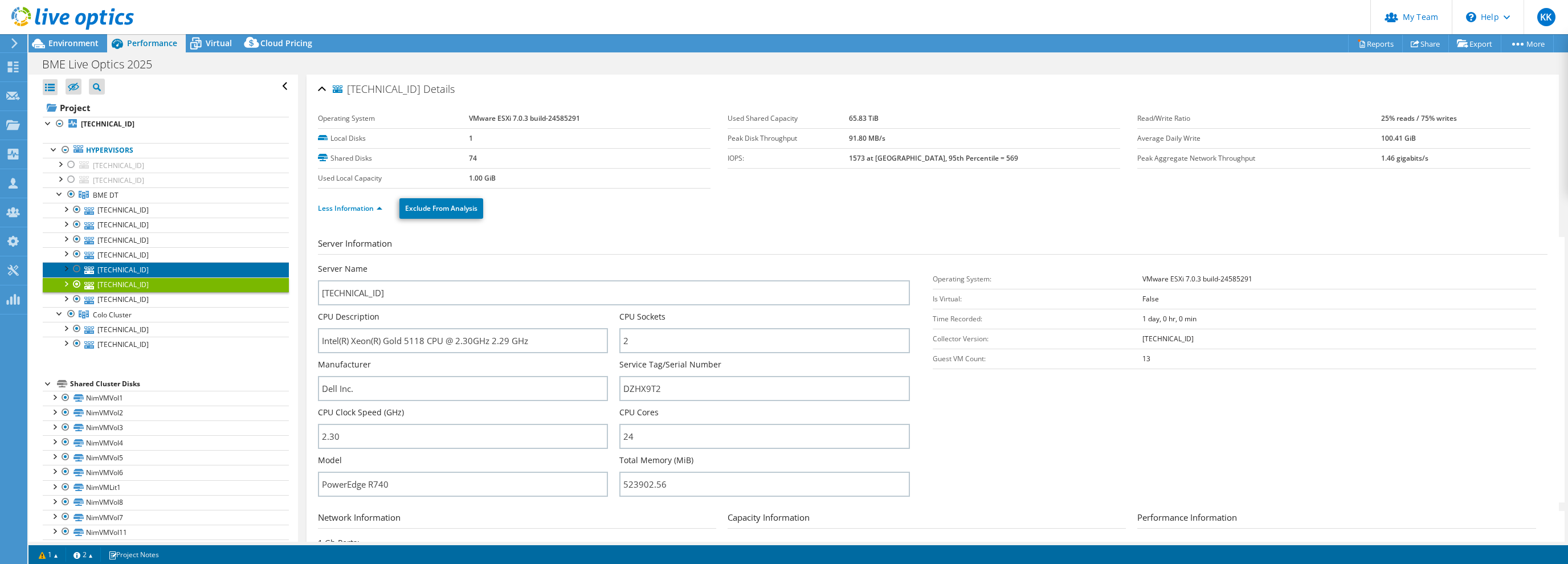
click at [121, 271] on link "10.1.2.73" at bounding box center [166, 269] width 246 height 15
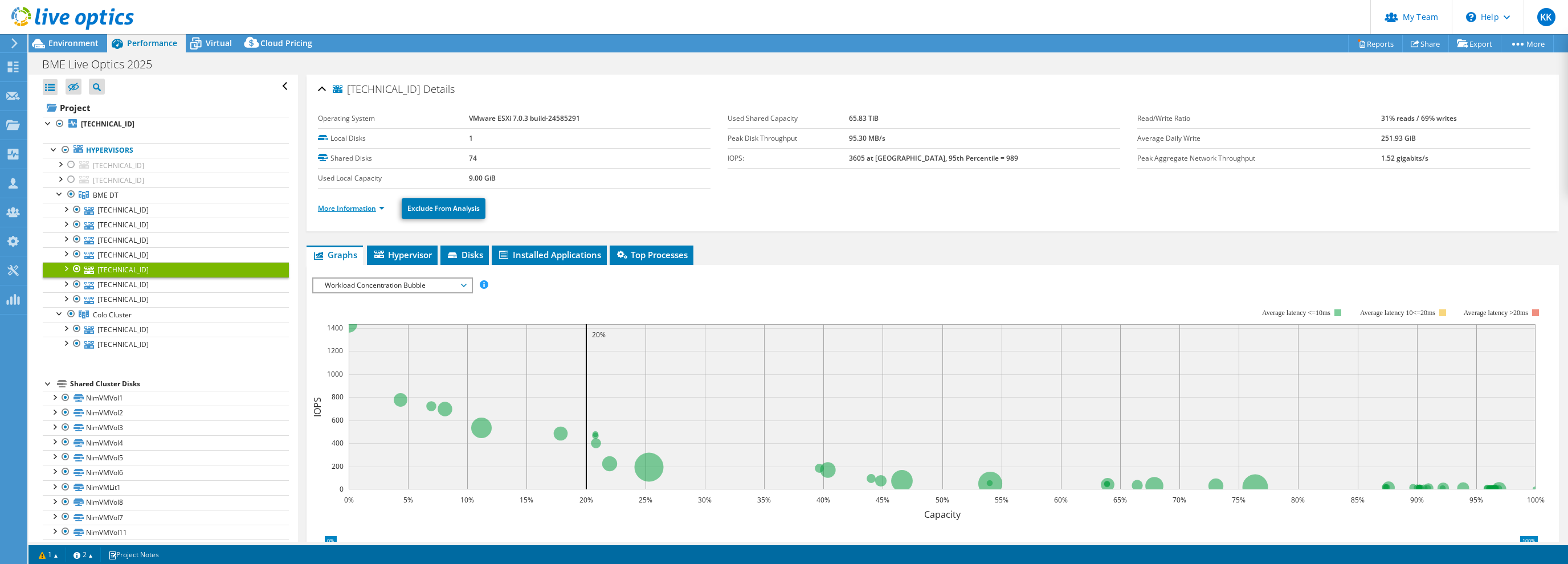
click at [358, 206] on link "More Information" at bounding box center [352, 207] width 67 height 9
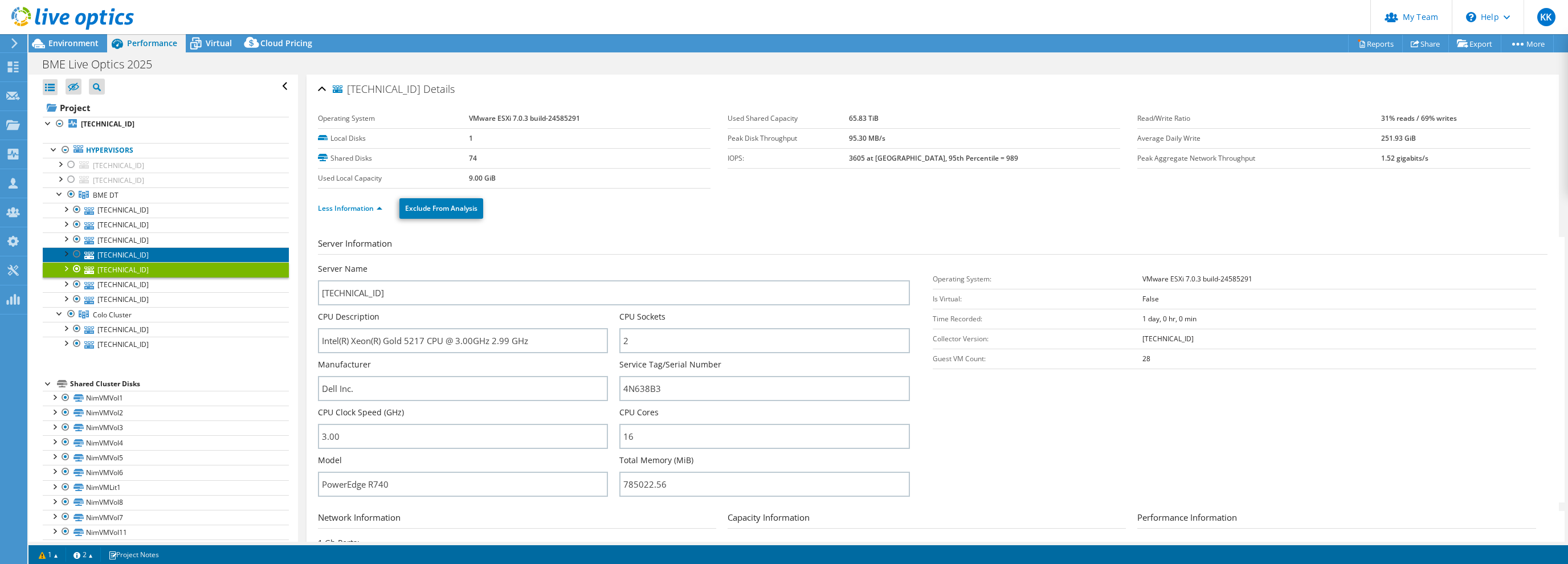
click at [146, 251] on link "10.1.2.75" at bounding box center [166, 255] width 246 height 15
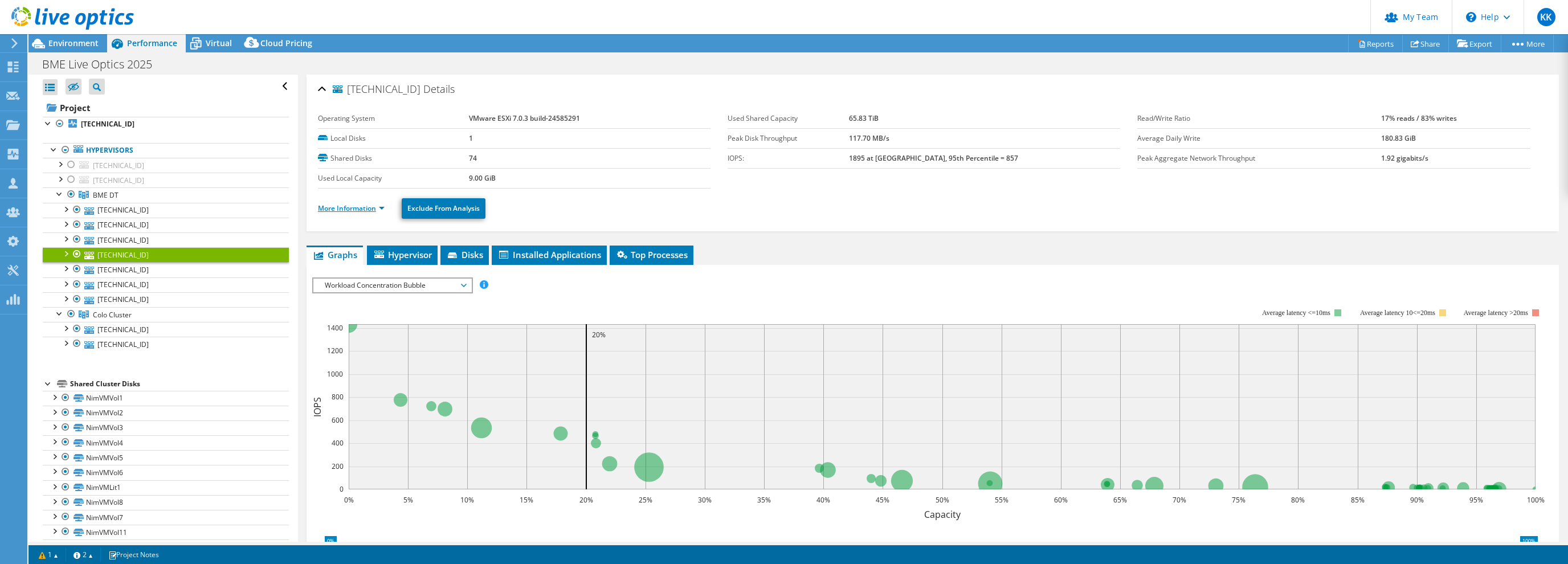
click at [344, 204] on link "More Information" at bounding box center [352, 207] width 67 height 9
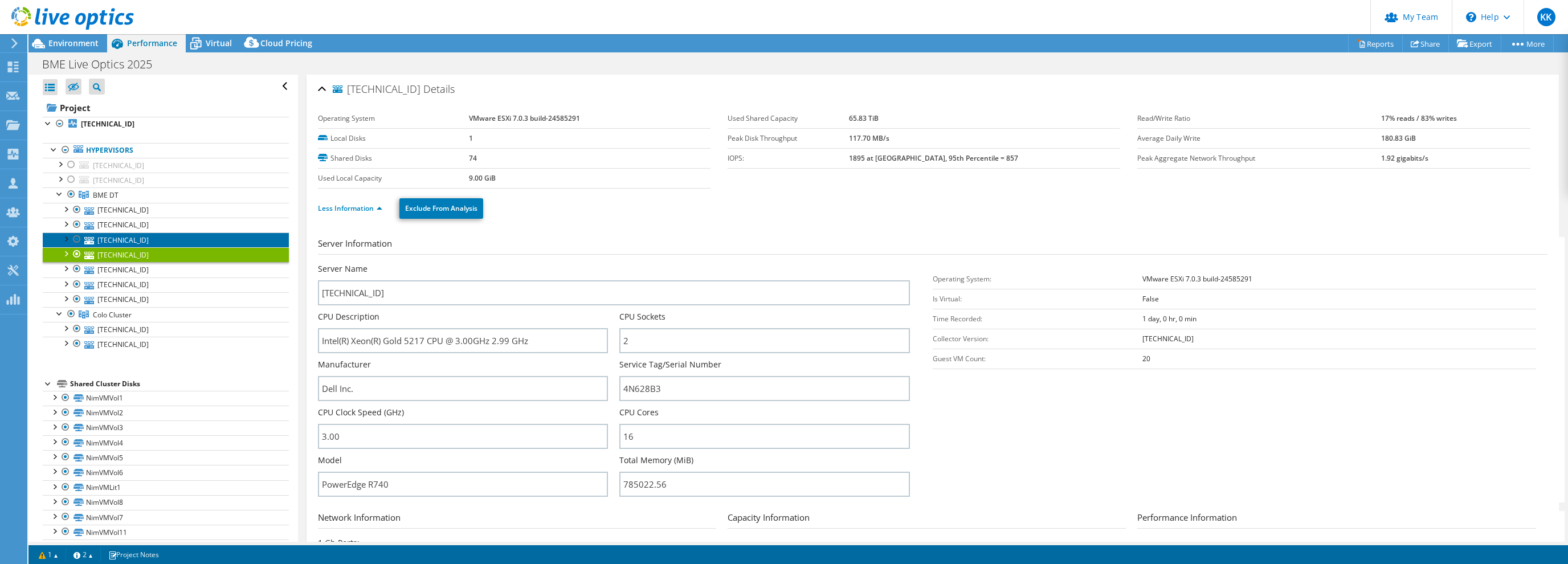
click at [156, 237] on link "10.1.2.161" at bounding box center [166, 239] width 246 height 15
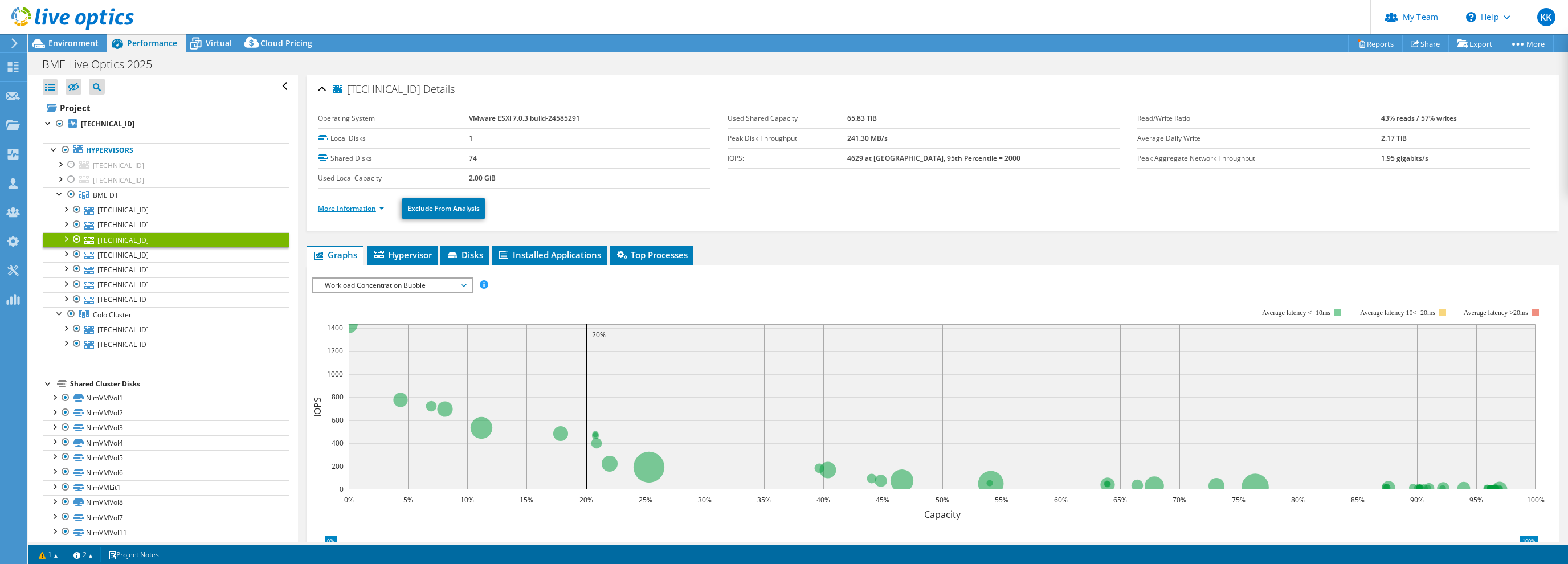
click at [343, 203] on link "More Information" at bounding box center [352, 207] width 67 height 9
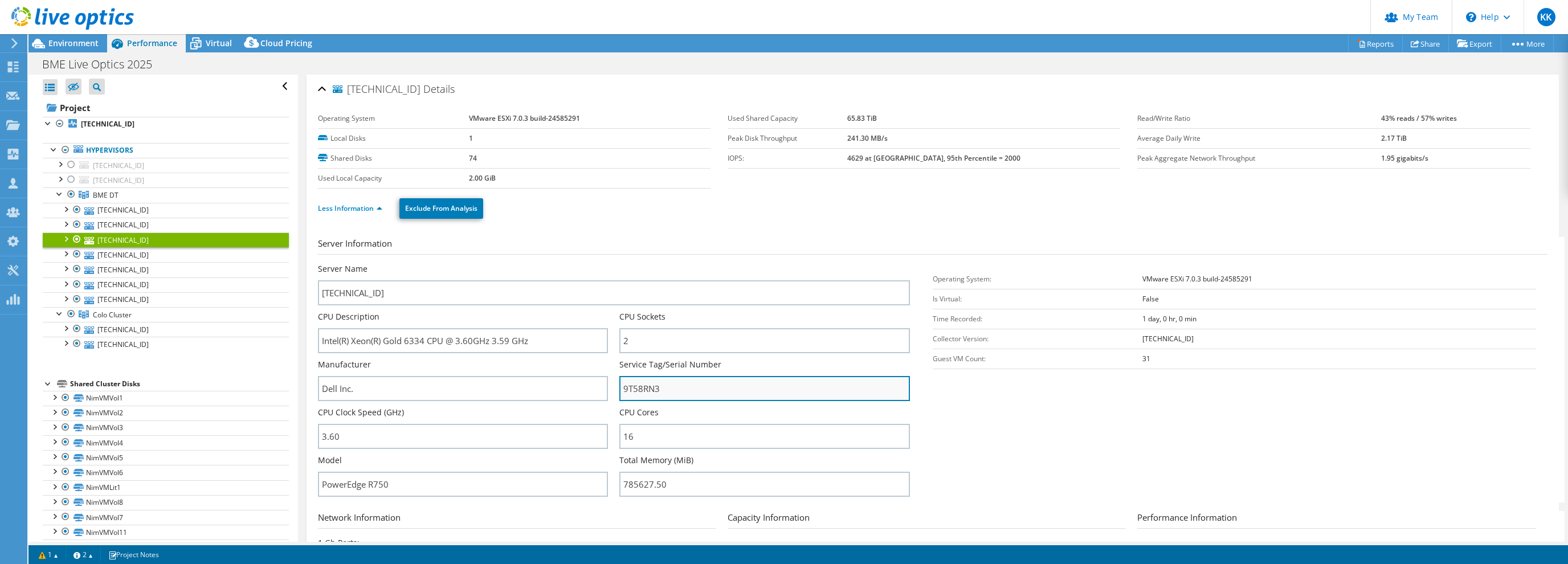
click at [642, 388] on input "9T58RN3" at bounding box center [764, 388] width 290 height 25
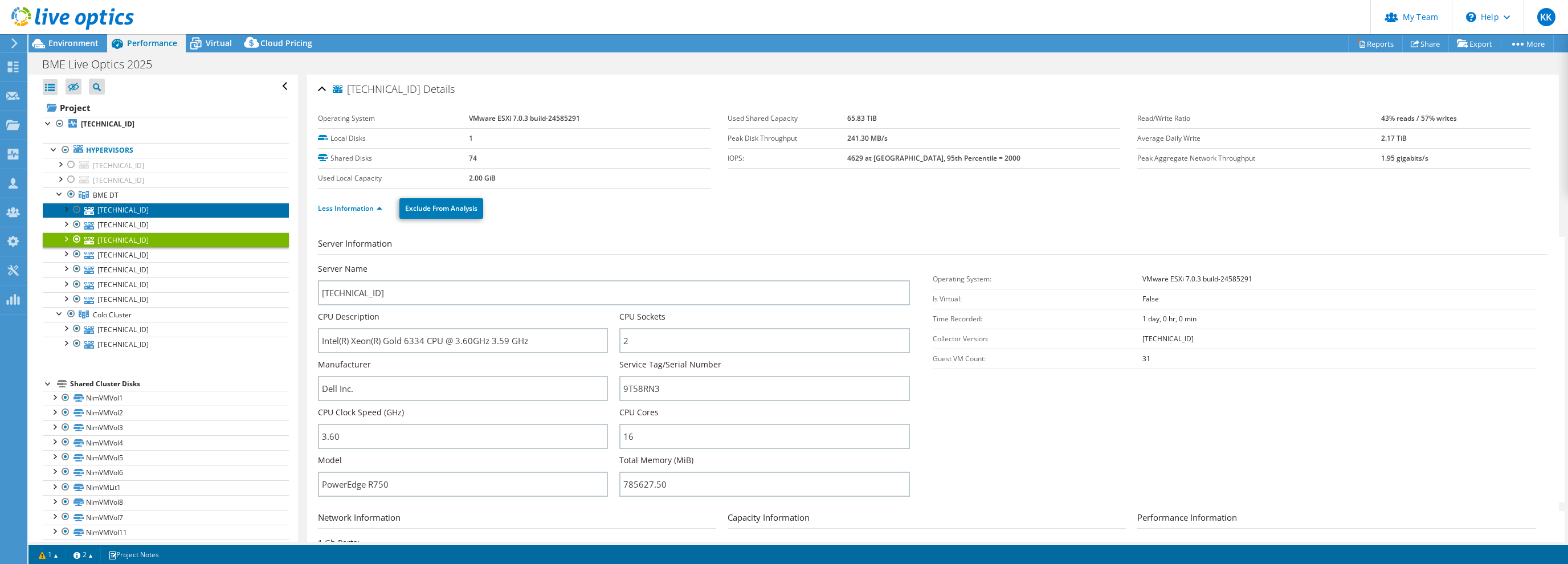
click at [119, 205] on link "10.1.2.163" at bounding box center [166, 210] width 246 height 15
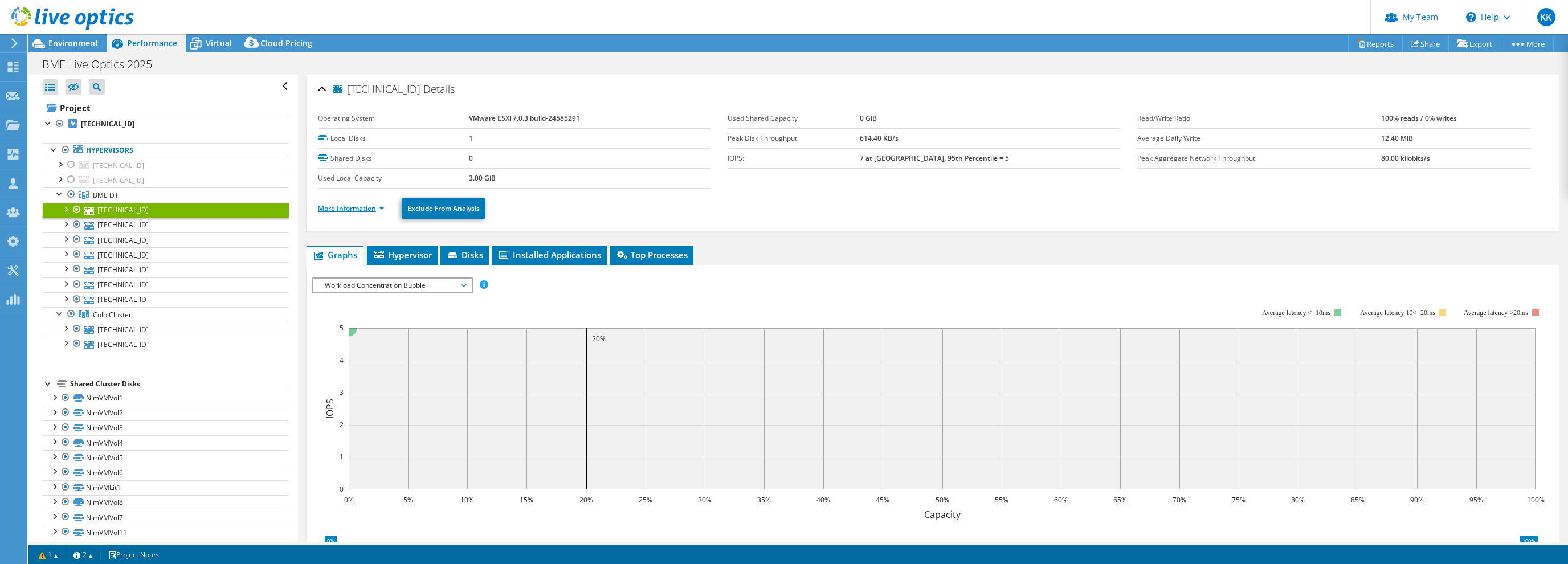
click at [352, 204] on link "More Information" at bounding box center [352, 207] width 67 height 9
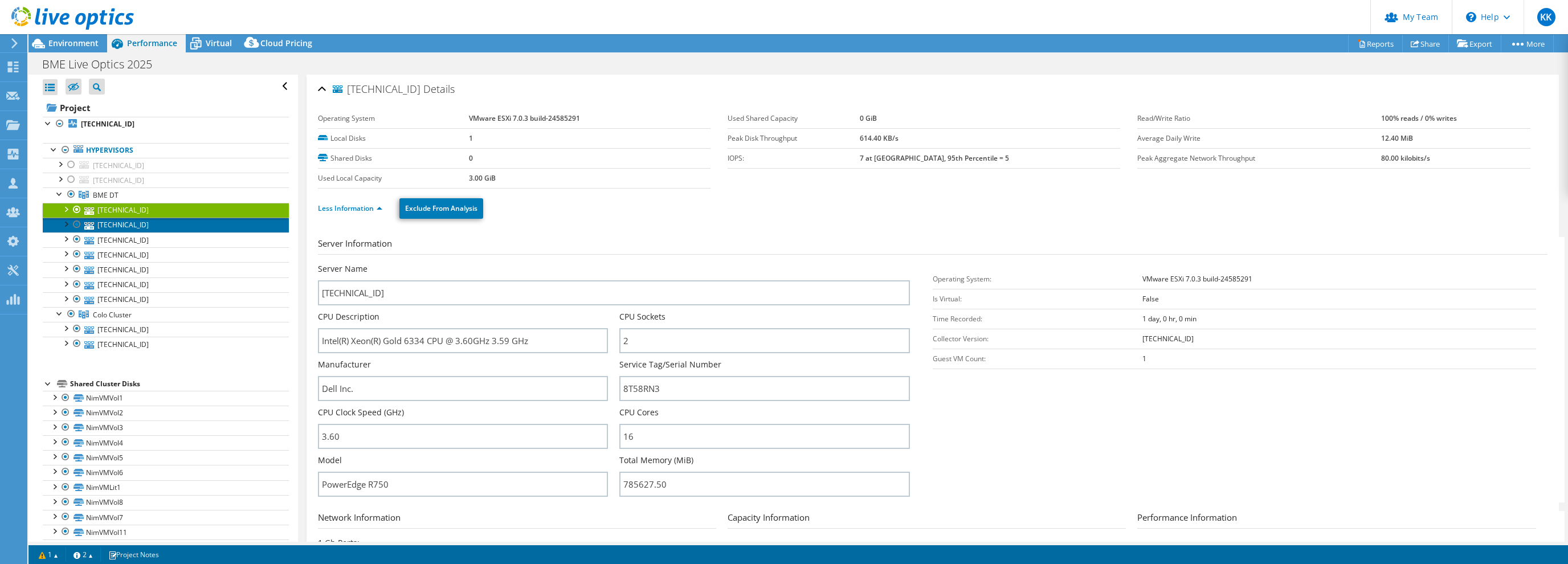
click at [125, 226] on link "10.1.1.118" at bounding box center [166, 225] width 246 height 15
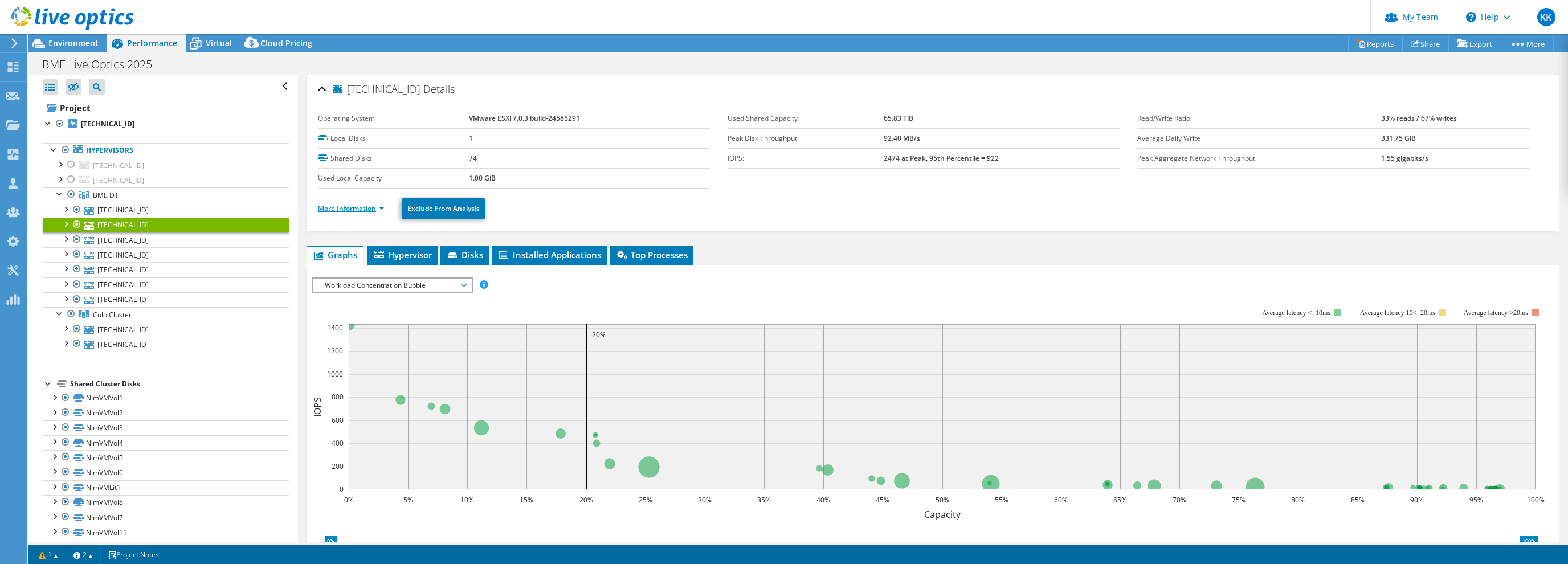
click at [367, 208] on link "More Information" at bounding box center [352, 207] width 67 height 9
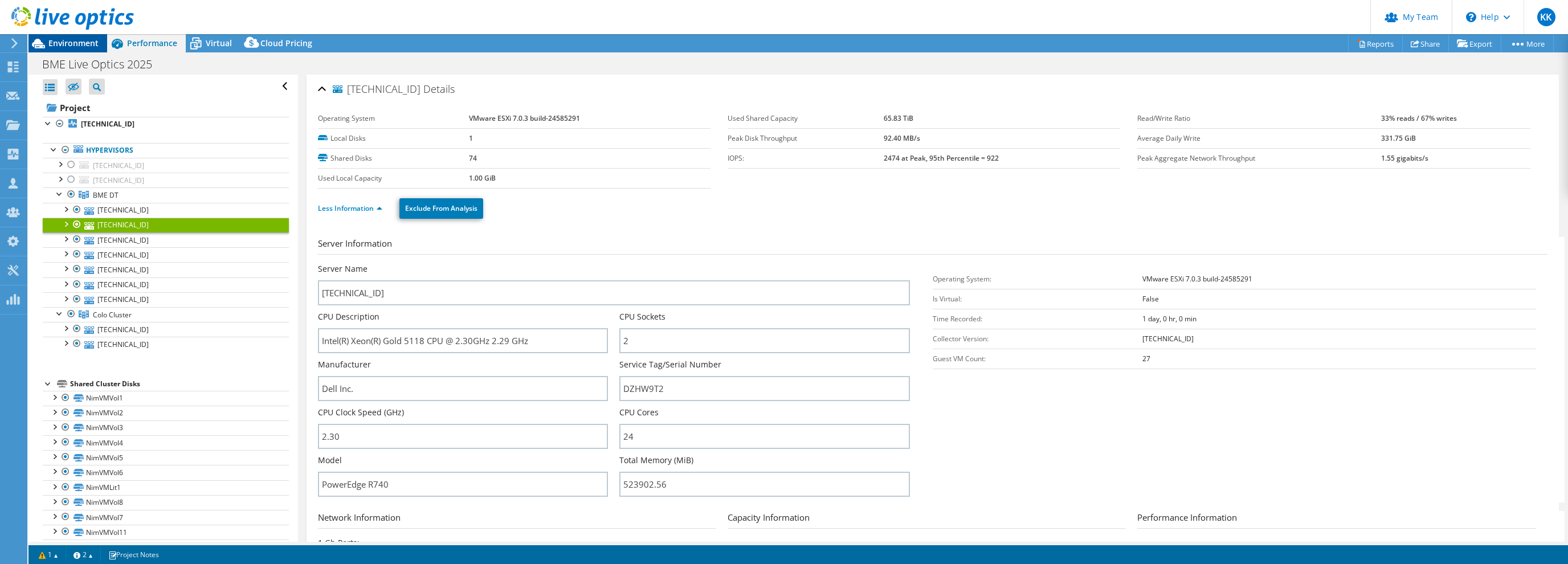
click at [73, 49] on div "Environment" at bounding box center [68, 43] width 79 height 18
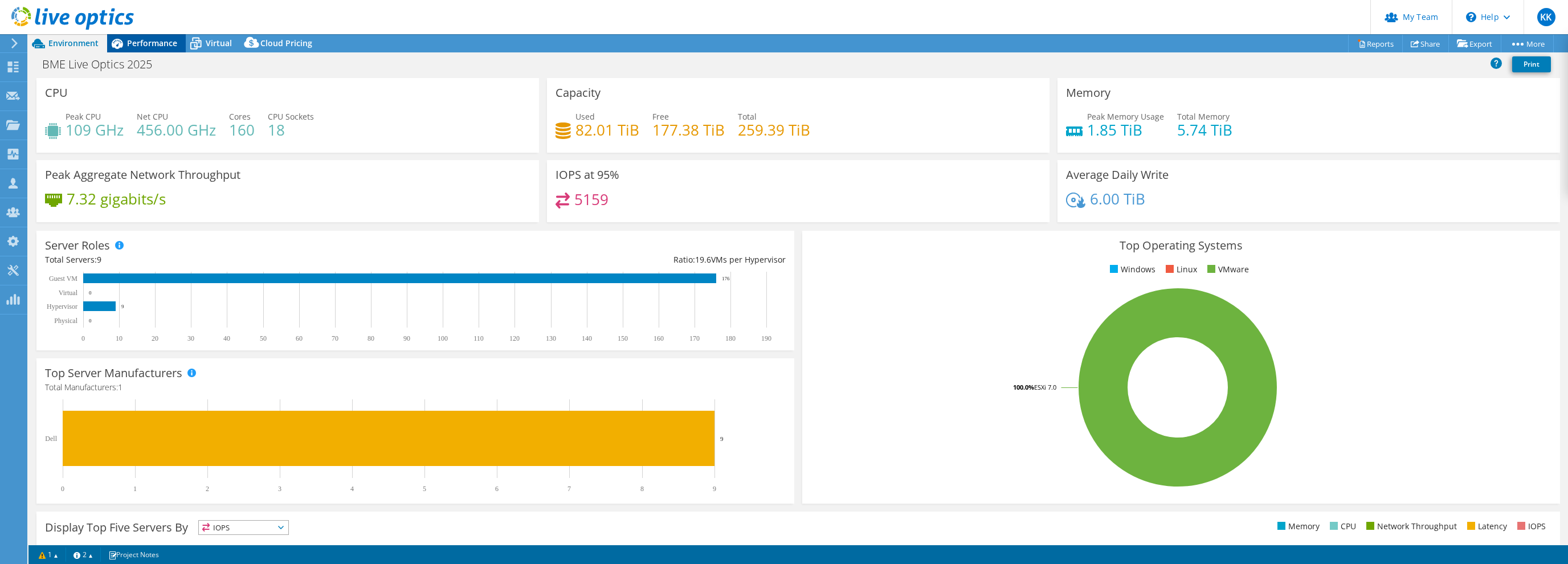
click at [137, 49] on div "Performance" at bounding box center [146, 43] width 79 height 18
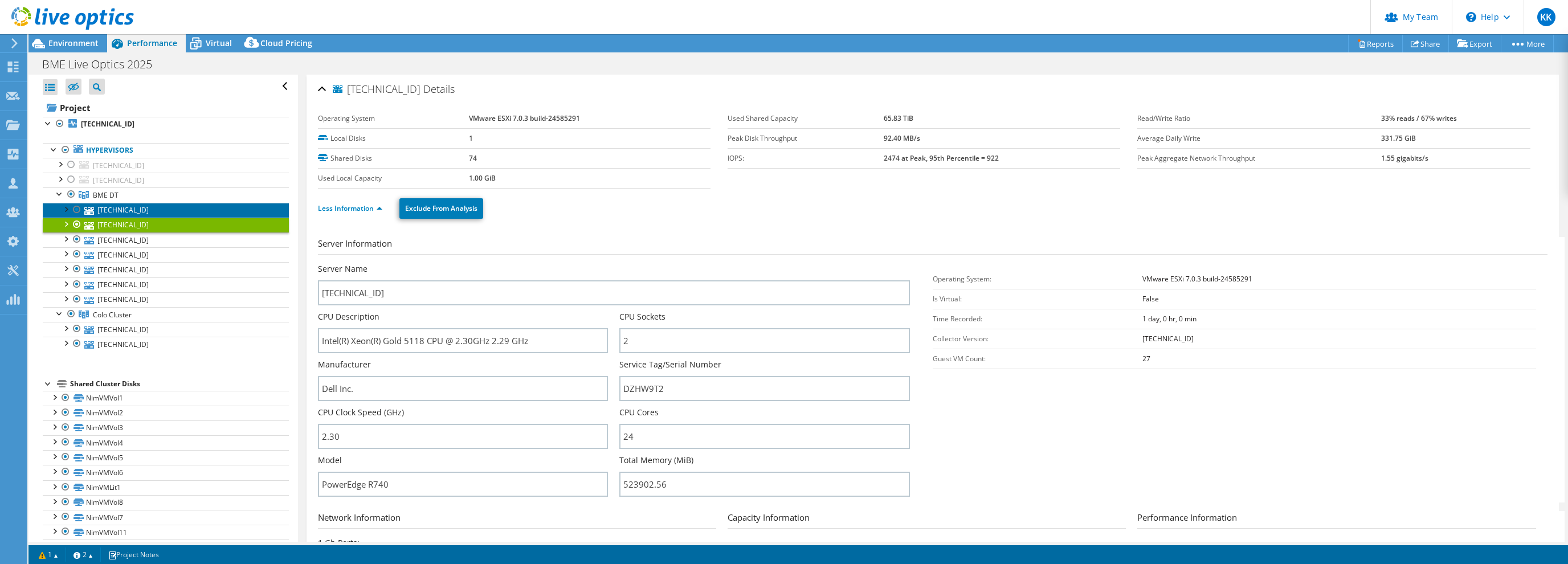
click at [101, 210] on link "10.1.2.163" at bounding box center [166, 210] width 246 height 15
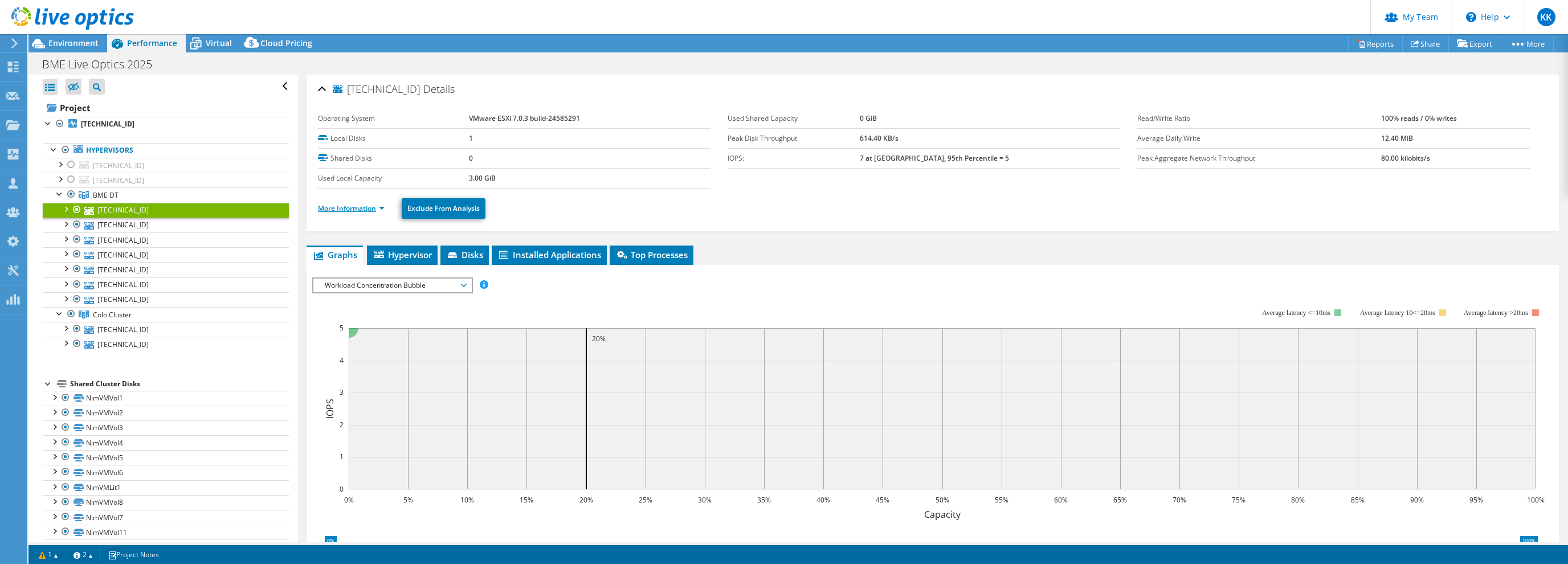
click at [353, 208] on link "More Information" at bounding box center [352, 207] width 67 height 9
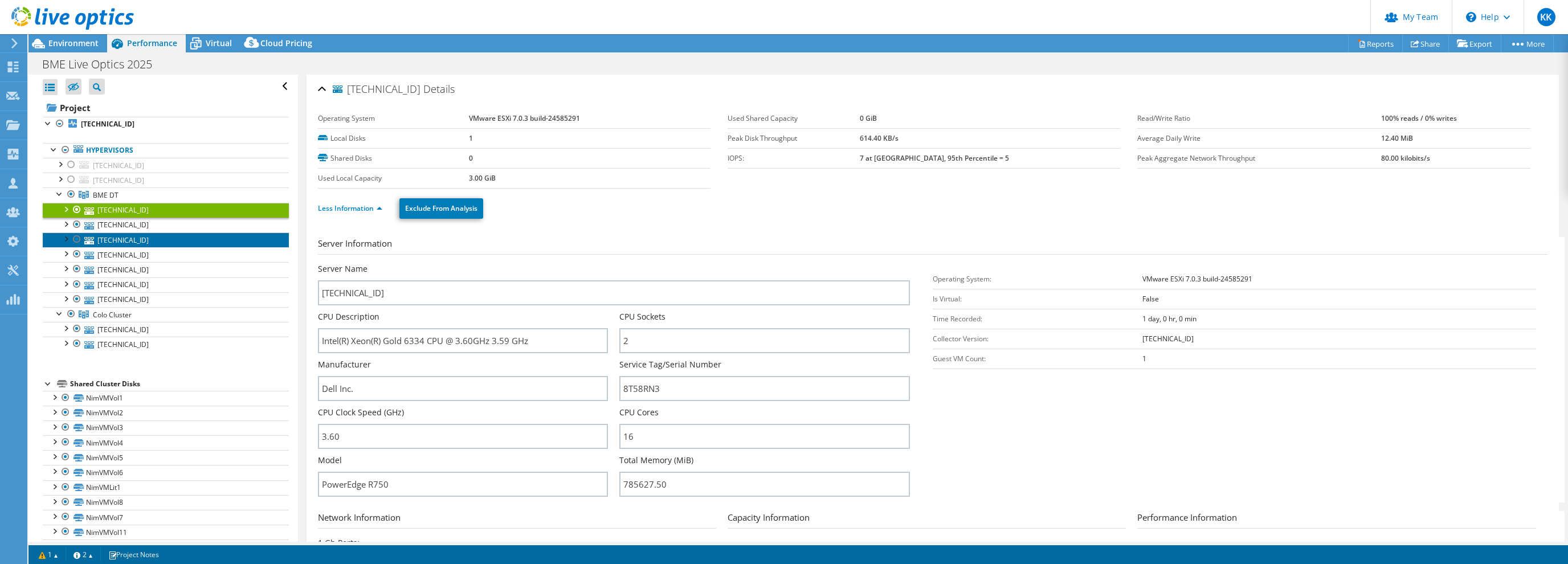
click at [122, 237] on link "10.1.2.161" at bounding box center [166, 239] width 246 height 15
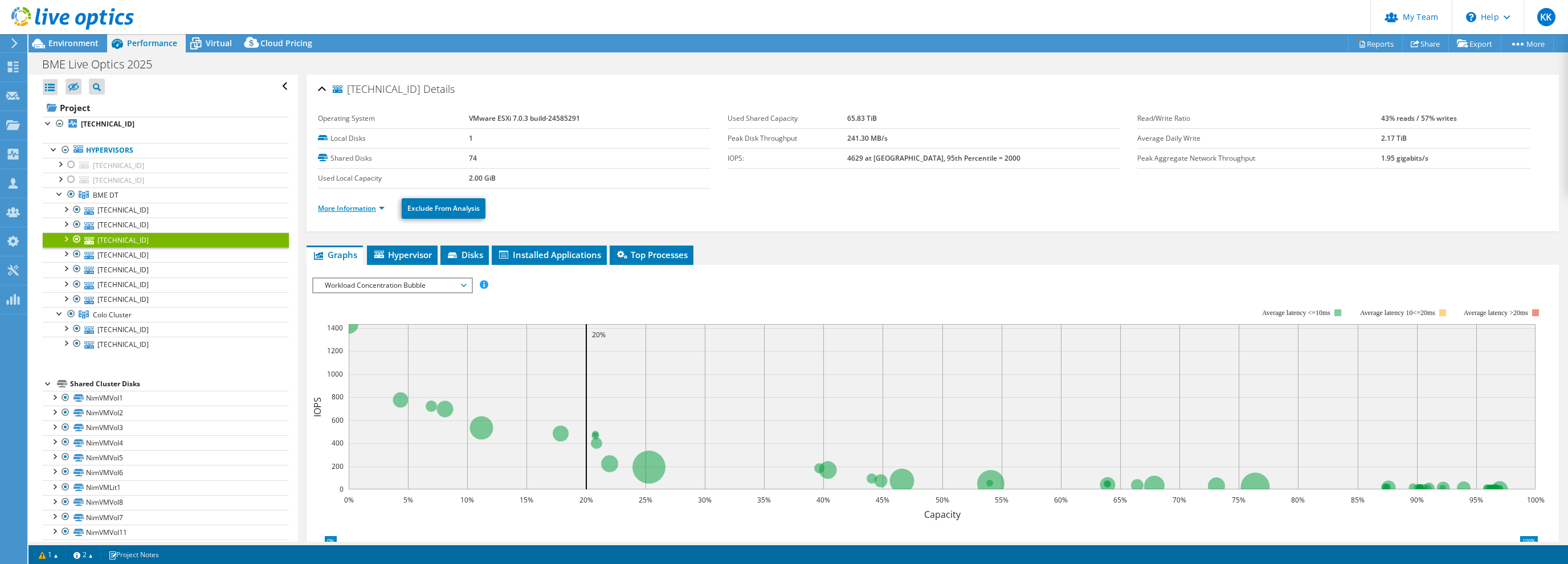
click at [342, 209] on link "More Information" at bounding box center [352, 207] width 67 height 9
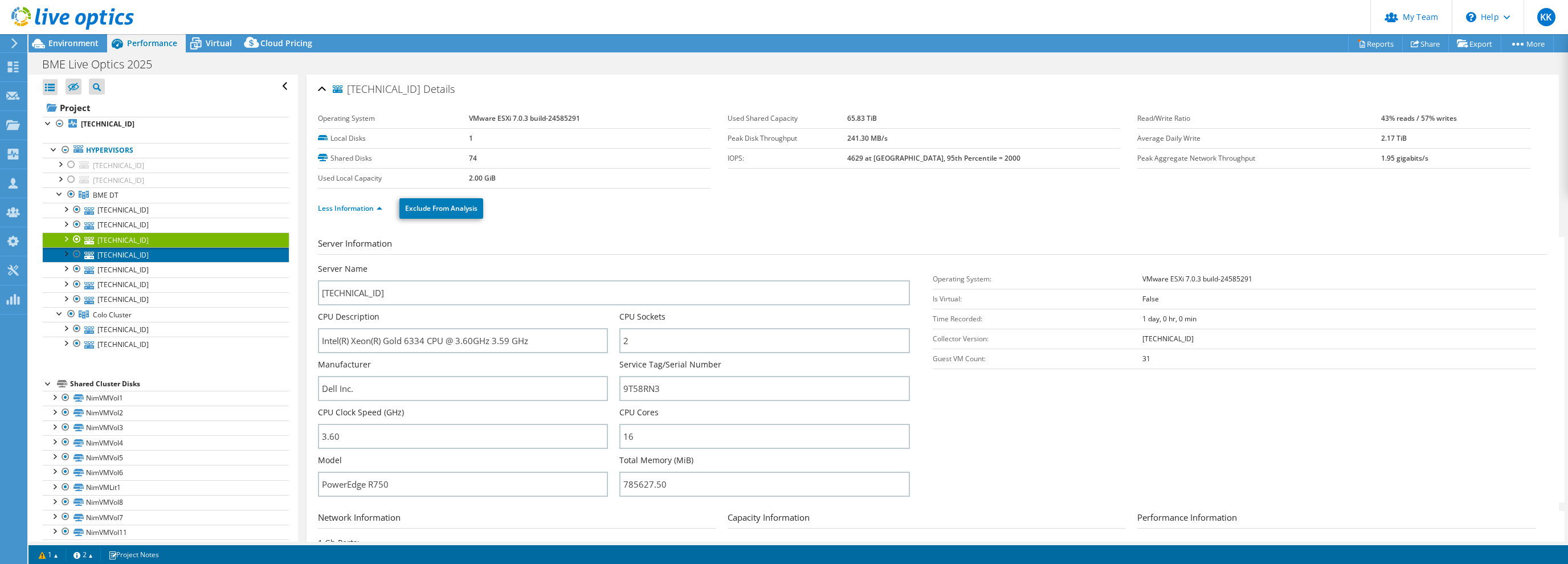
click at [125, 250] on link "10.1.2.75" at bounding box center [166, 255] width 246 height 15
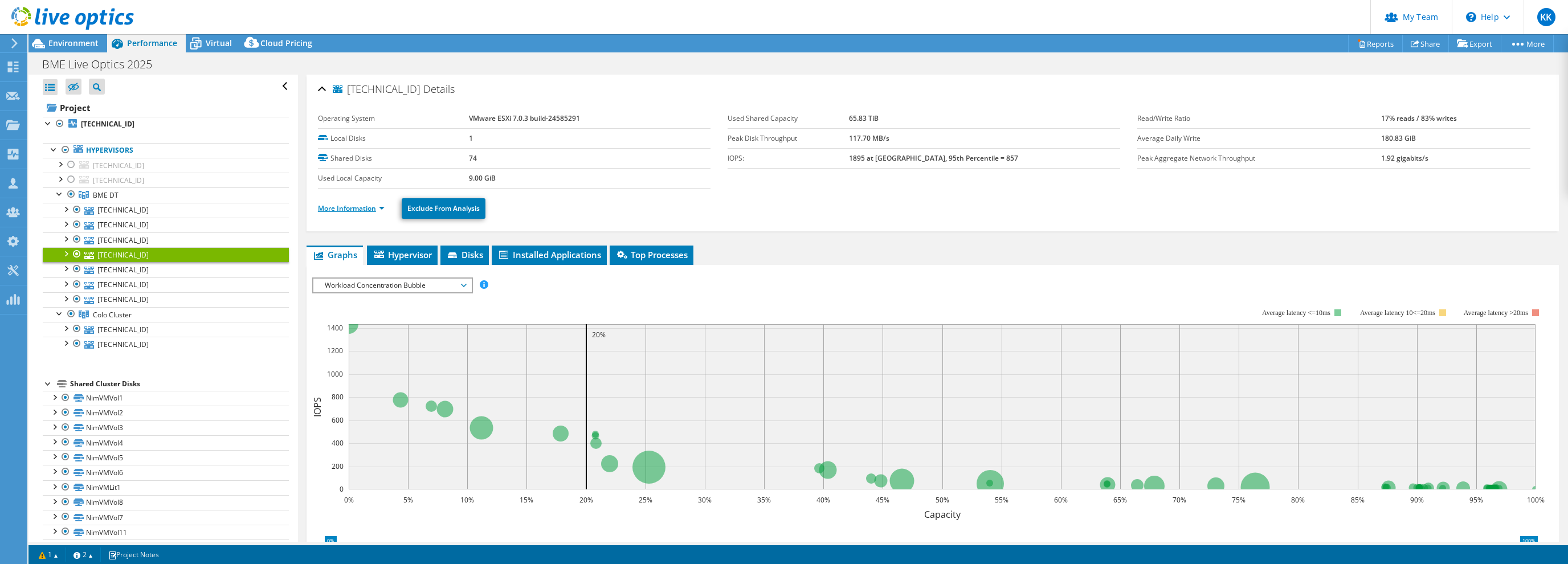
click at [328, 208] on link "More Information" at bounding box center [352, 207] width 67 height 9
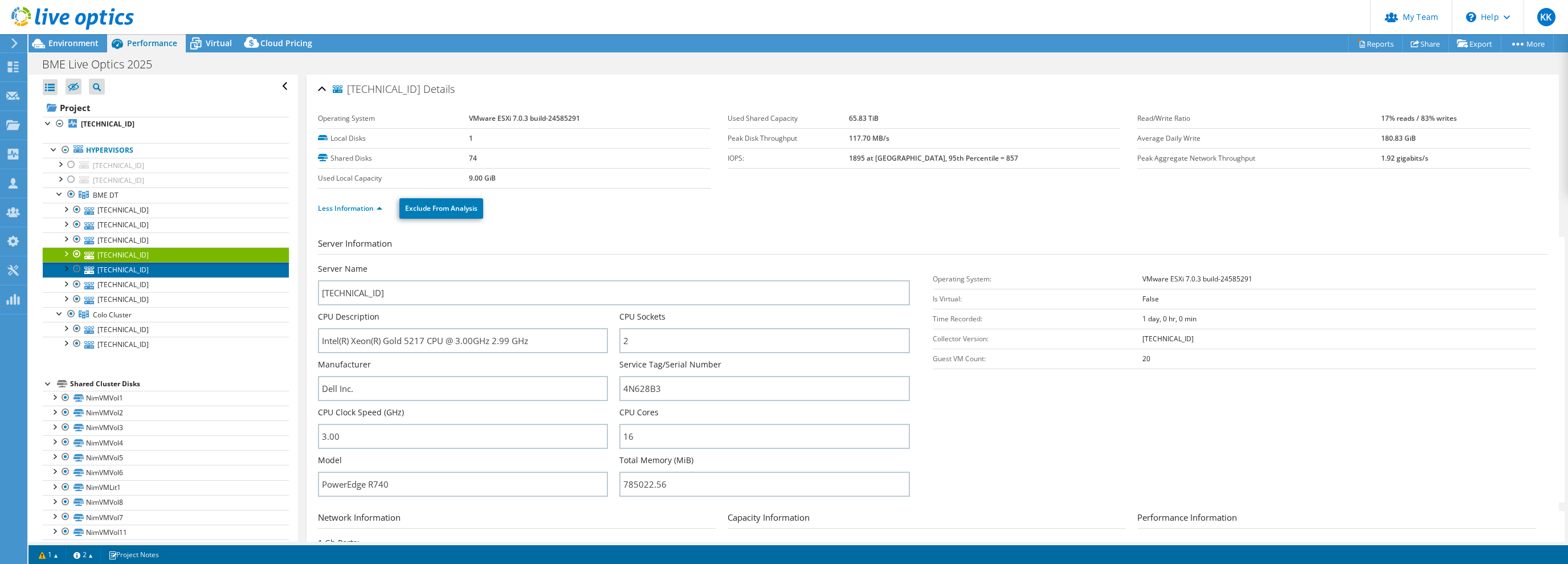
click at [120, 268] on link "10.1.2.73" at bounding box center [166, 269] width 246 height 15
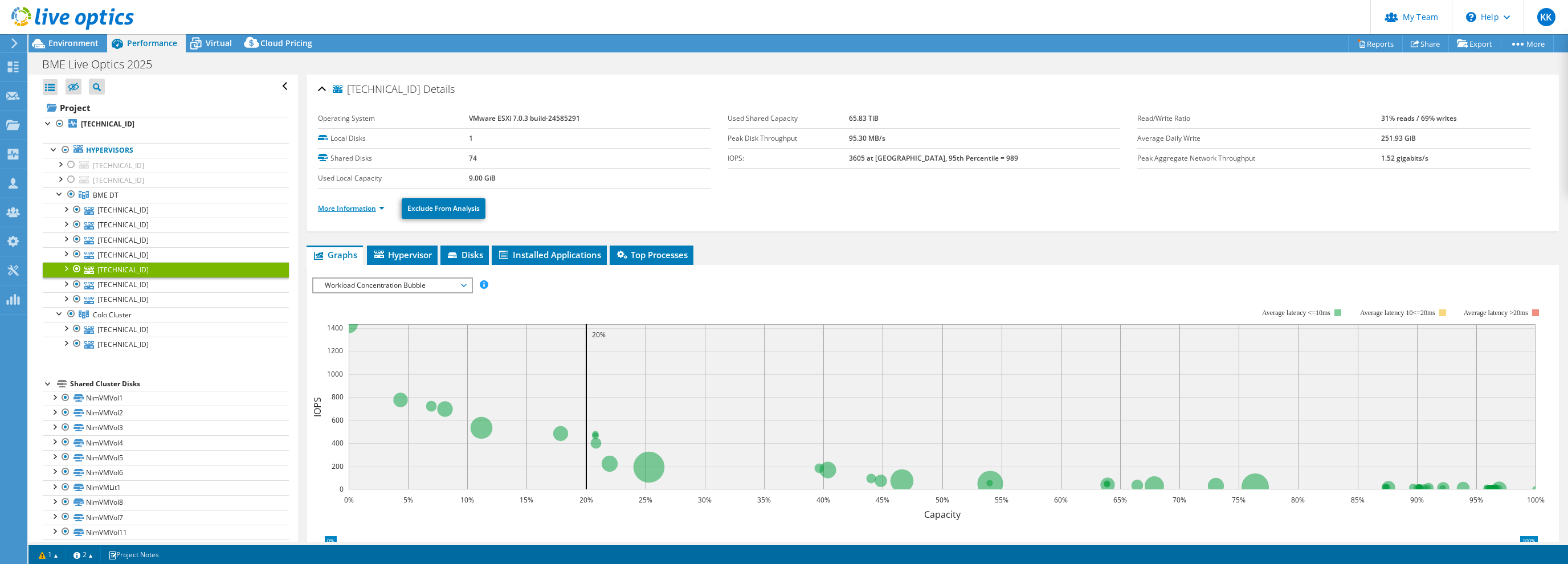
click at [337, 205] on link "More Information" at bounding box center [352, 207] width 67 height 9
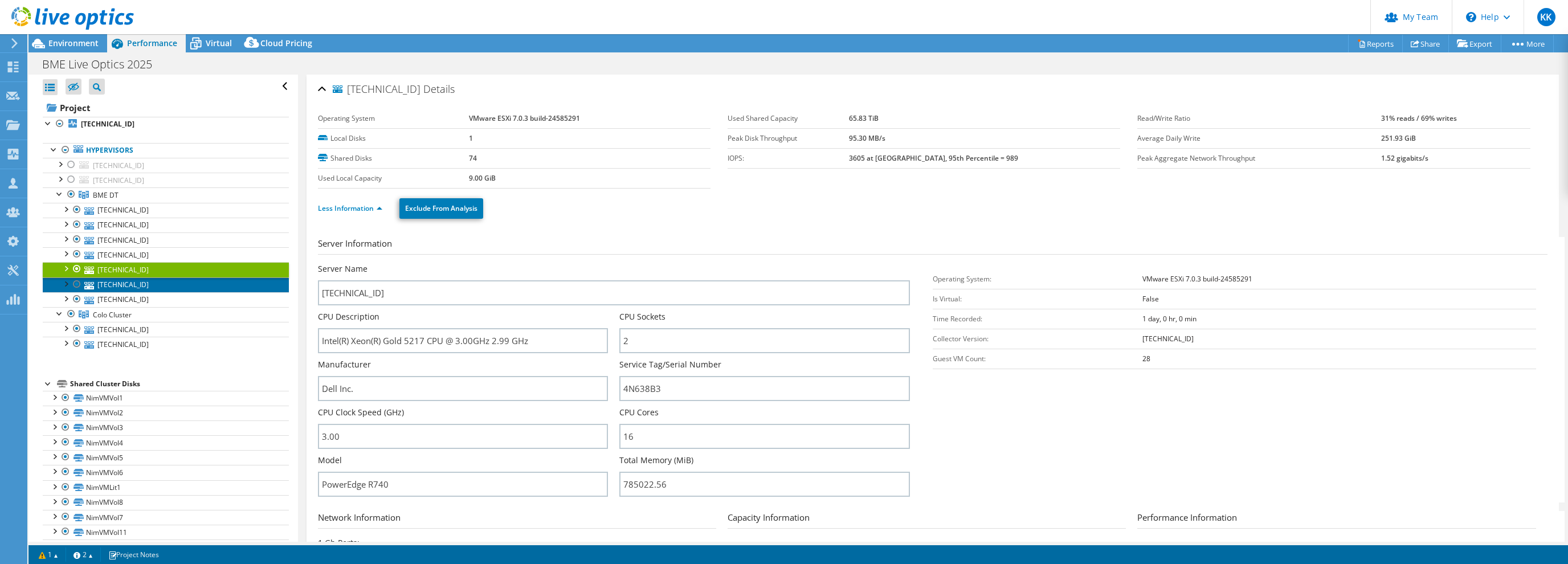
click at [115, 287] on link "10.1.2.30" at bounding box center [166, 285] width 246 height 15
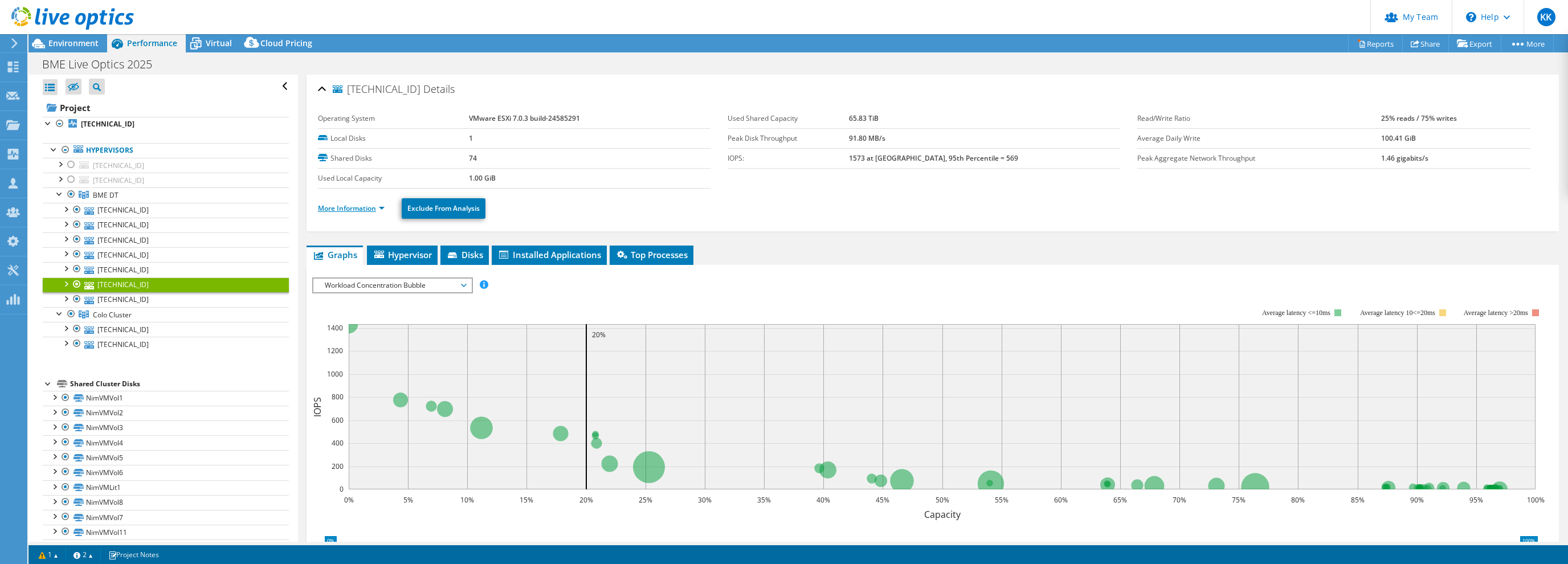
click at [336, 205] on link "More Information" at bounding box center [352, 207] width 67 height 9
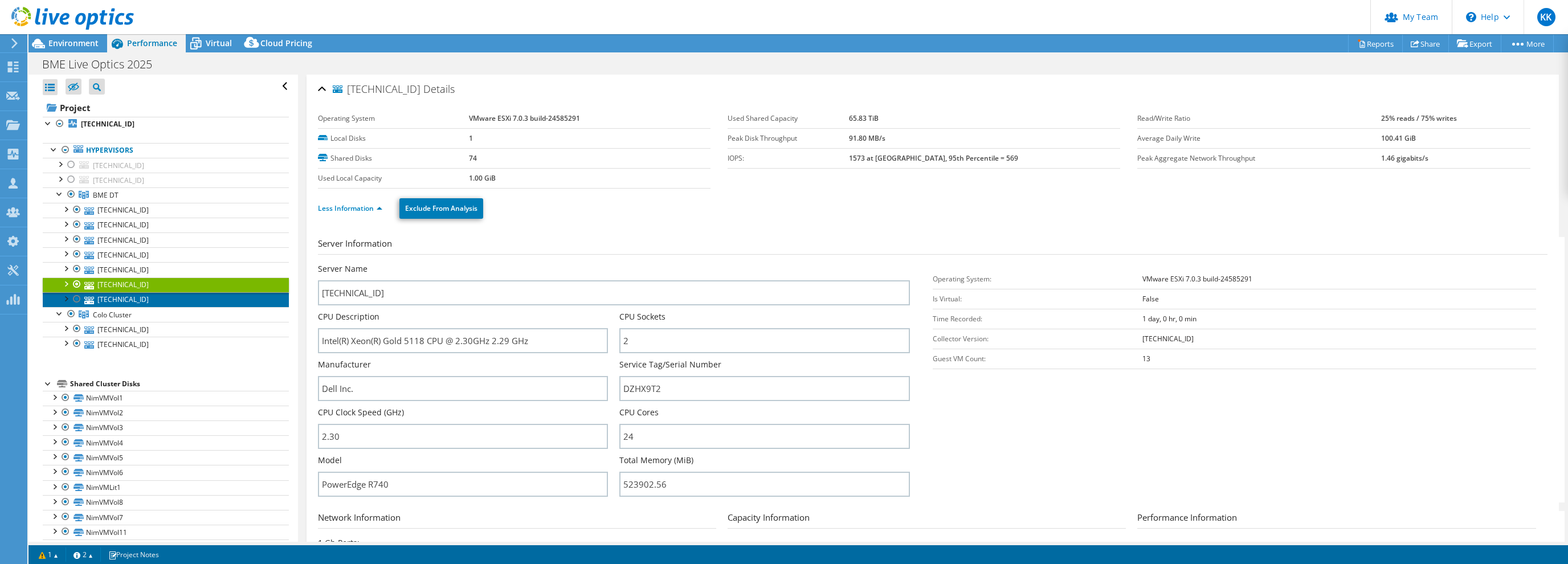
click at [123, 300] on link "10.1.2.74" at bounding box center [166, 299] width 246 height 15
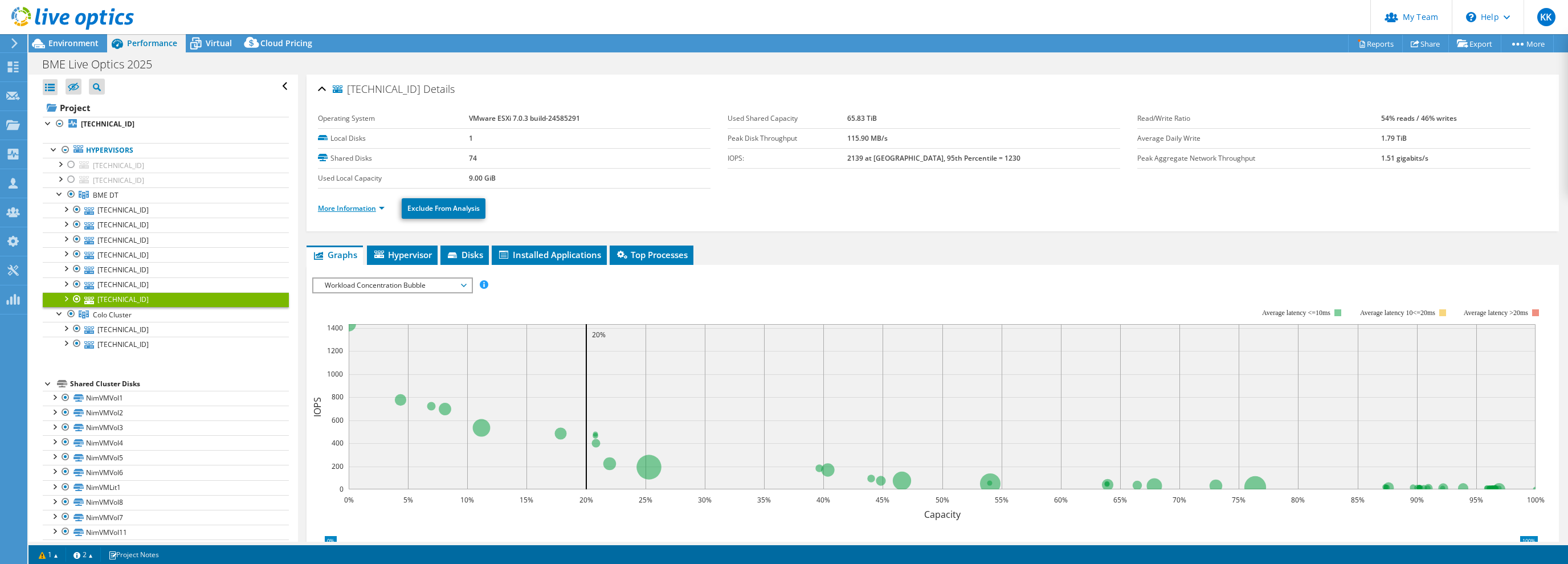
click at [340, 203] on link "More Information" at bounding box center [352, 207] width 67 height 9
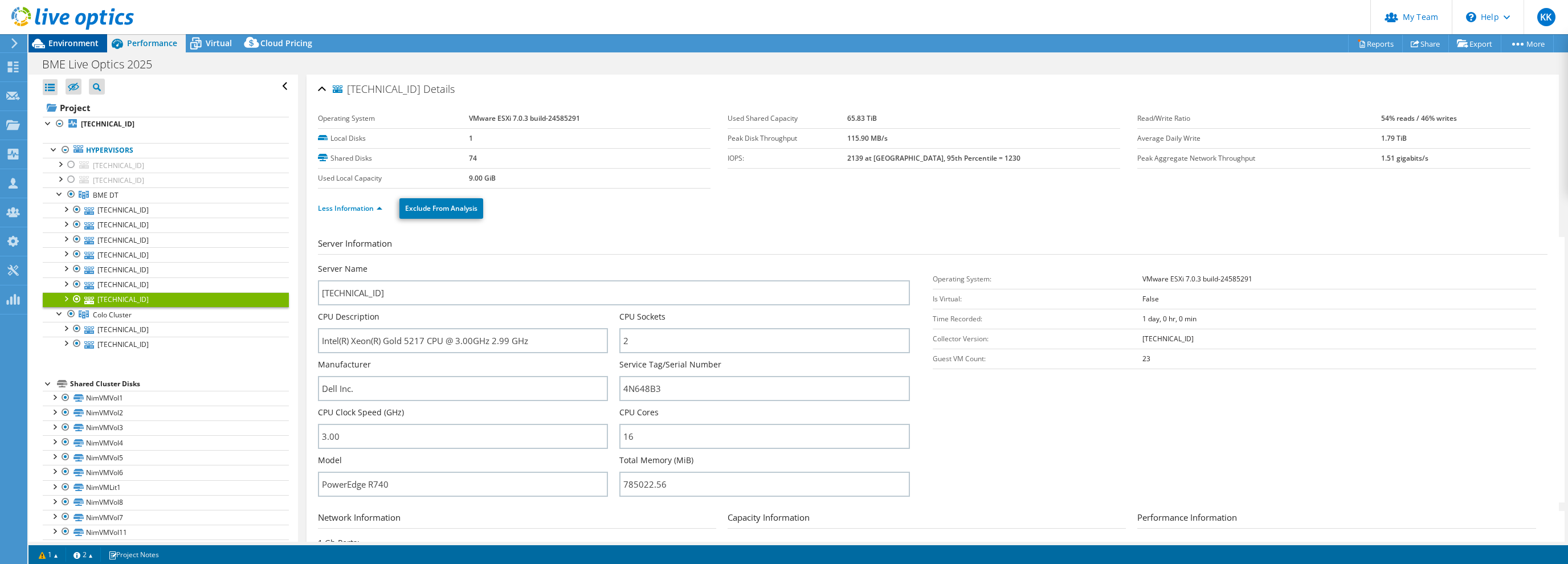
click at [85, 44] on span "Environment" at bounding box center [73, 43] width 50 height 11
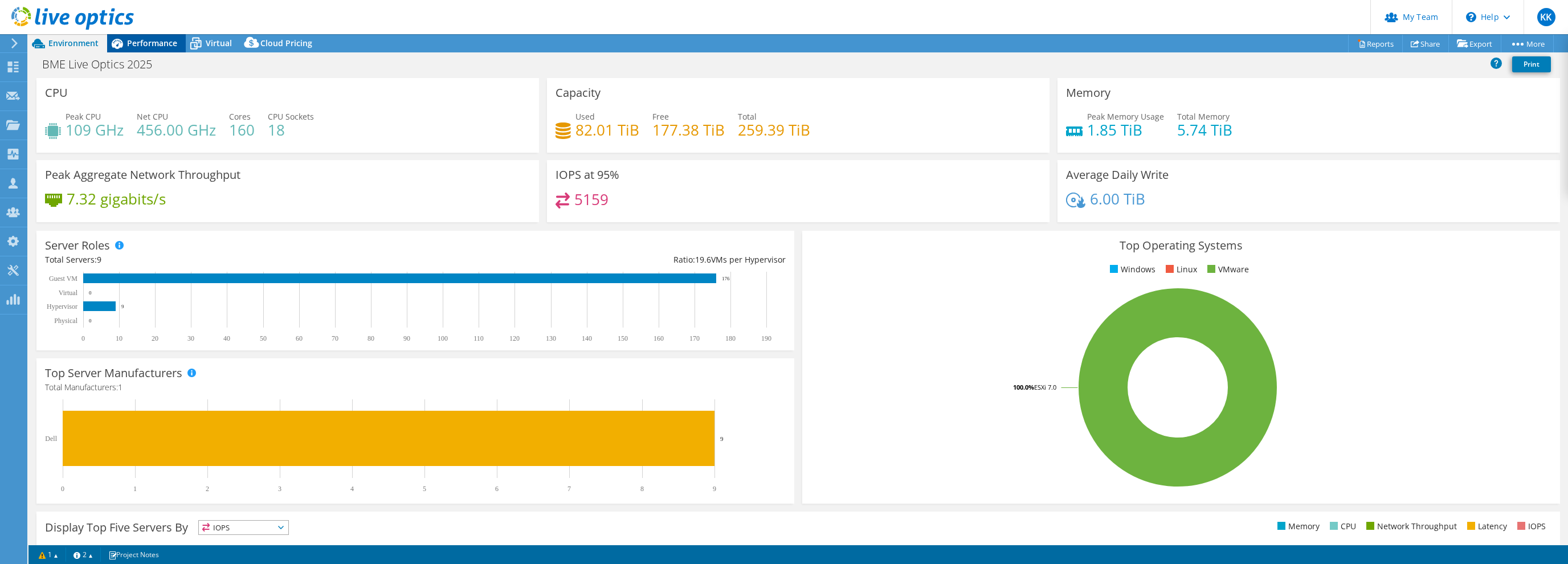
click at [143, 44] on span "Performance" at bounding box center [151, 43] width 50 height 11
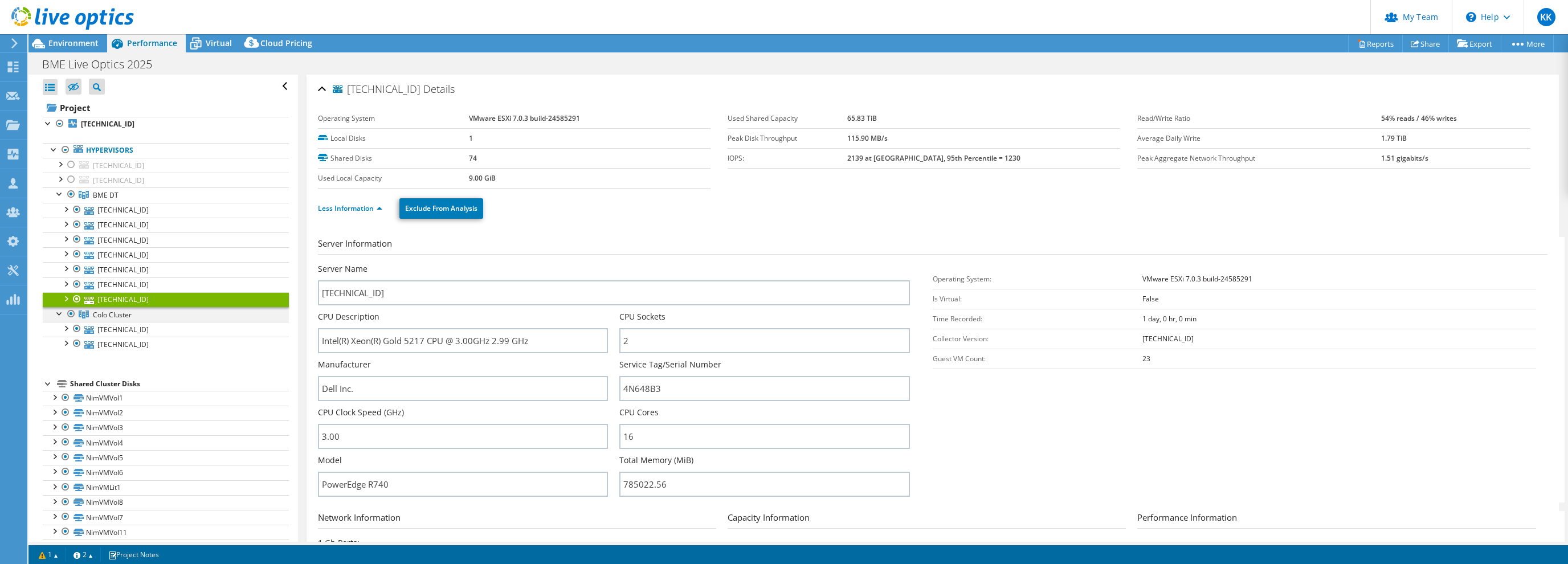
click at [71, 313] on div at bounding box center [71, 314] width 12 height 14
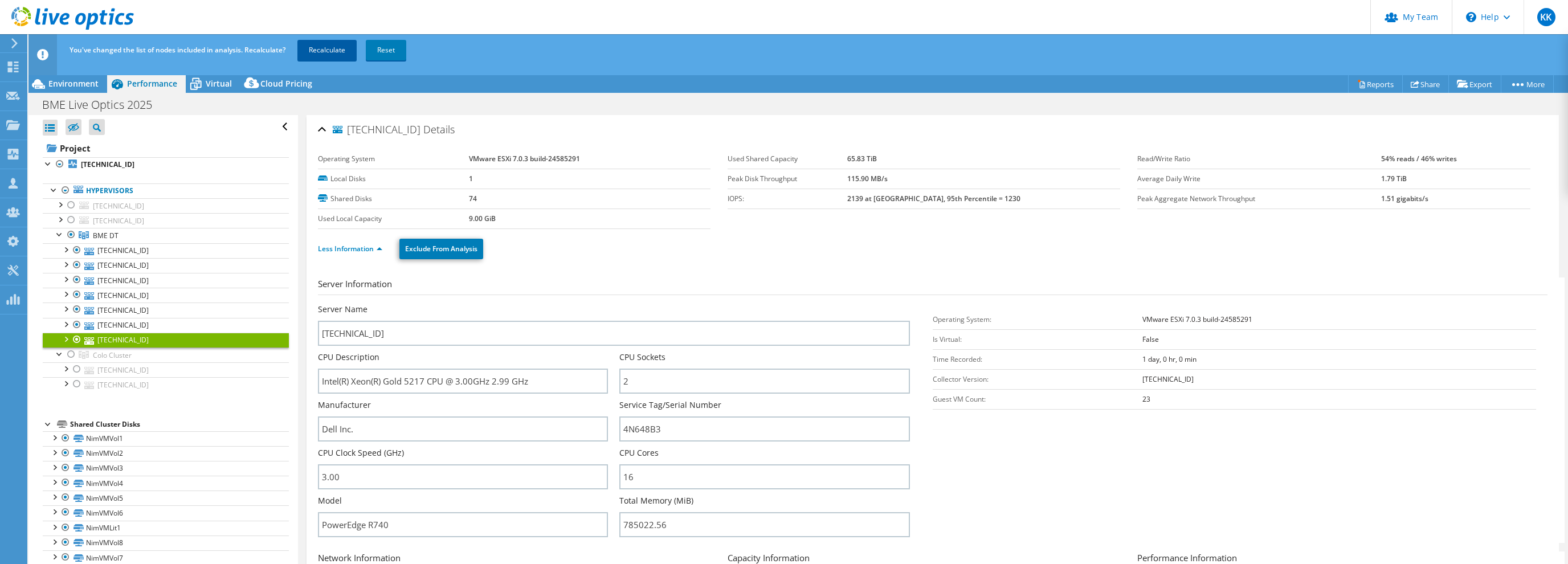
click at [315, 48] on link "Recalculate" at bounding box center [326, 50] width 59 height 20
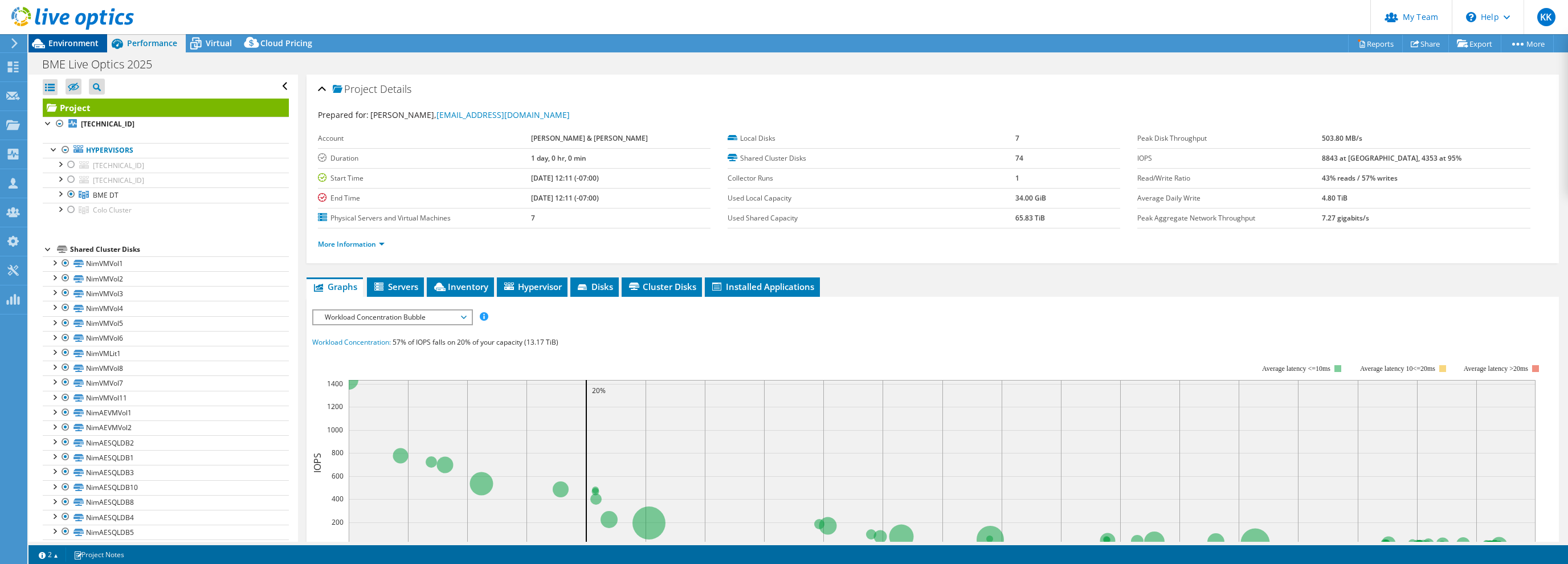
click at [66, 48] on span "Environment" at bounding box center [73, 43] width 50 height 11
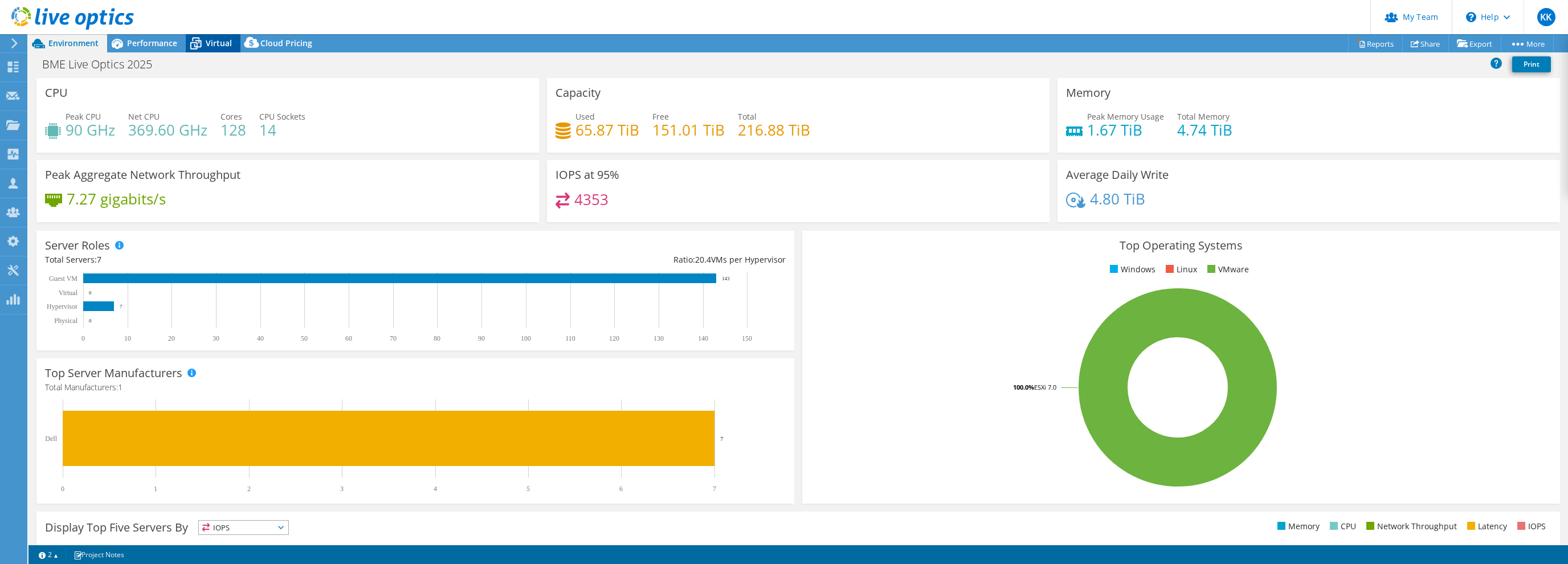
click at [216, 41] on span "Virtual" at bounding box center [218, 43] width 26 height 11
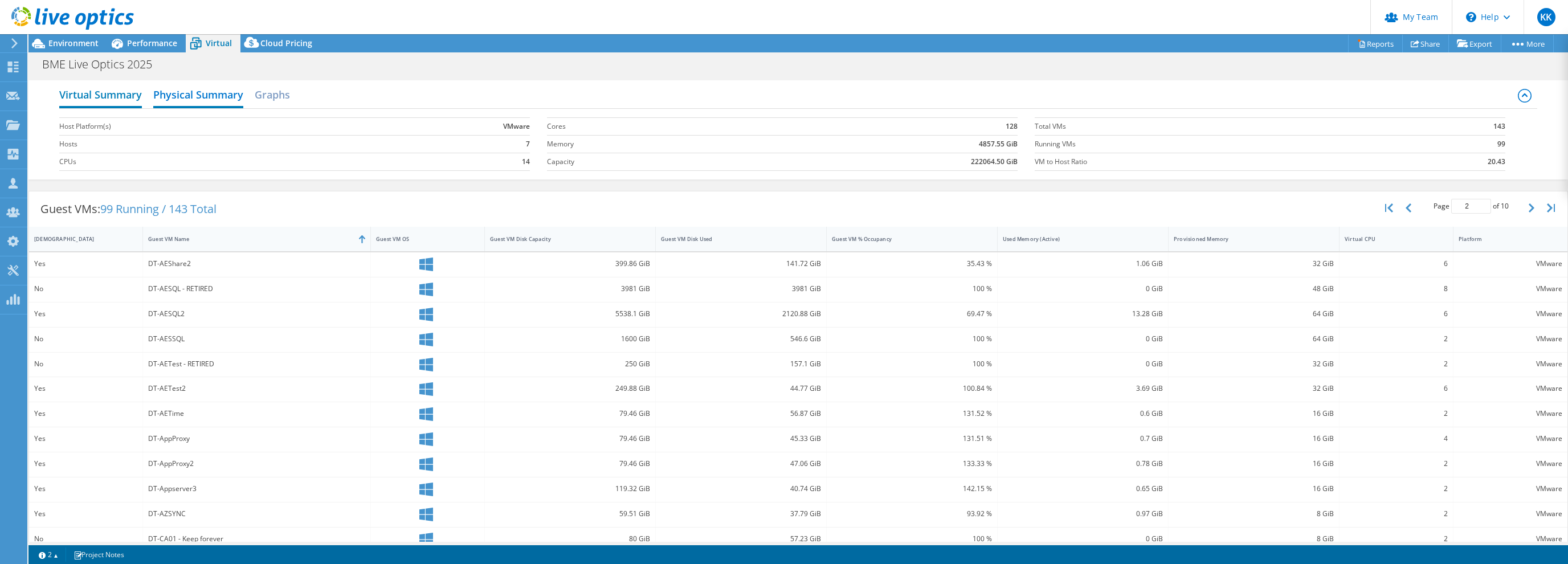
click at [111, 97] on h2 "Virtual Summary" at bounding box center [100, 95] width 82 height 25
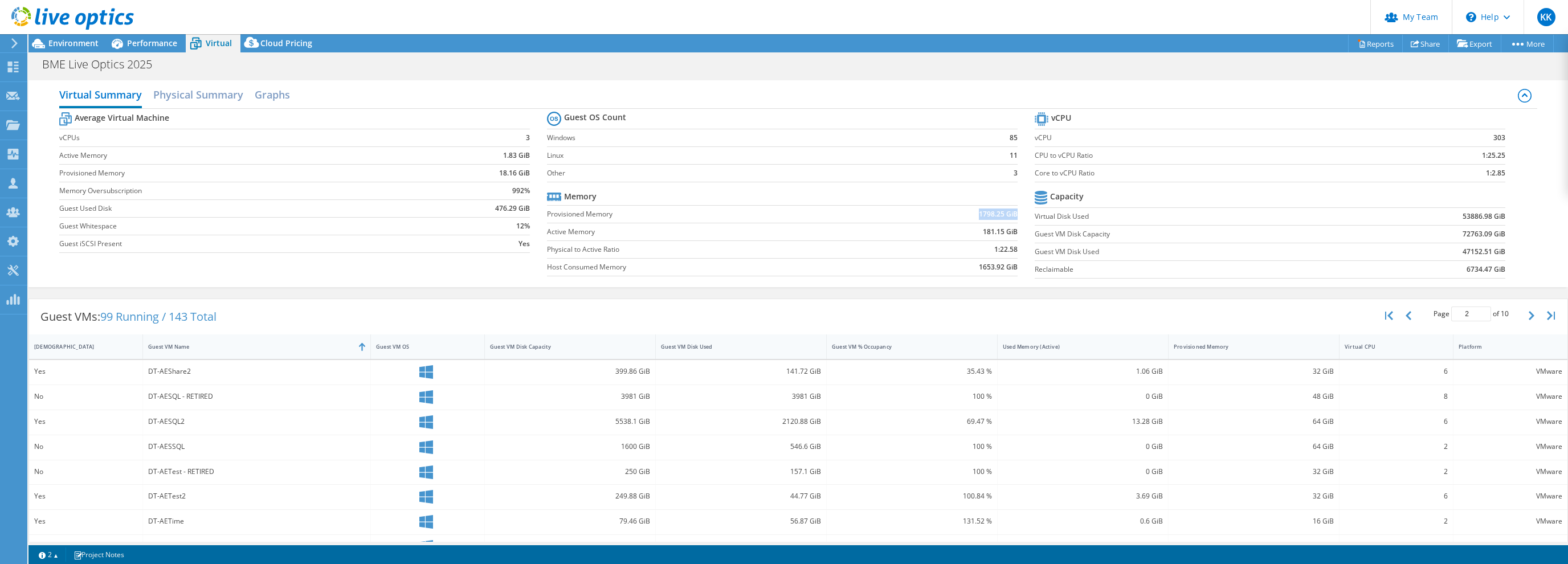
drag, startPoint x: 983, startPoint y: 211, endPoint x: 1016, endPoint y: 215, distance: 33.2
click at [1016, 215] on td "1798.25 GiB" at bounding box center [944, 214] width 148 height 17
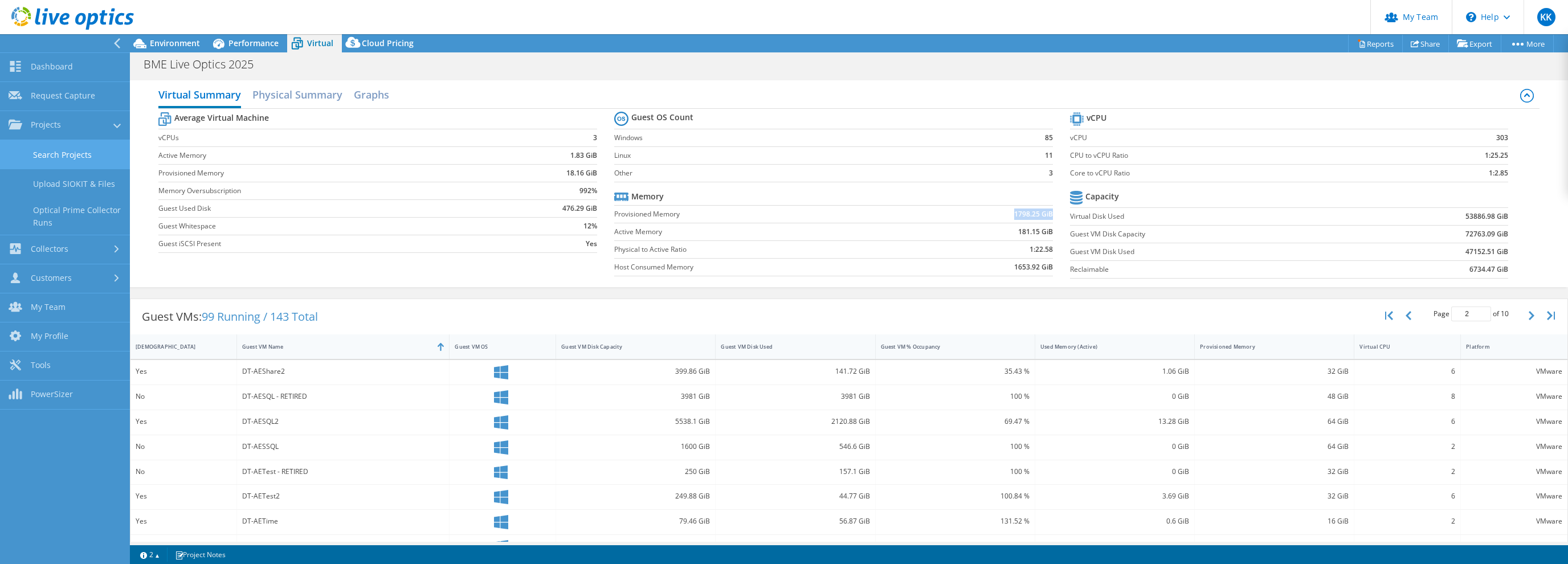
click at [50, 168] on link "Search Projects" at bounding box center [65, 154] width 130 height 29
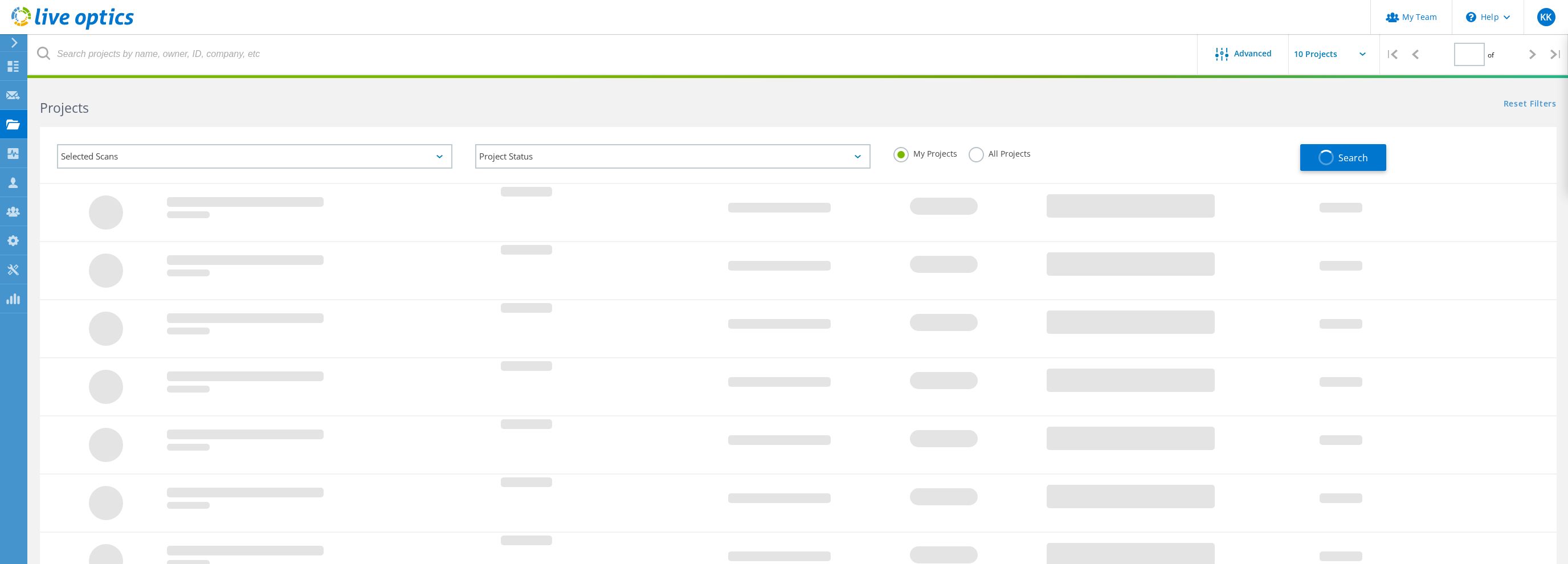
type input "1"
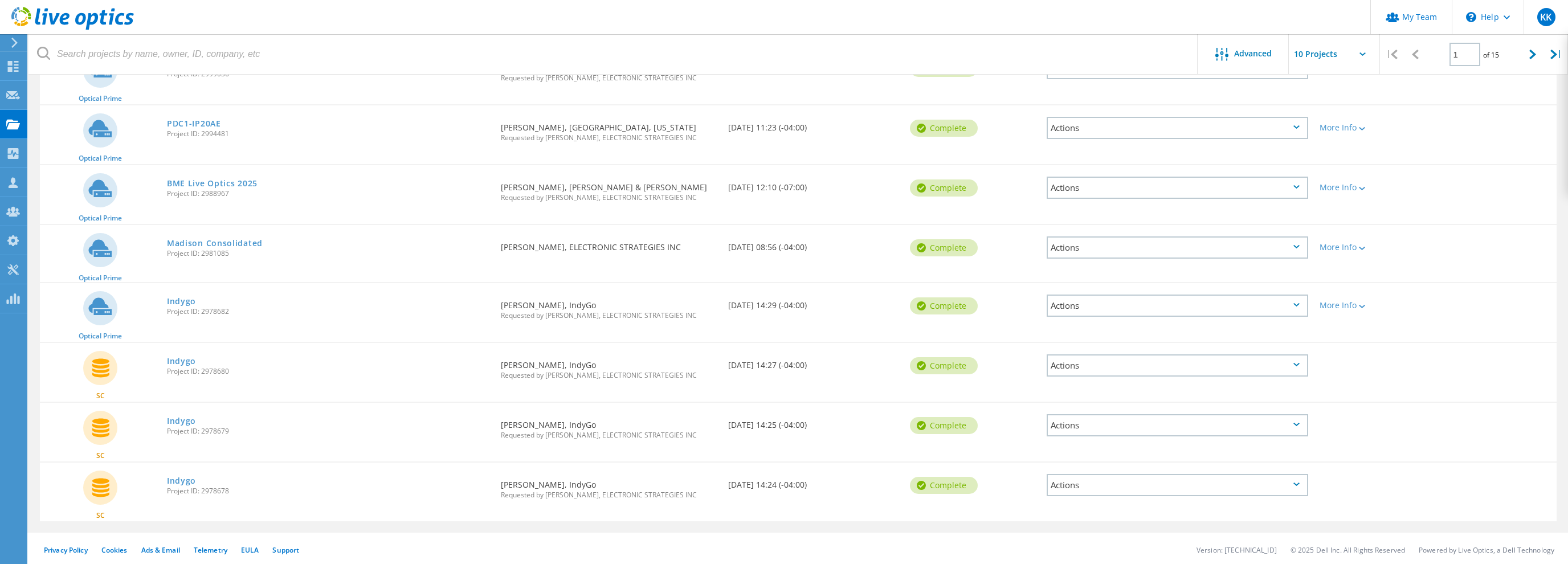
scroll to position [43, 0]
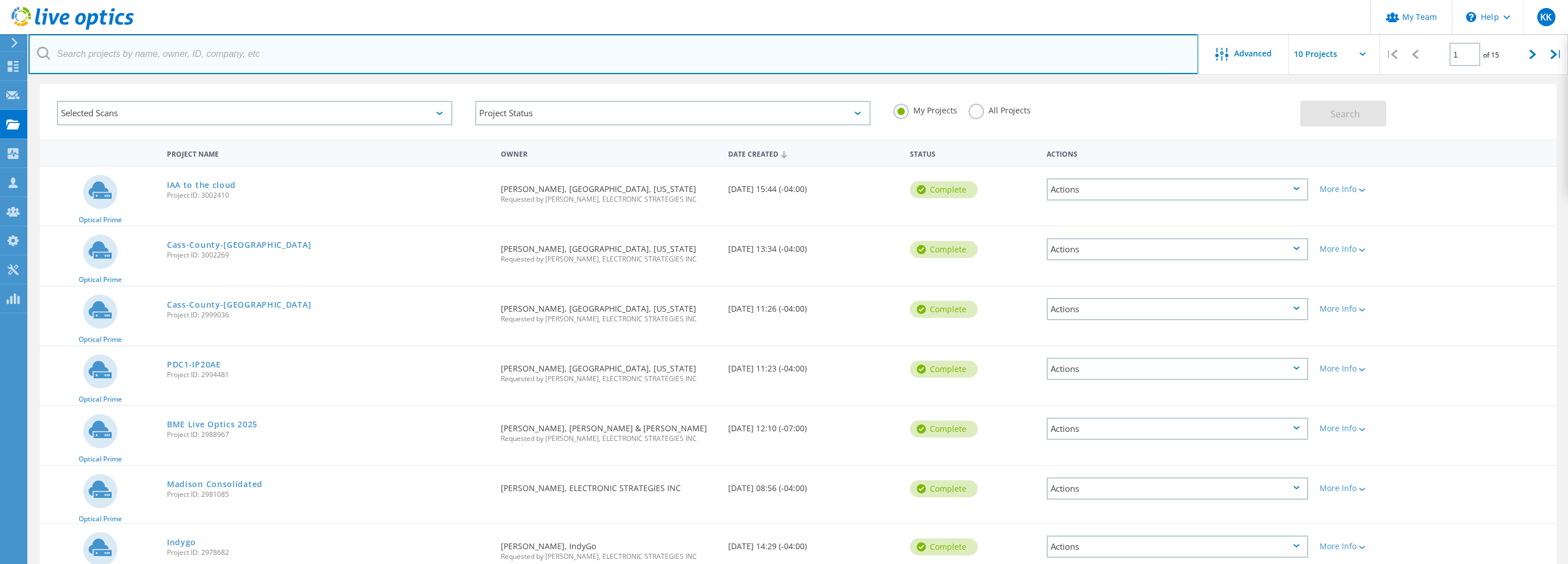
click at [183, 42] on input "text" at bounding box center [613, 54] width 1170 height 40
type input "ehob"
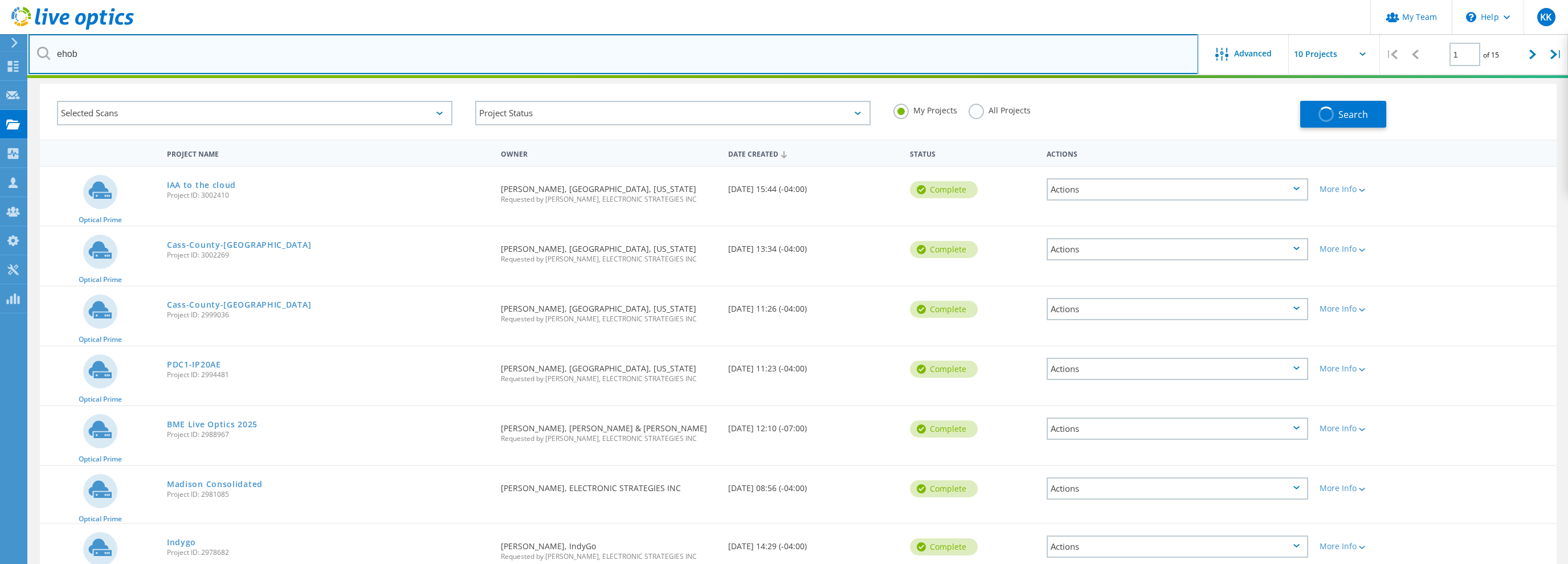
scroll to position [31, 0]
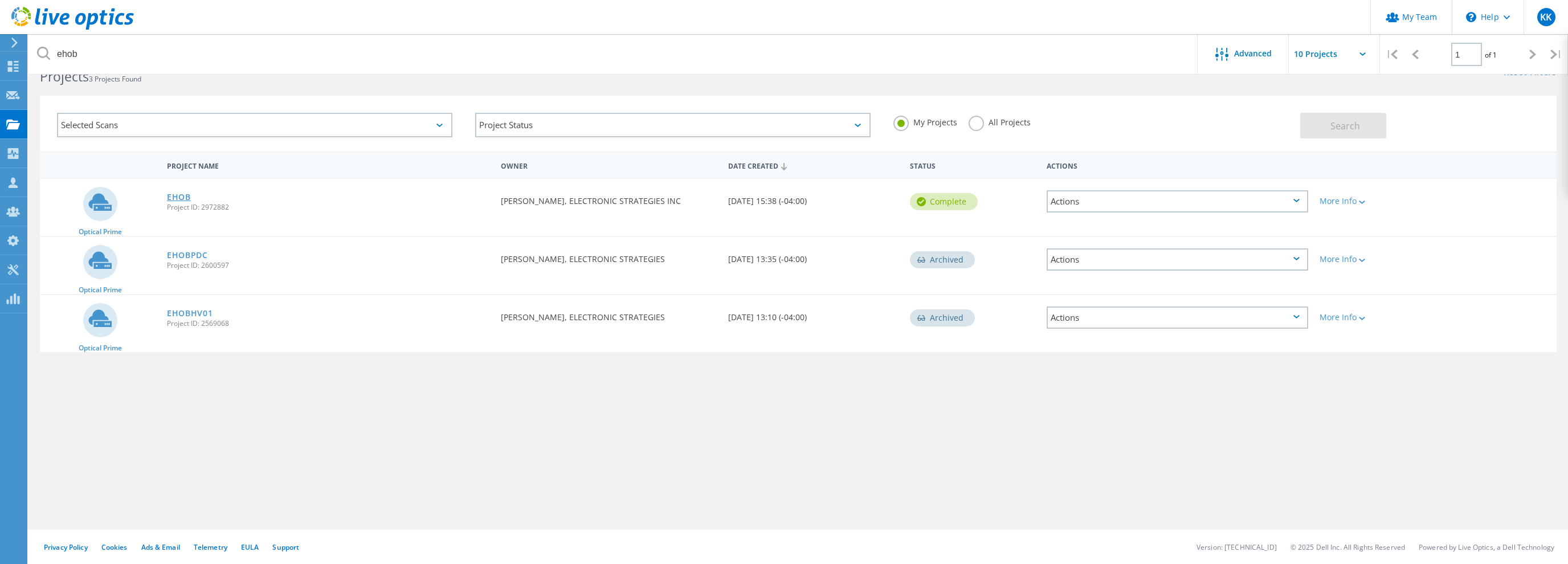
click at [175, 198] on link "EHOB" at bounding box center [178, 196] width 24 height 8
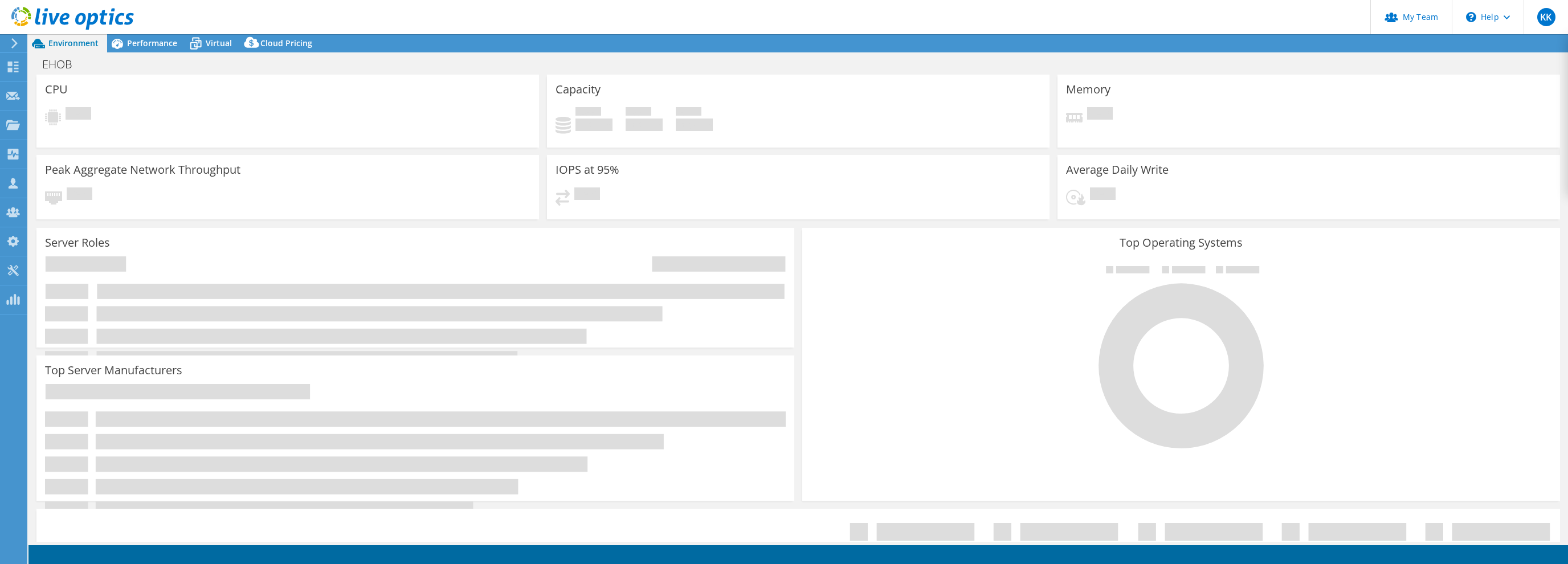
select select "USD"
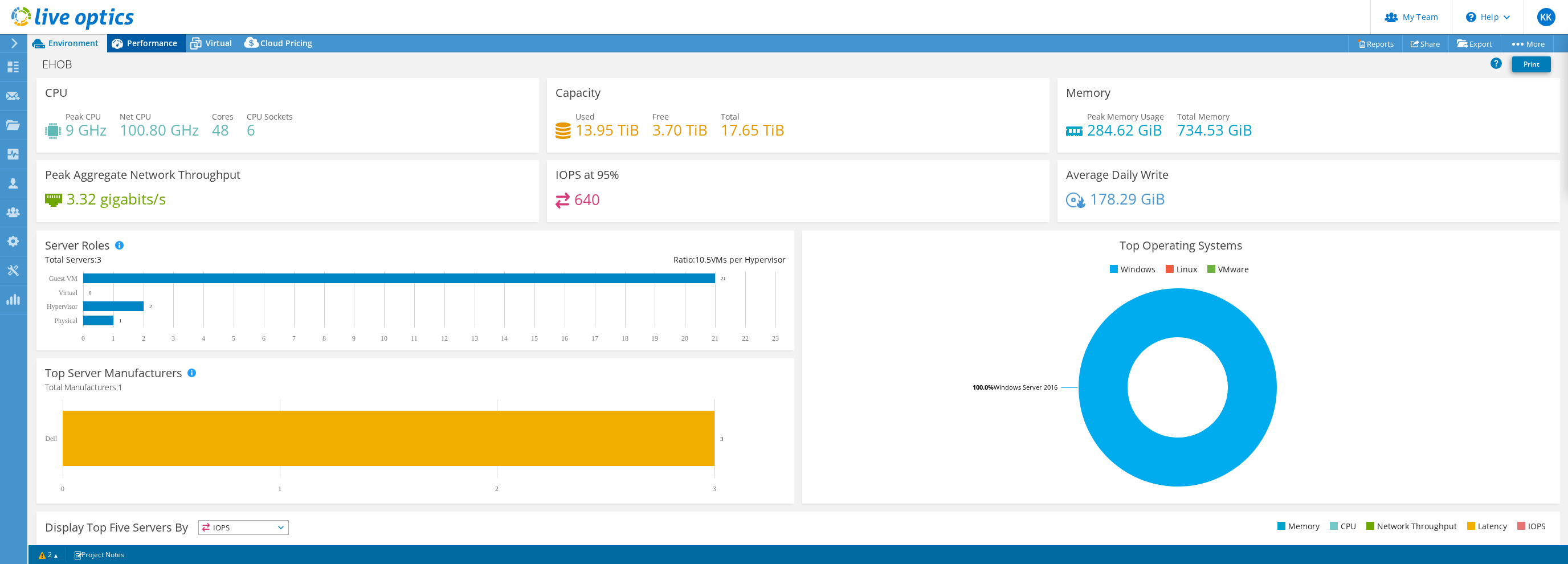
click at [159, 46] on span "Performance" at bounding box center [151, 43] width 50 height 11
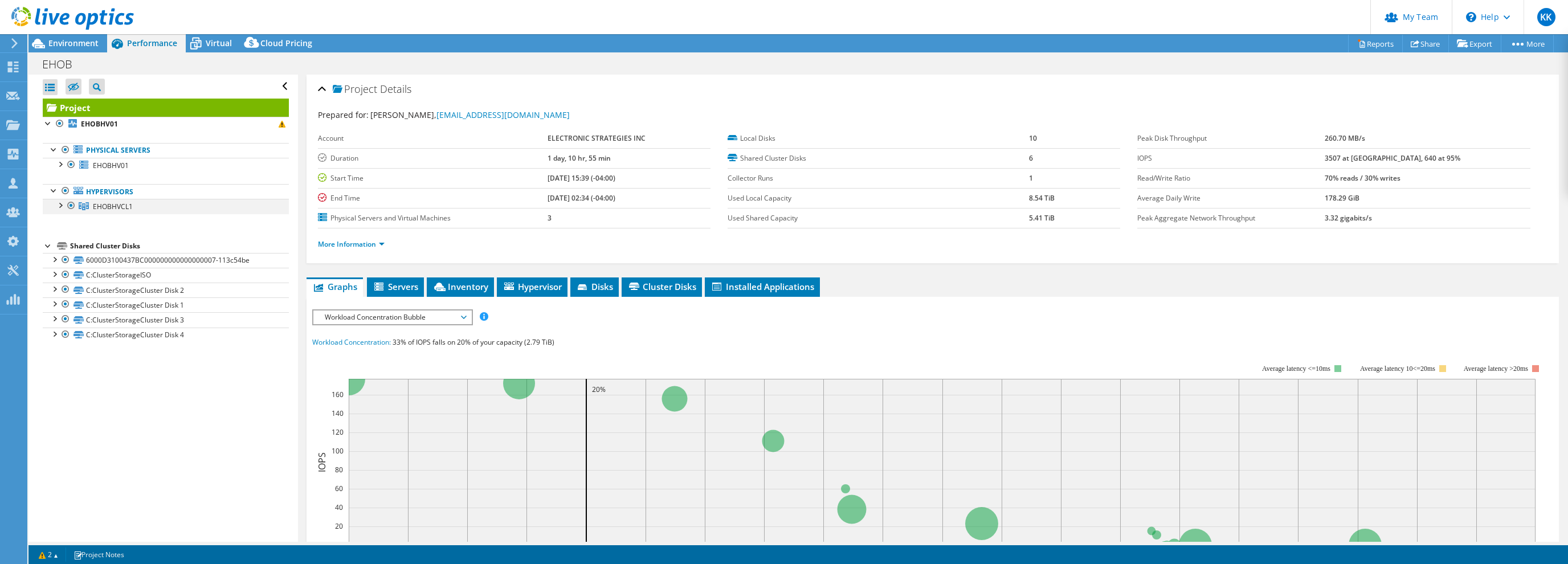
click at [60, 206] on div at bounding box center [60, 204] width 12 height 12
click at [63, 164] on div at bounding box center [60, 164] width 12 height 12
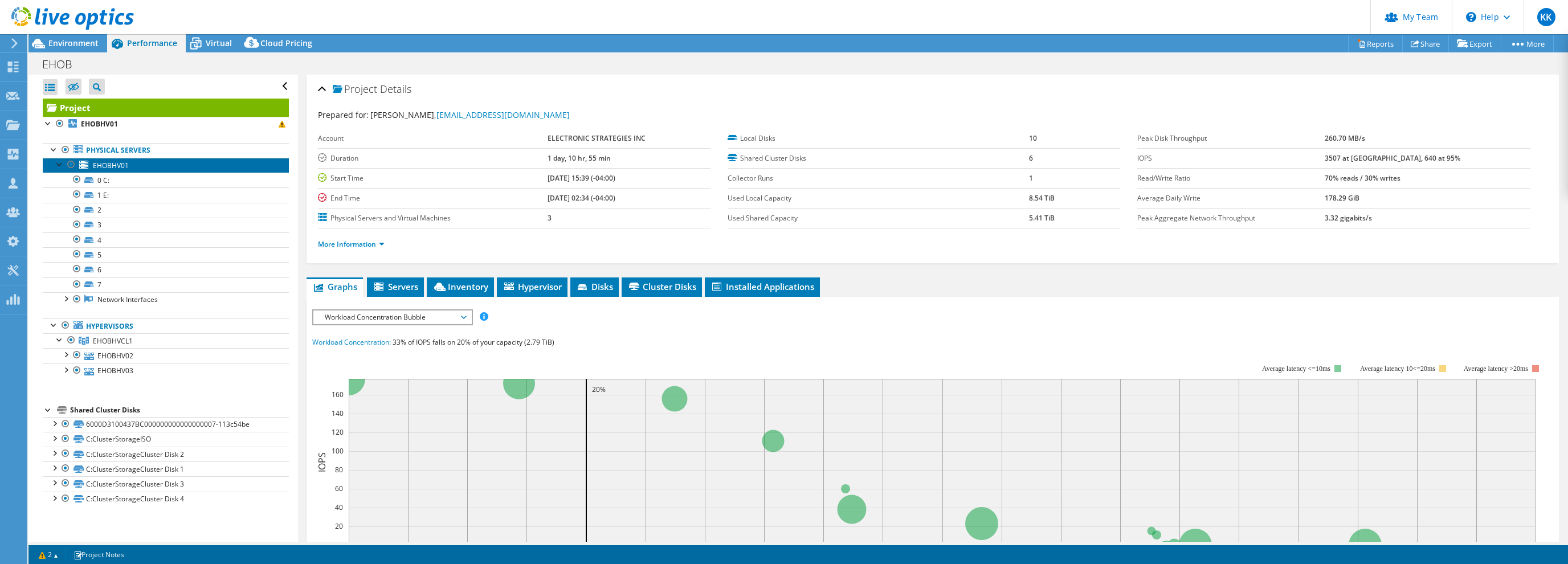
click at [117, 161] on span "EHOBHV01" at bounding box center [111, 165] width 36 height 9
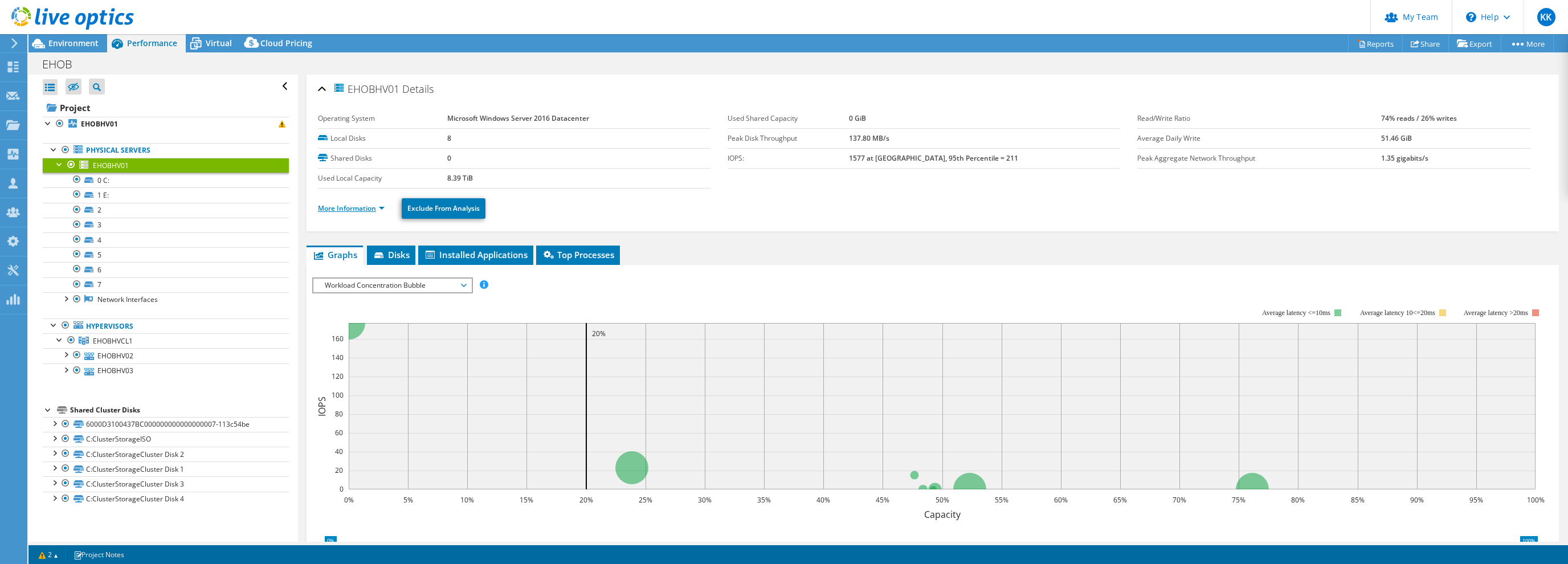
click at [351, 206] on link "More Information" at bounding box center [352, 207] width 67 height 9
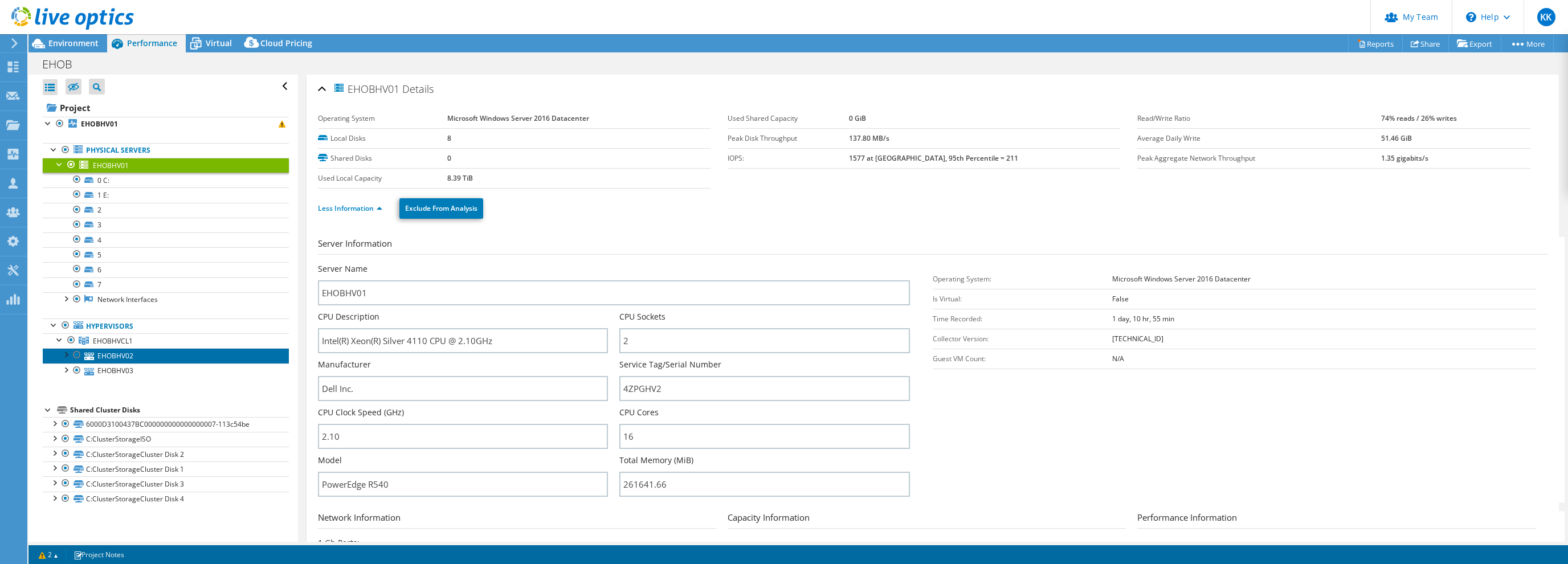
click at [96, 354] on link "EHOBHV02" at bounding box center [166, 355] width 246 height 15
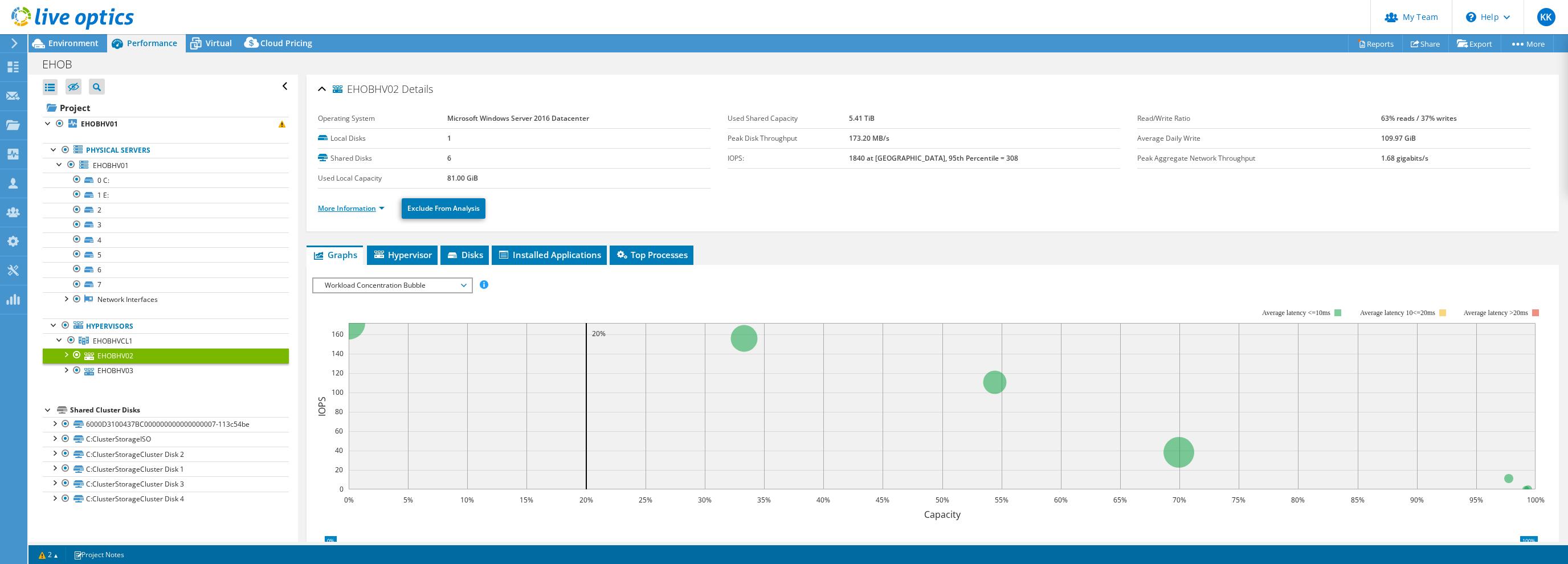
click at [363, 207] on link "More Information" at bounding box center [352, 207] width 67 height 9
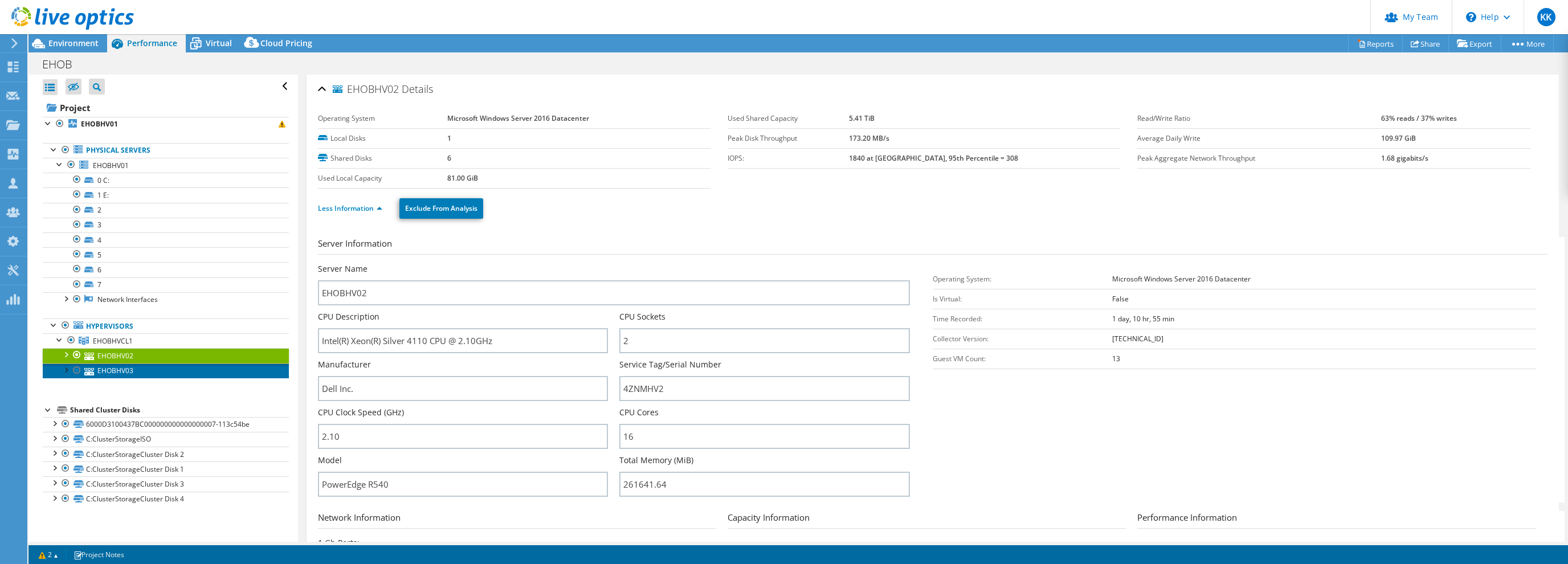
click at [122, 375] on link "EHOBHV03" at bounding box center [166, 370] width 246 height 15
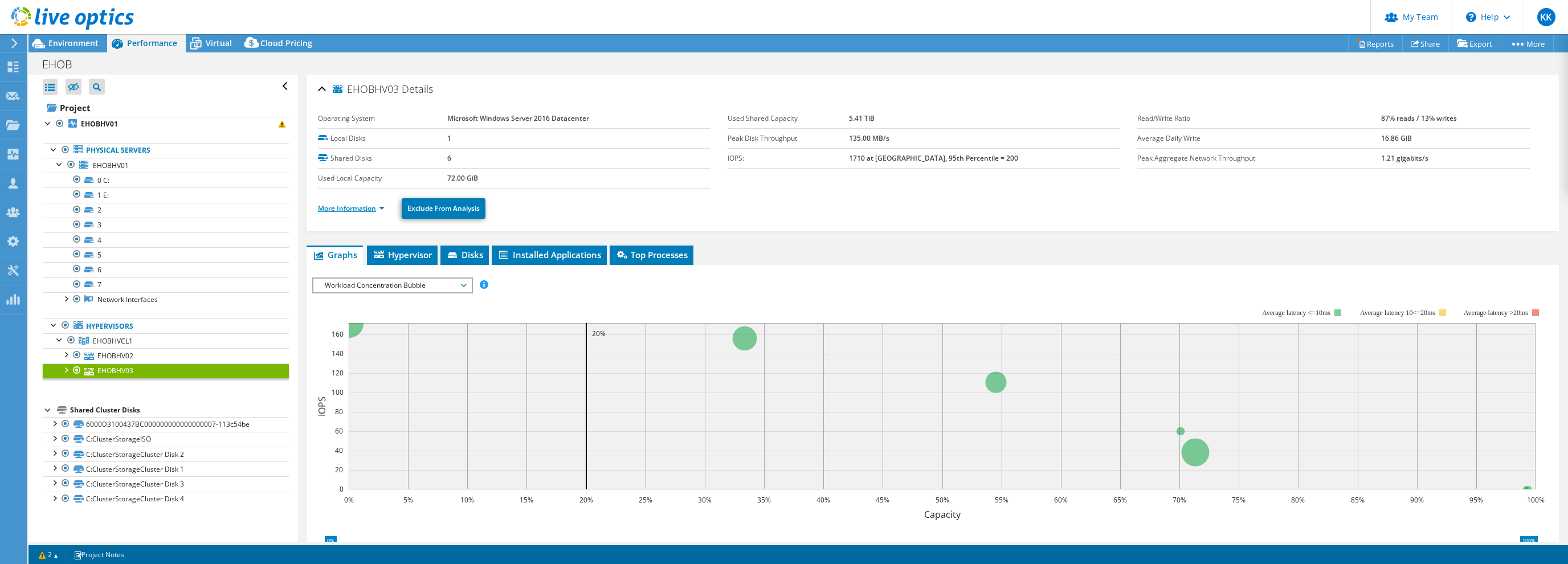
click at [349, 204] on link "More Information" at bounding box center [352, 207] width 67 height 9
